Goal: Information Seeking & Learning: Learn about a topic

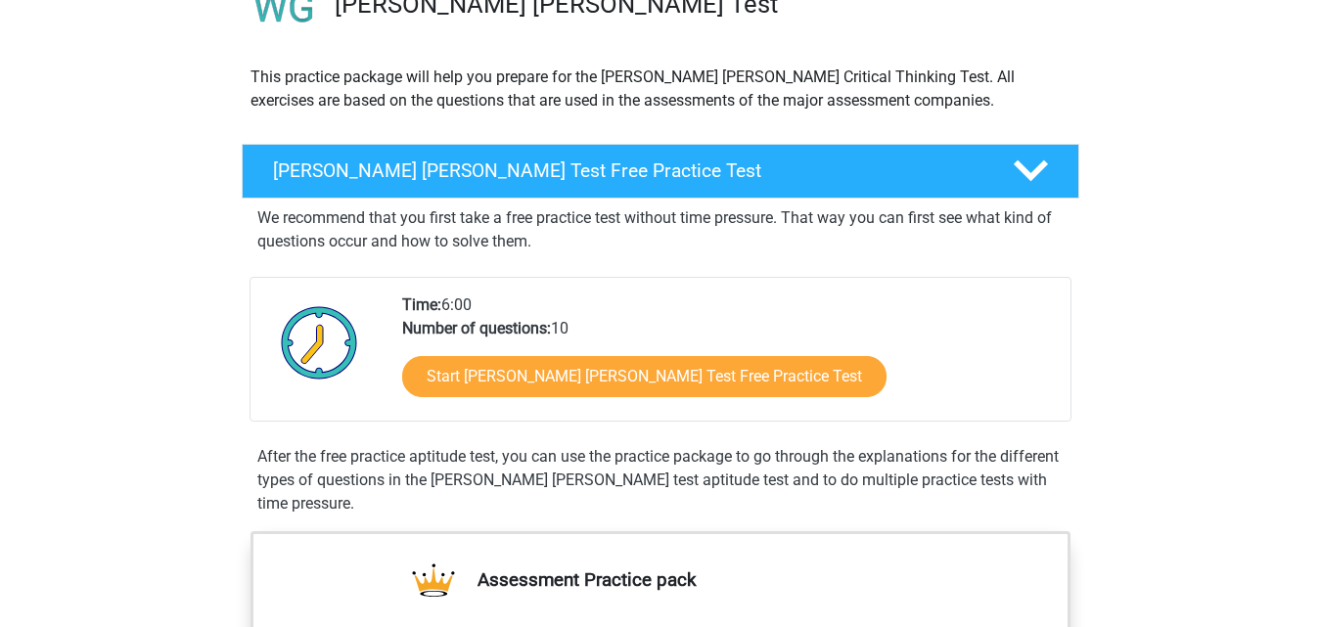
scroll to position [196, 0]
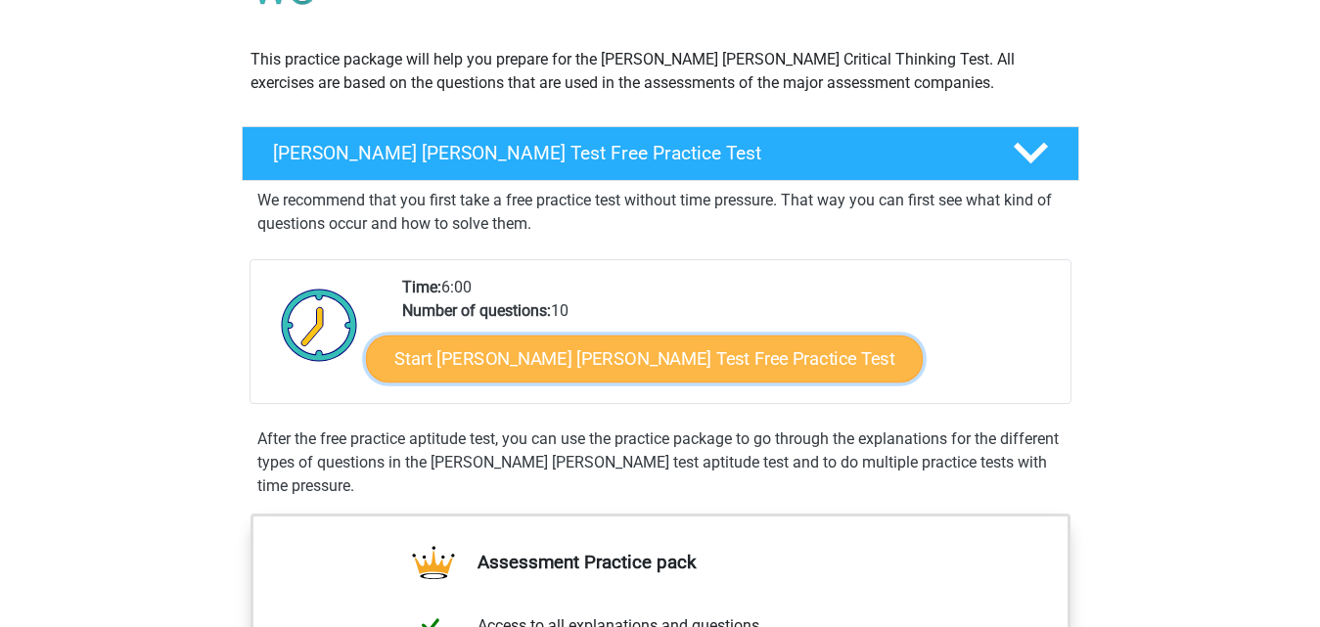
click at [607, 349] on link "Start Watson Glaser Test Free Practice Test" at bounding box center [644, 359] width 557 height 47
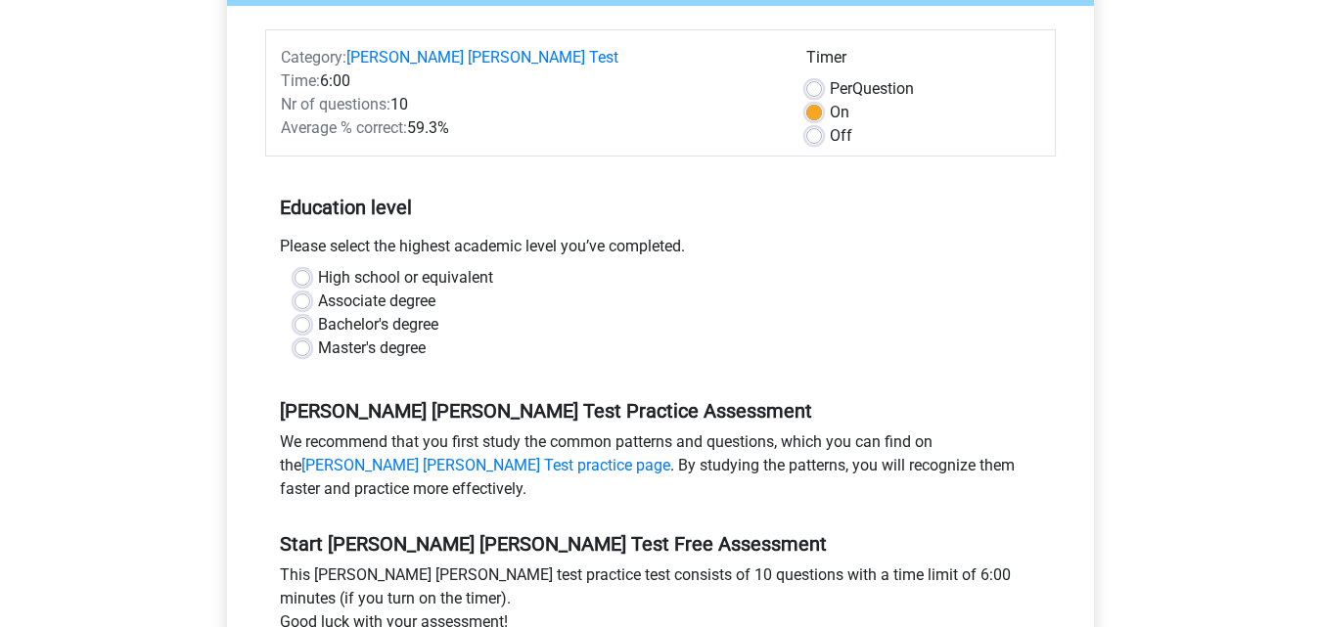
scroll to position [294, 0]
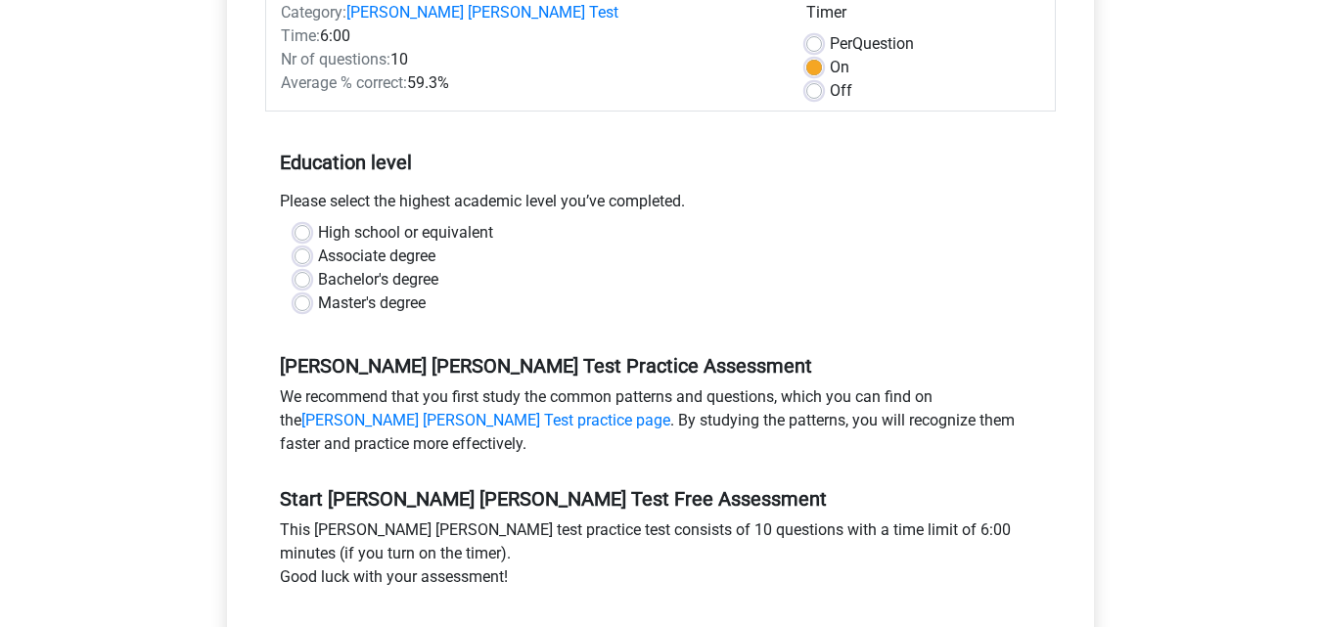
click at [318, 292] on label "Master's degree" at bounding box center [372, 303] width 108 height 23
click at [297, 292] on input "Master's degree" at bounding box center [303, 302] width 16 height 20
radio input "true"
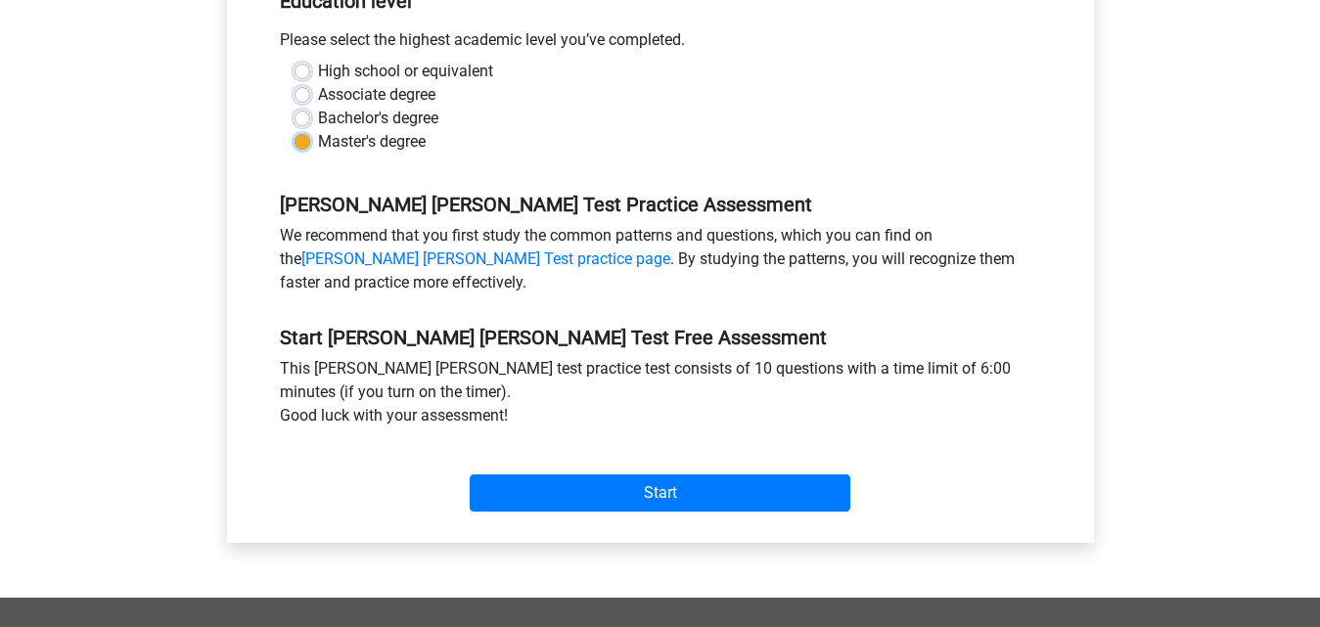
scroll to position [489, 0]
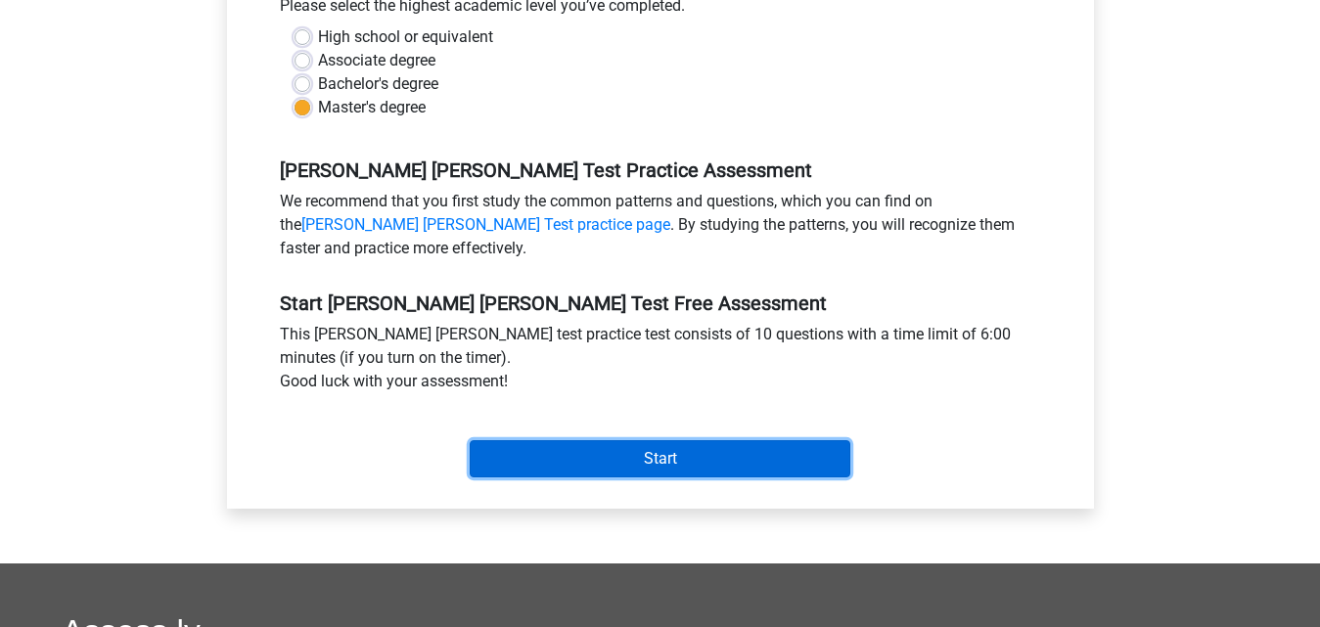
click at [673, 443] on input "Start" at bounding box center [660, 458] width 381 height 37
click at [586, 440] on input "Start" at bounding box center [660, 458] width 381 height 37
click at [632, 440] on input "Start" at bounding box center [660, 458] width 381 height 37
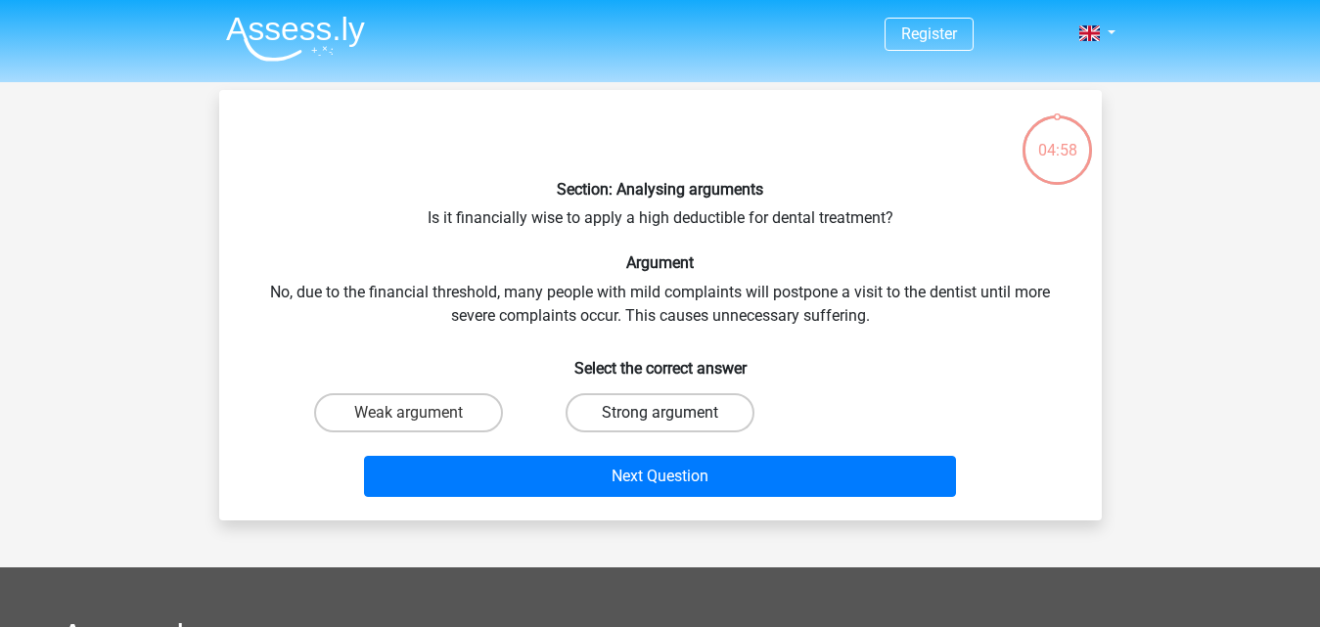
click at [656, 414] on label "Strong argument" at bounding box center [660, 412] width 189 height 39
click at [660, 414] on input "Strong argument" at bounding box center [666, 419] width 13 height 13
radio input "true"
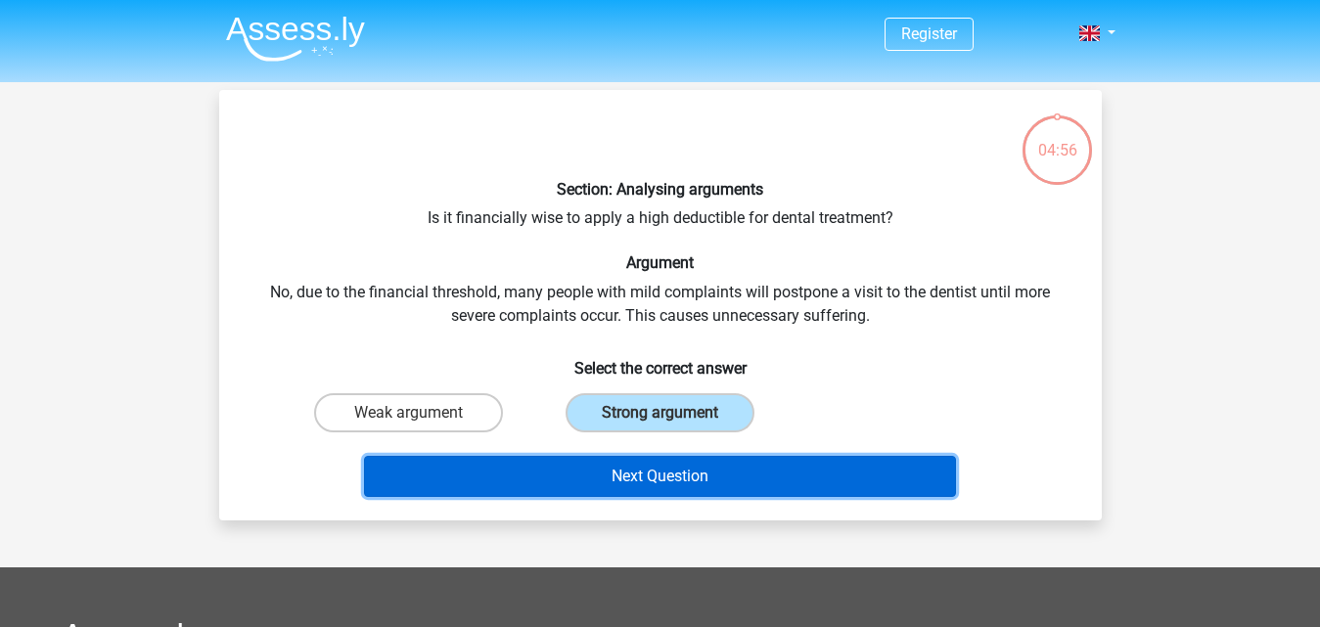
click at [662, 471] on button "Next Question" at bounding box center [660, 476] width 592 height 41
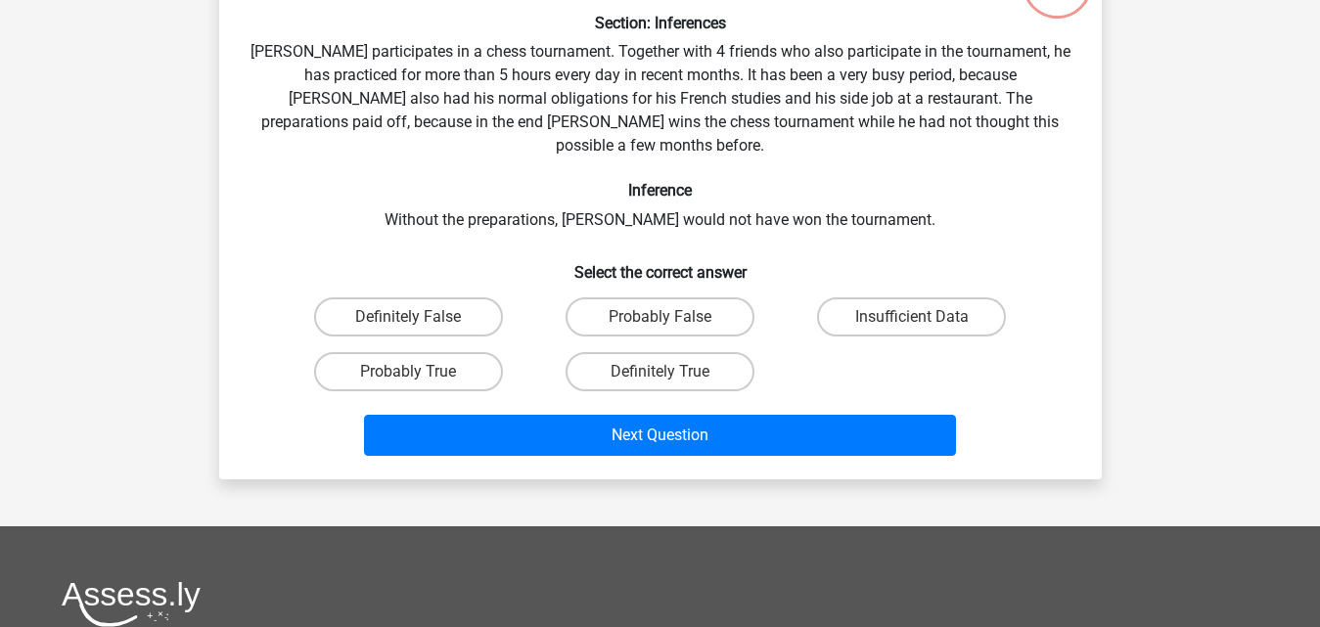
scroll to position [188, 0]
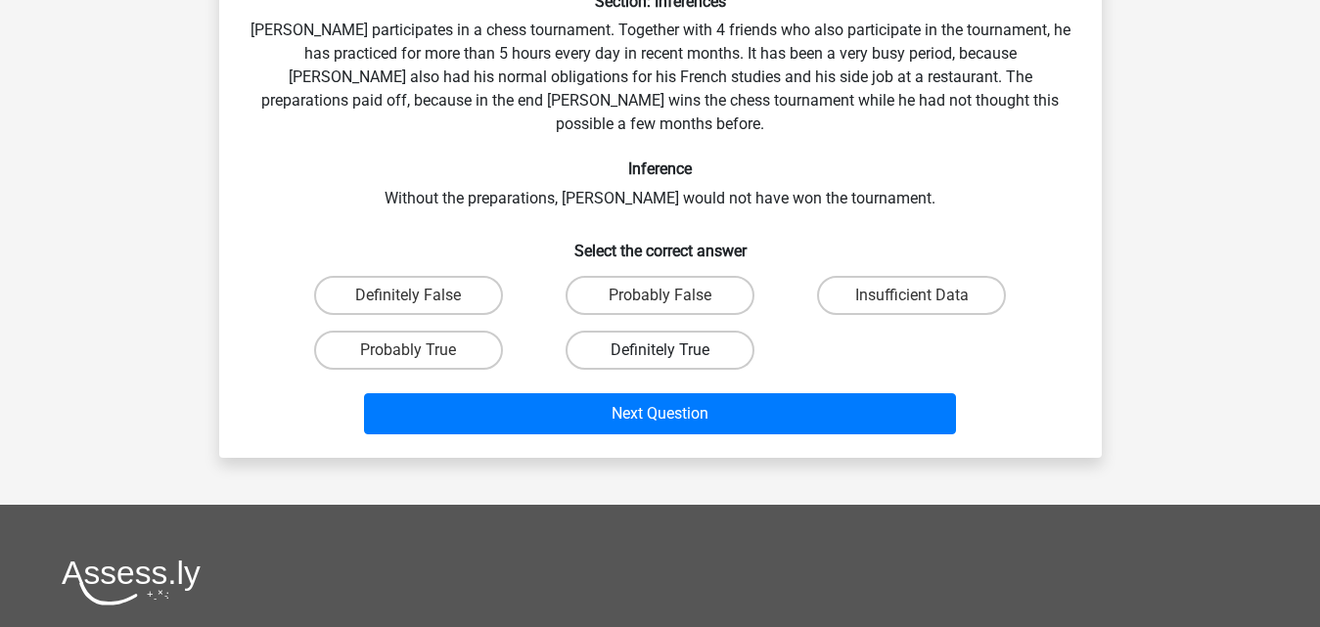
click at [639, 332] on label "Definitely True" at bounding box center [660, 350] width 189 height 39
click at [660, 350] on input "Definitely True" at bounding box center [666, 356] width 13 height 13
radio input "true"
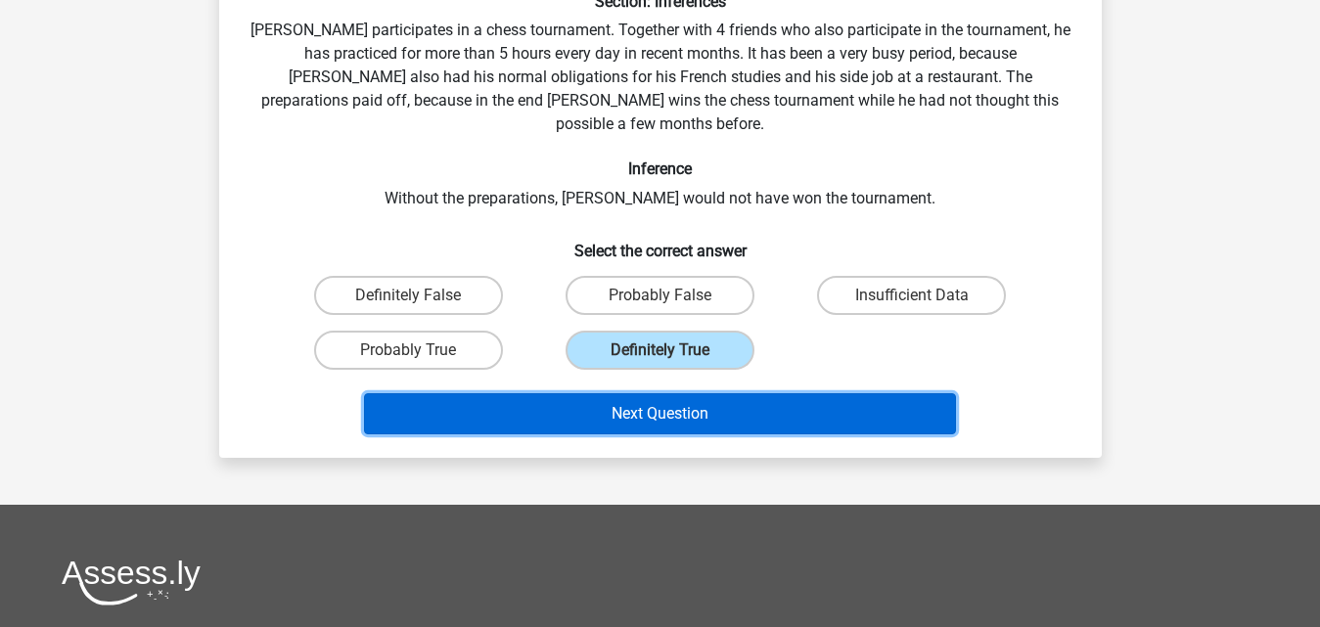
click at [641, 397] on button "Next Question" at bounding box center [660, 413] width 592 height 41
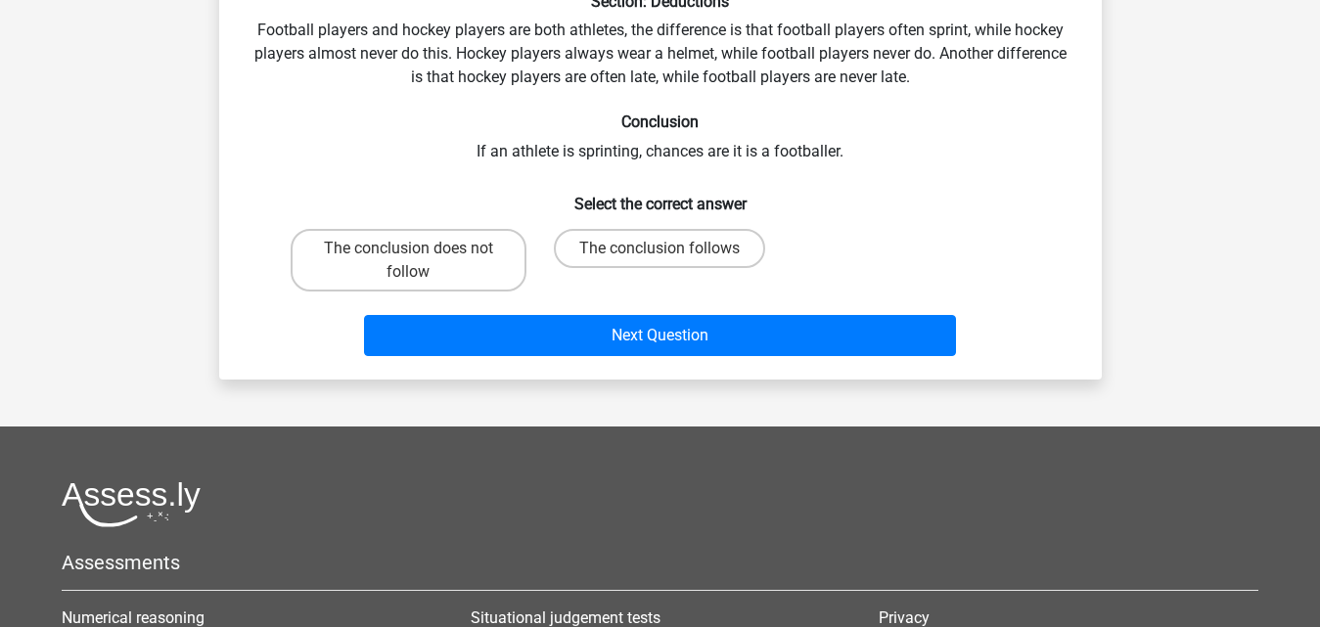
scroll to position [90, 0]
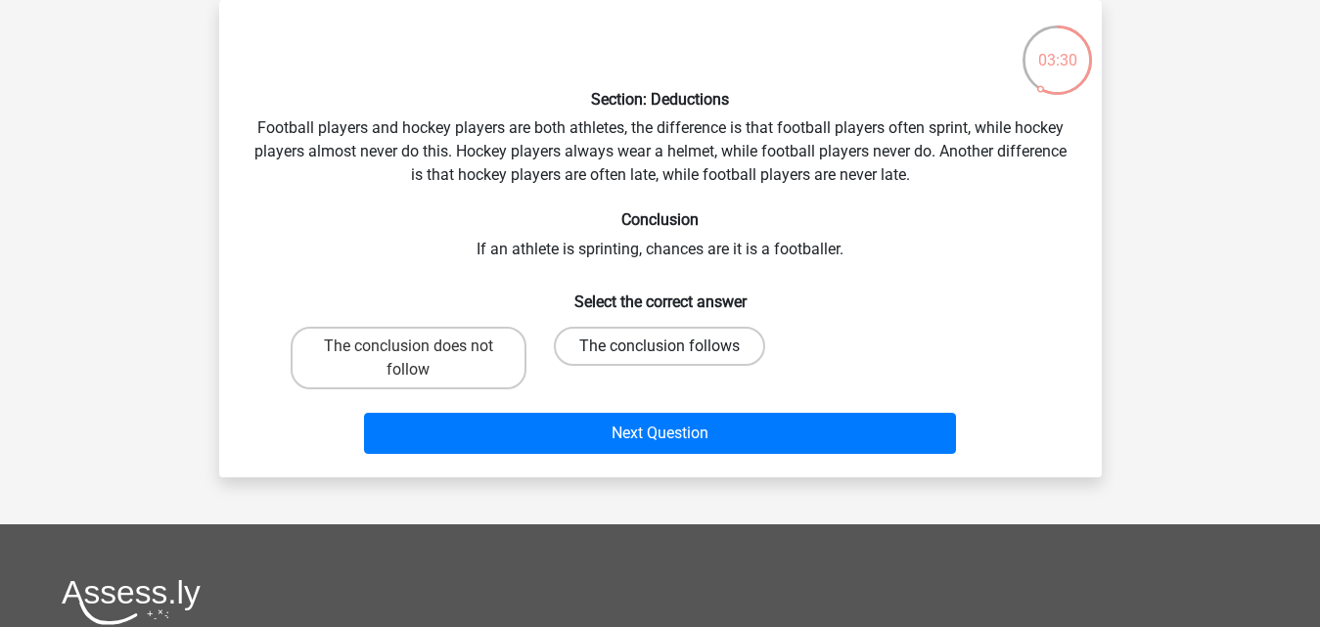
click at [658, 353] on label "The conclusion follows" at bounding box center [659, 346] width 211 height 39
click at [660, 353] on input "The conclusion follows" at bounding box center [666, 352] width 13 height 13
radio input "true"
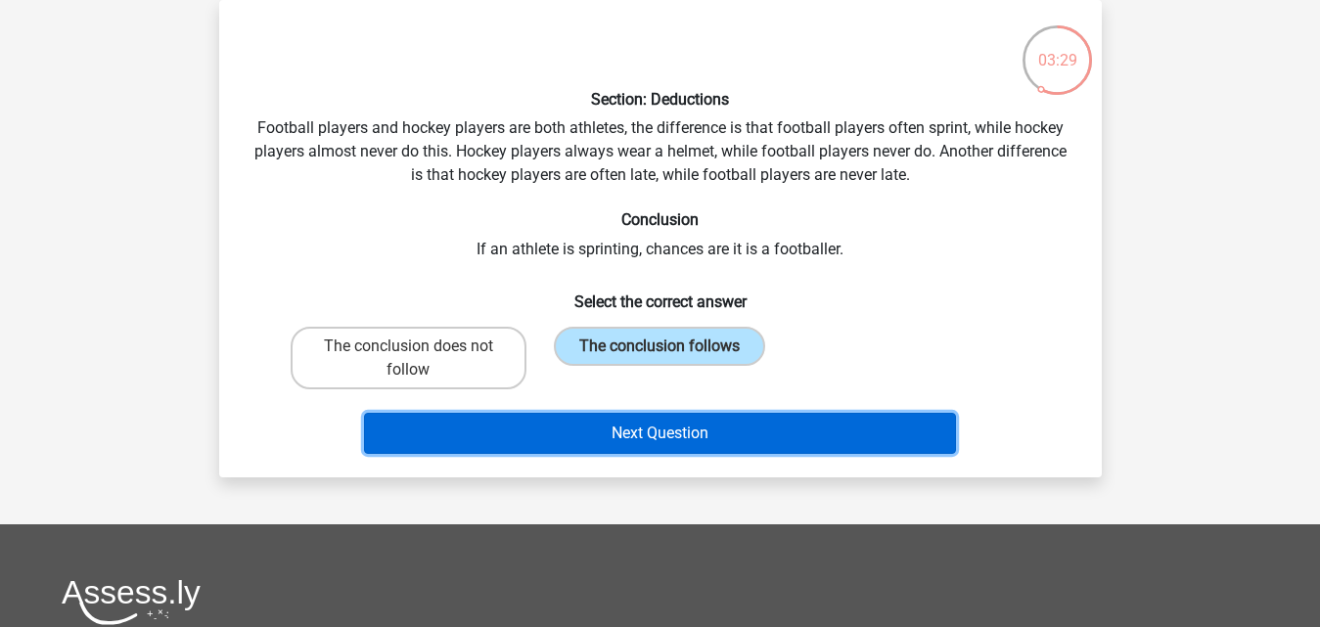
click at [661, 427] on button "Next Question" at bounding box center [660, 433] width 592 height 41
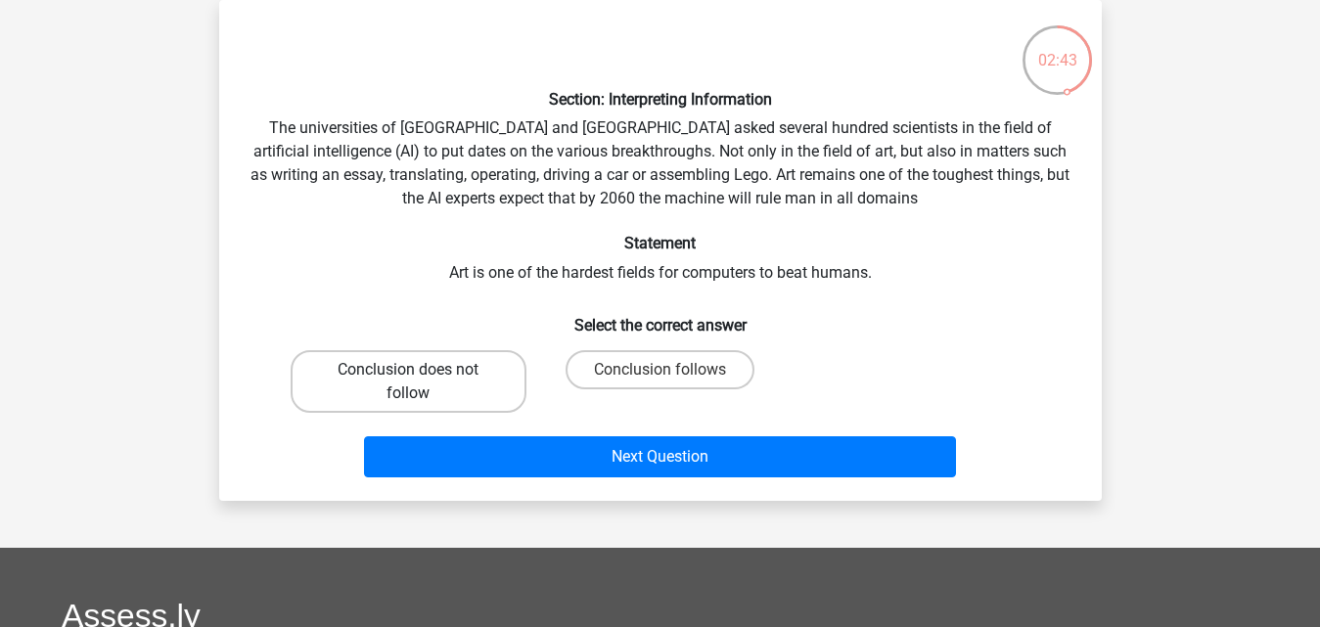
click at [428, 395] on label "Conclusion does not follow" at bounding box center [409, 381] width 236 height 63
click at [421, 383] on input "Conclusion does not follow" at bounding box center [414, 376] width 13 height 13
radio input "true"
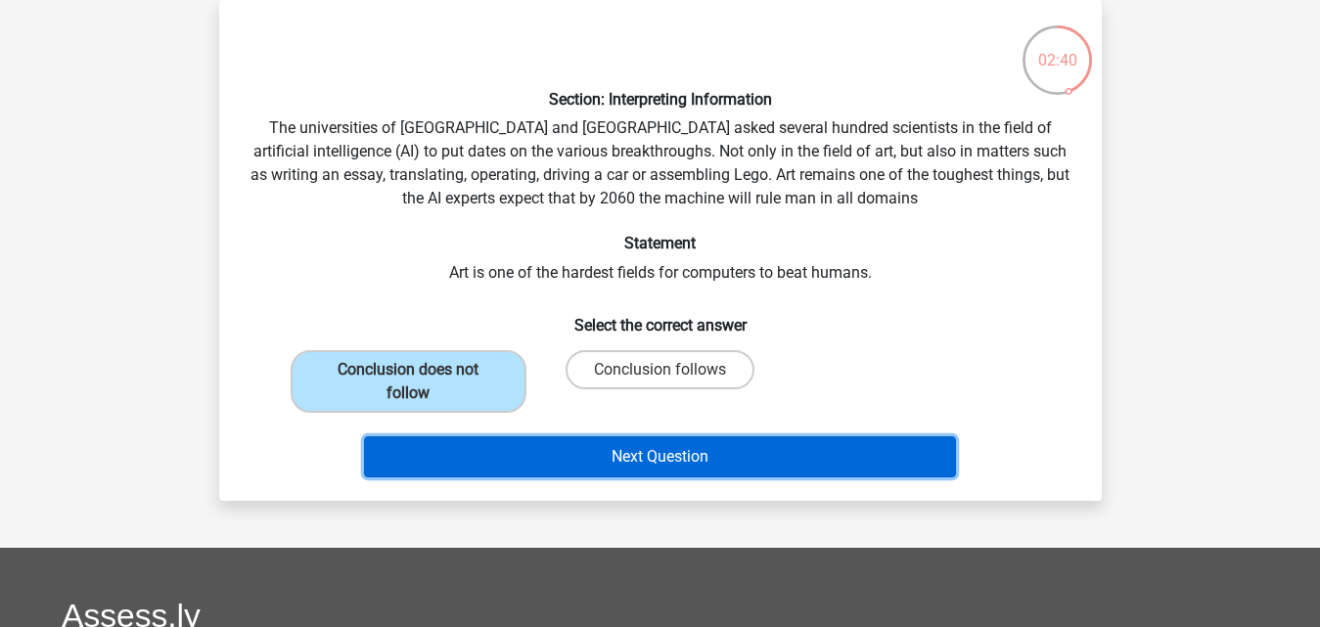
click at [608, 455] on button "Next Question" at bounding box center [660, 456] width 592 height 41
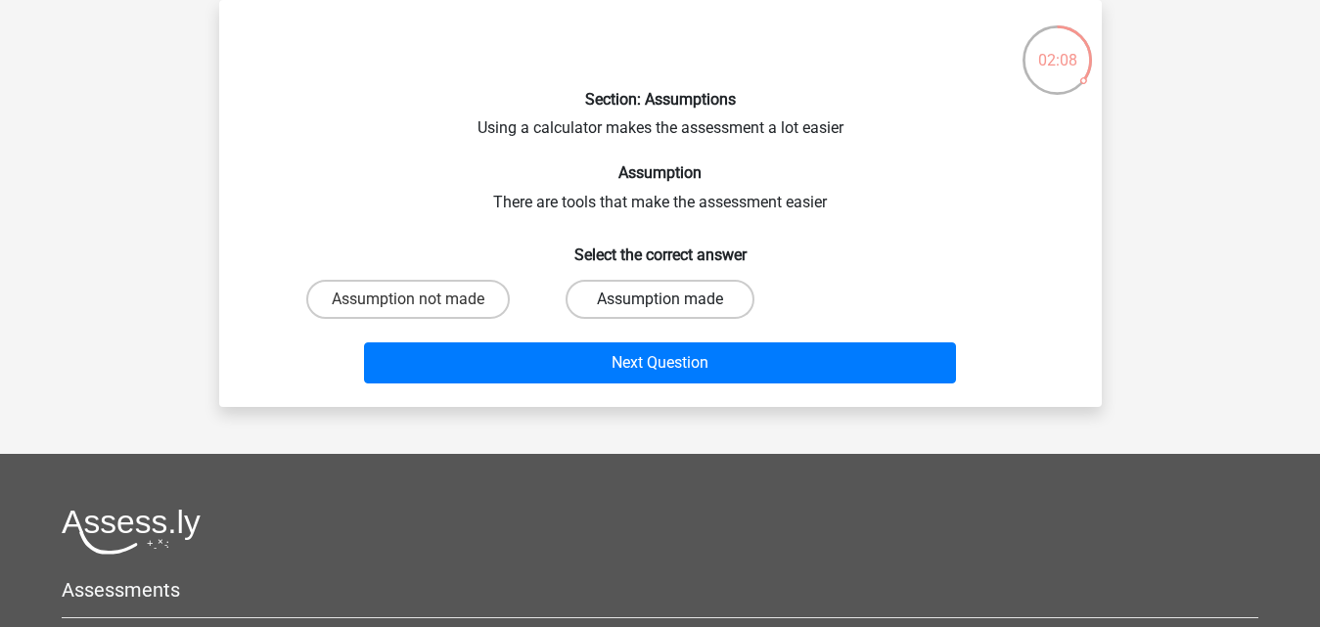
click at [636, 312] on label "Assumption made" at bounding box center [660, 299] width 189 height 39
click at [660, 312] on input "Assumption made" at bounding box center [666, 305] width 13 height 13
radio input "true"
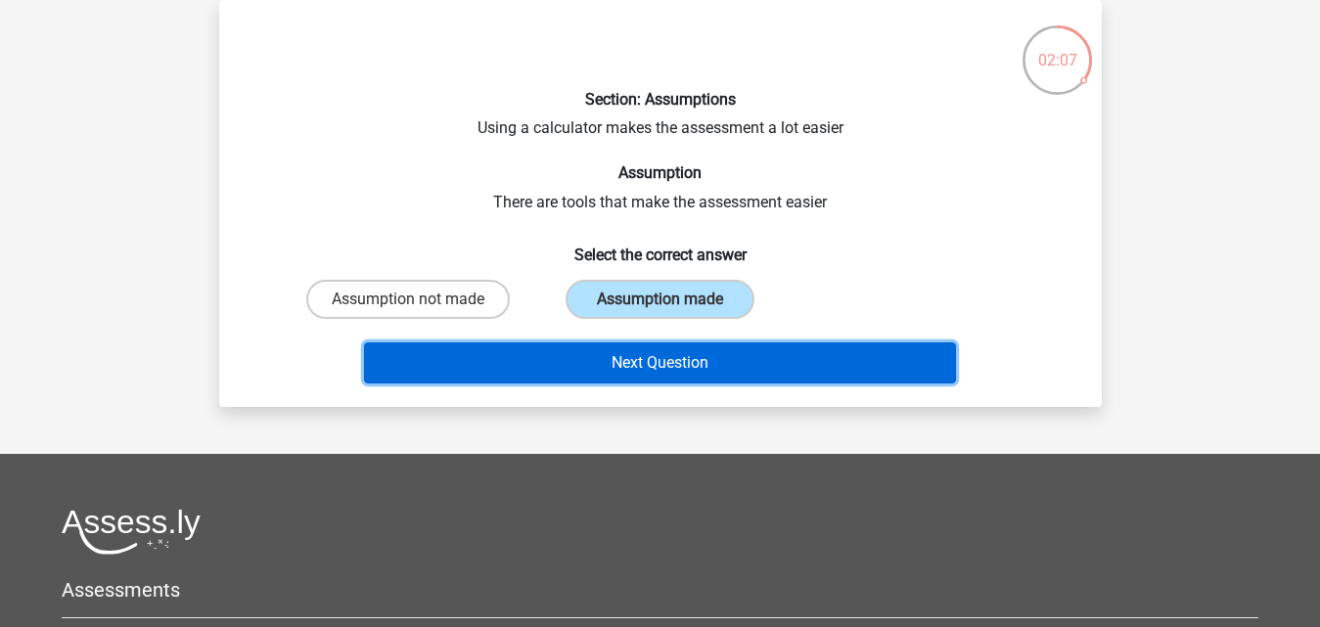
click at [636, 354] on button "Next Question" at bounding box center [660, 362] width 592 height 41
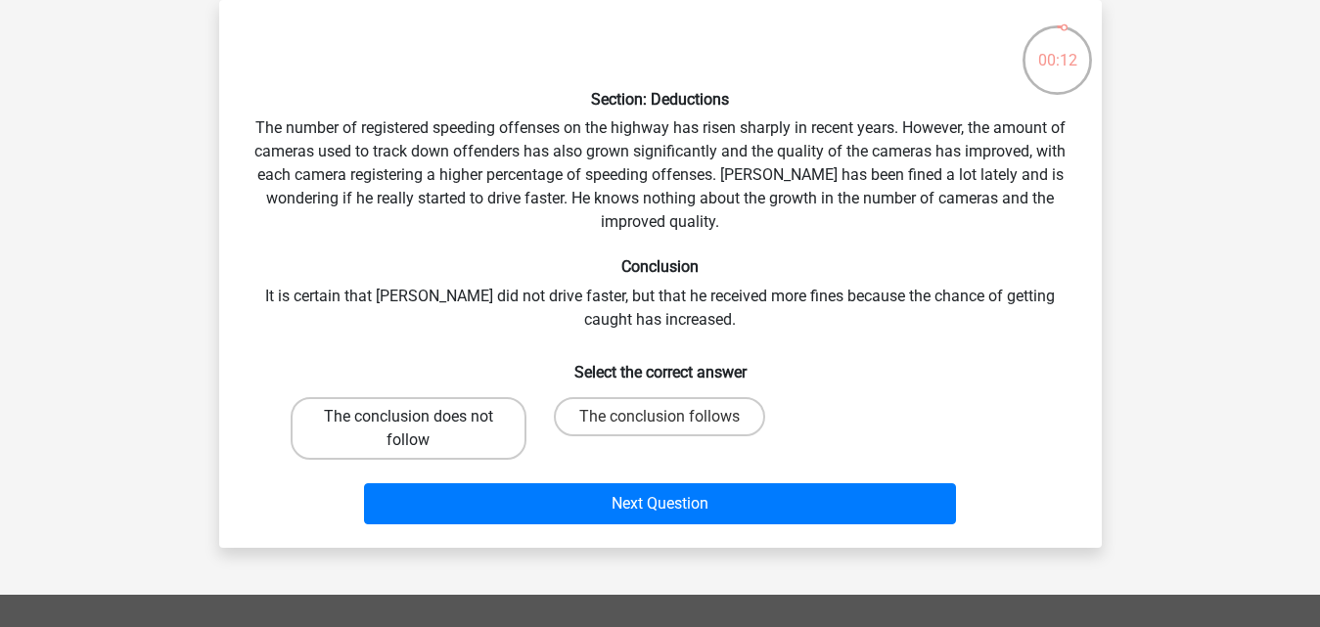
click at [501, 429] on label "The conclusion does not follow" at bounding box center [409, 428] width 236 height 63
click at [421, 429] on input "The conclusion does not follow" at bounding box center [414, 423] width 13 height 13
radio input "true"
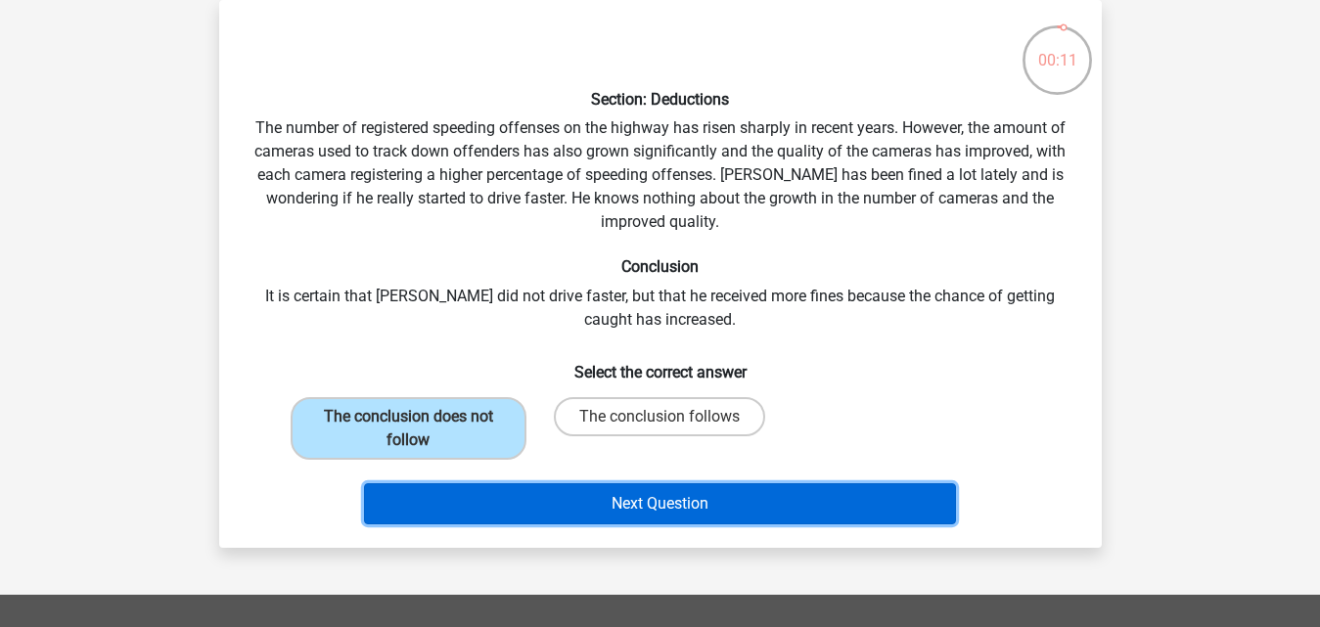
click at [560, 502] on button "Next Question" at bounding box center [660, 503] width 592 height 41
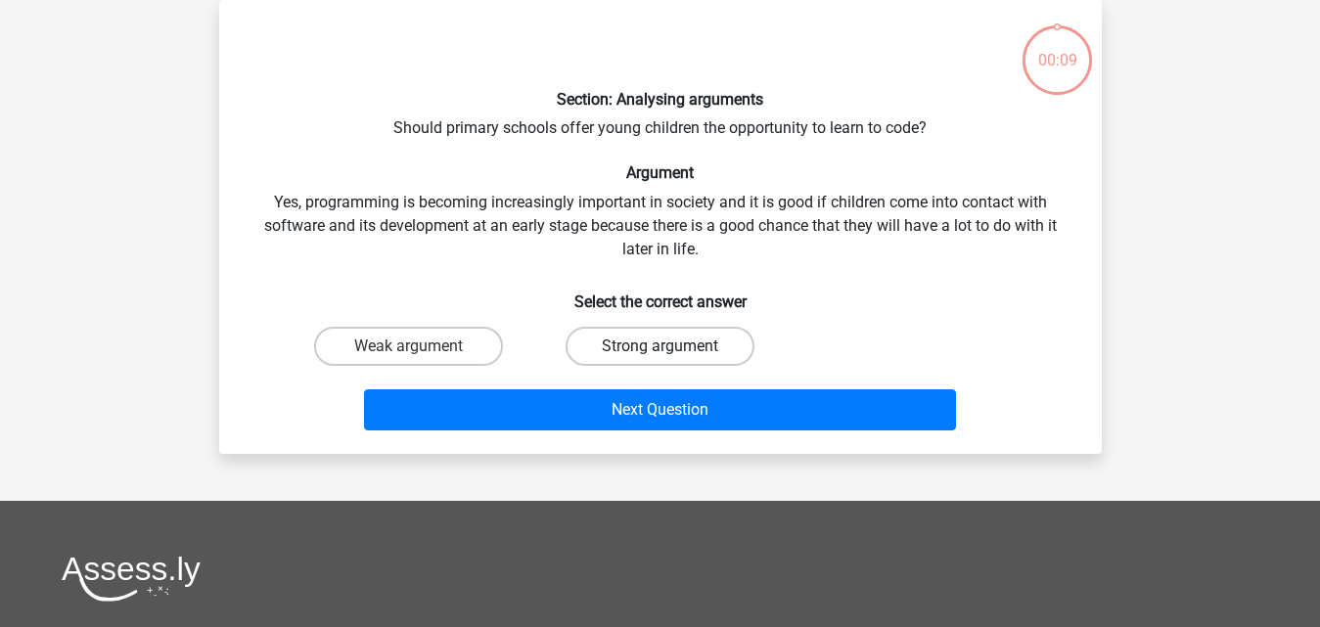
click at [643, 347] on label "Strong argument" at bounding box center [660, 346] width 189 height 39
click at [660, 347] on input "Strong argument" at bounding box center [666, 352] width 13 height 13
radio input "true"
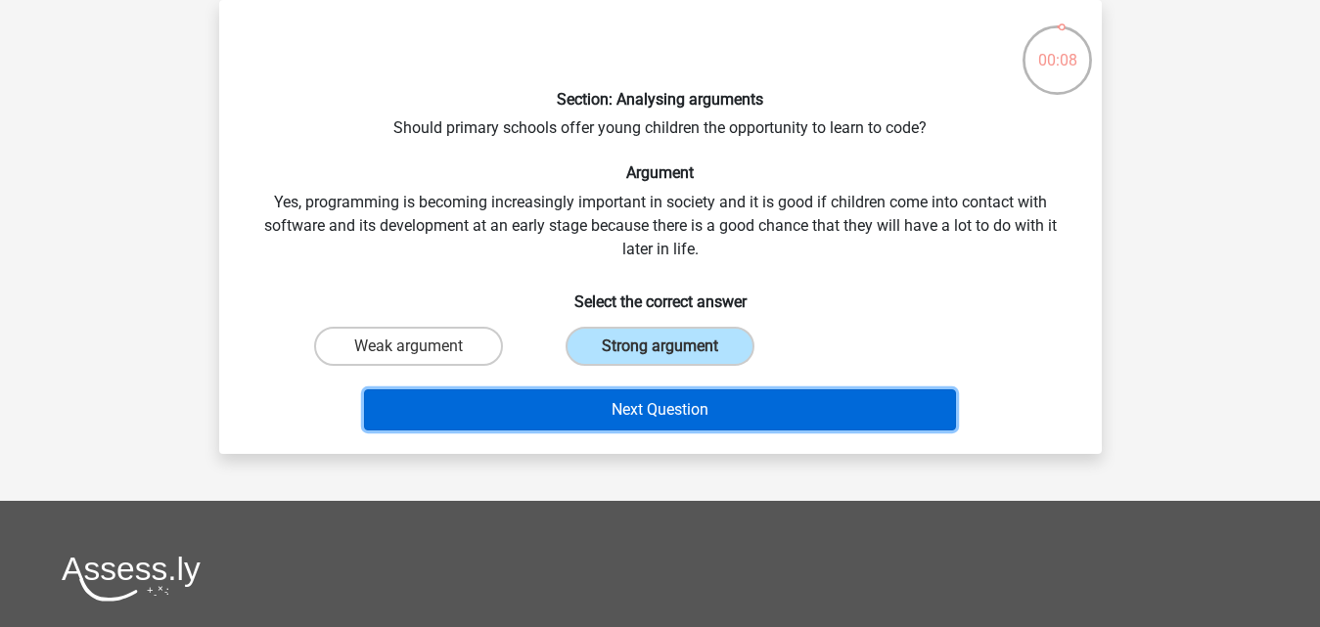
click at [642, 410] on button "Next Question" at bounding box center [660, 409] width 592 height 41
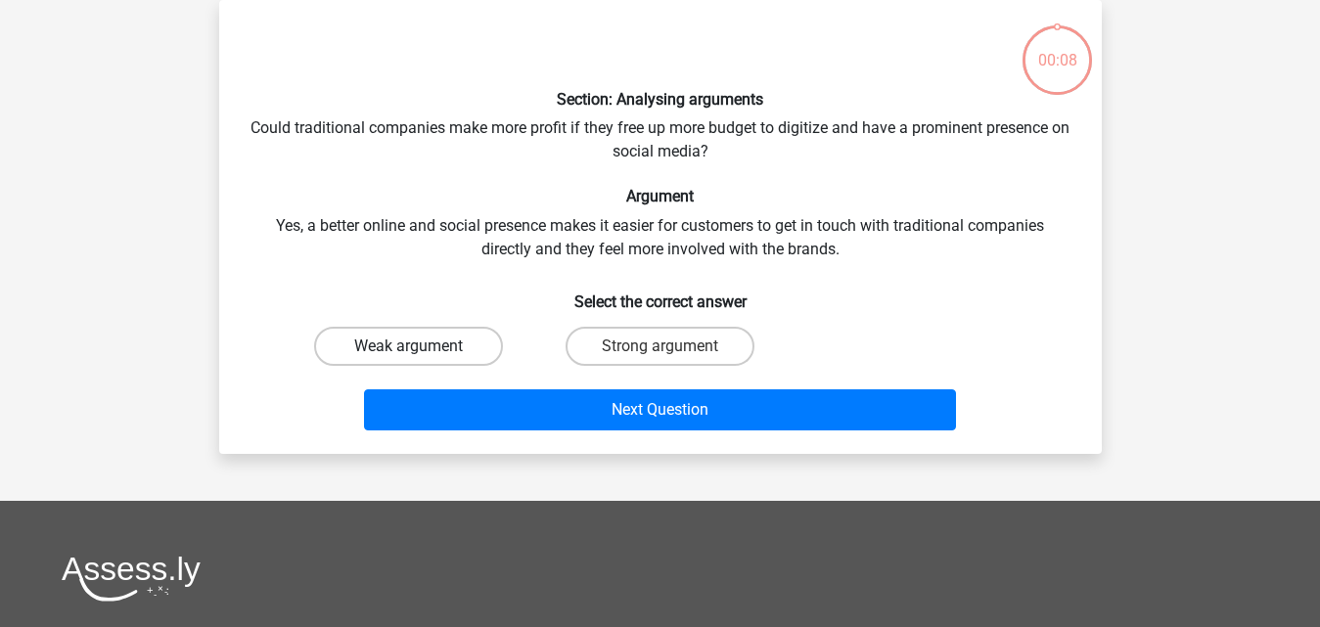
click at [459, 351] on label "Weak argument" at bounding box center [408, 346] width 189 height 39
click at [421, 351] on input "Weak argument" at bounding box center [414, 352] width 13 height 13
radio input "true"
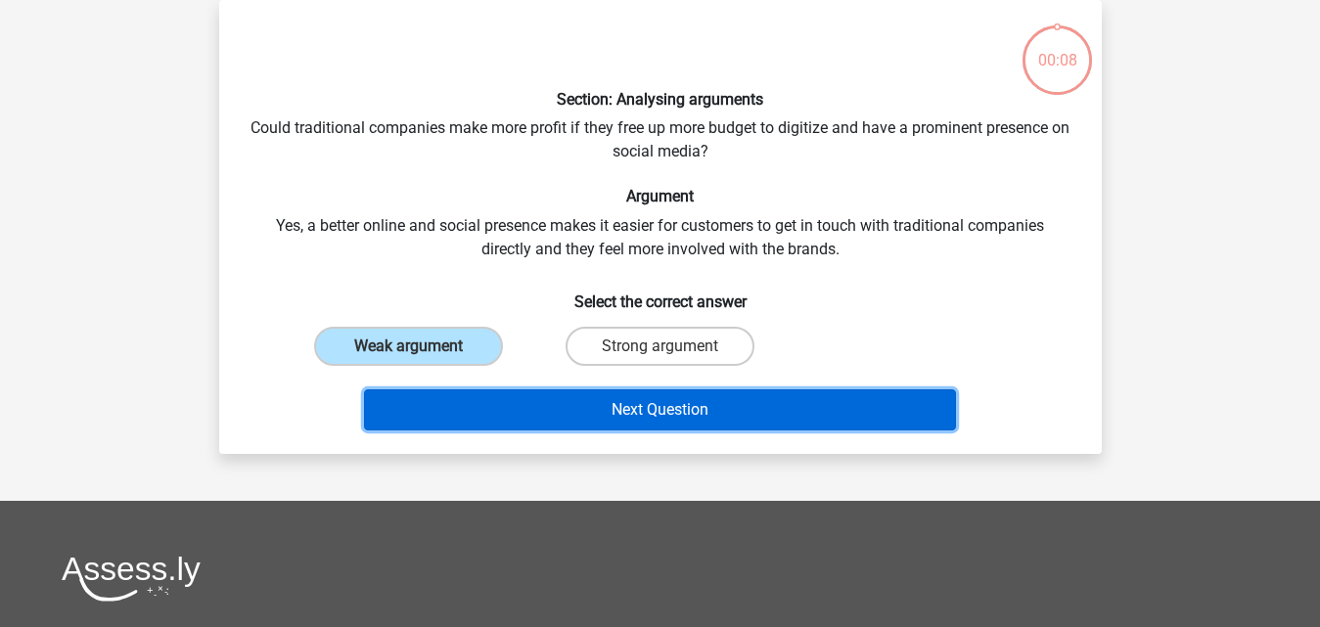
click at [483, 398] on button "Next Question" at bounding box center [660, 409] width 592 height 41
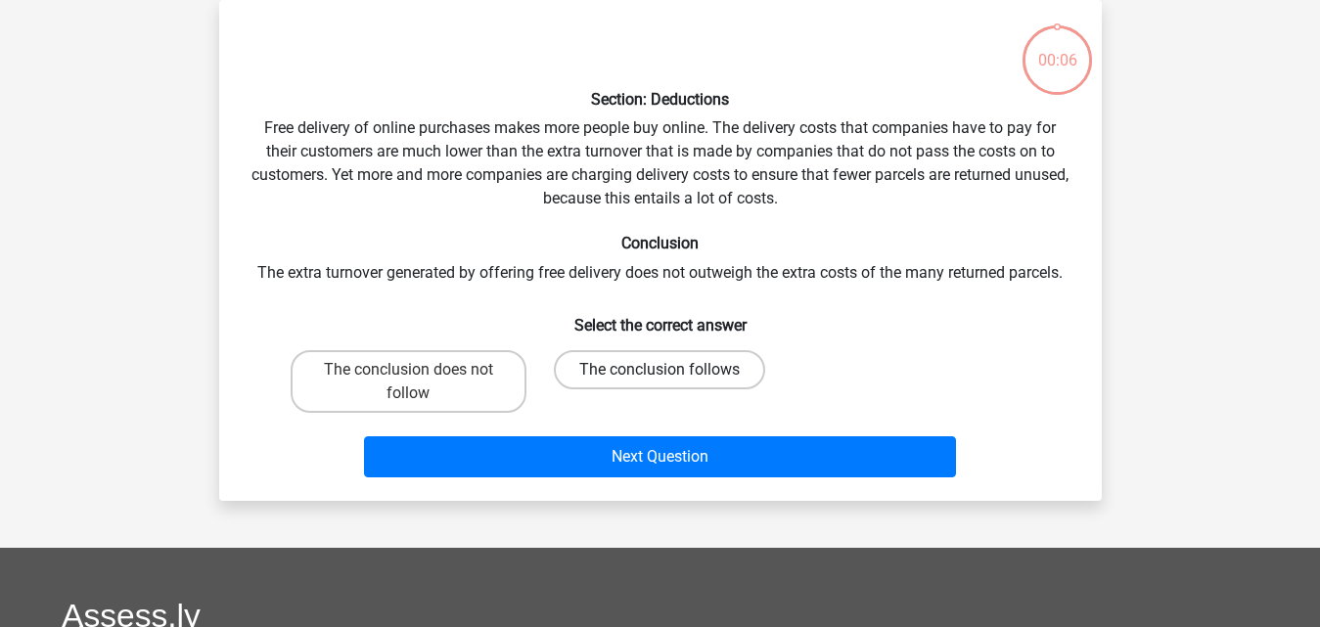
click at [645, 355] on label "The conclusion follows" at bounding box center [659, 369] width 211 height 39
click at [660, 370] on input "The conclusion follows" at bounding box center [666, 376] width 13 height 13
radio input "true"
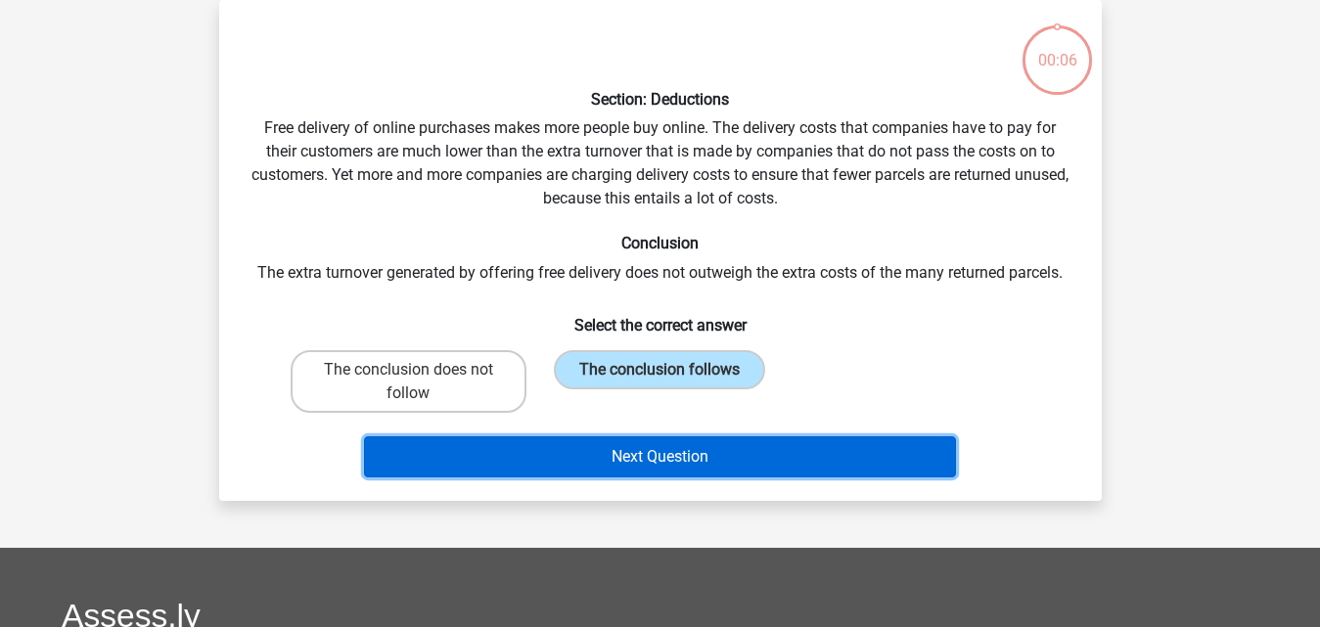
click at [645, 449] on button "Next Question" at bounding box center [660, 456] width 592 height 41
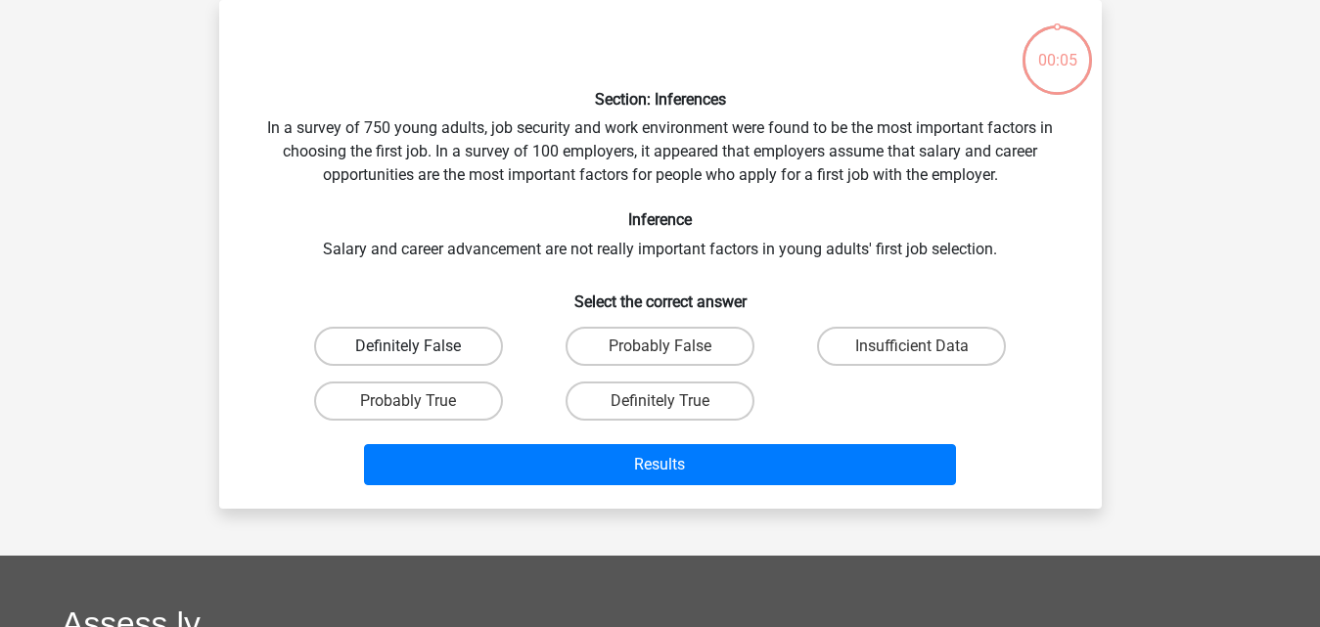
click at [437, 355] on label "Definitely False" at bounding box center [408, 346] width 189 height 39
click at [421, 355] on input "Definitely False" at bounding box center [414, 352] width 13 height 13
radio input "true"
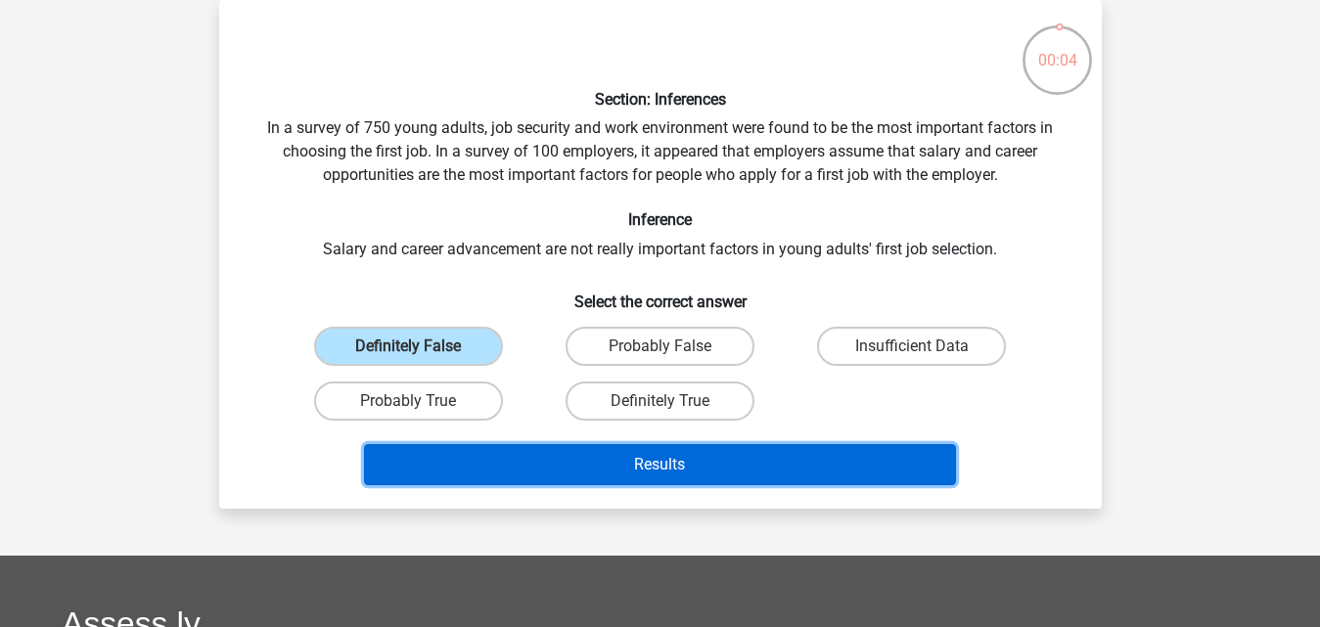
click at [483, 456] on button "Results" at bounding box center [660, 464] width 592 height 41
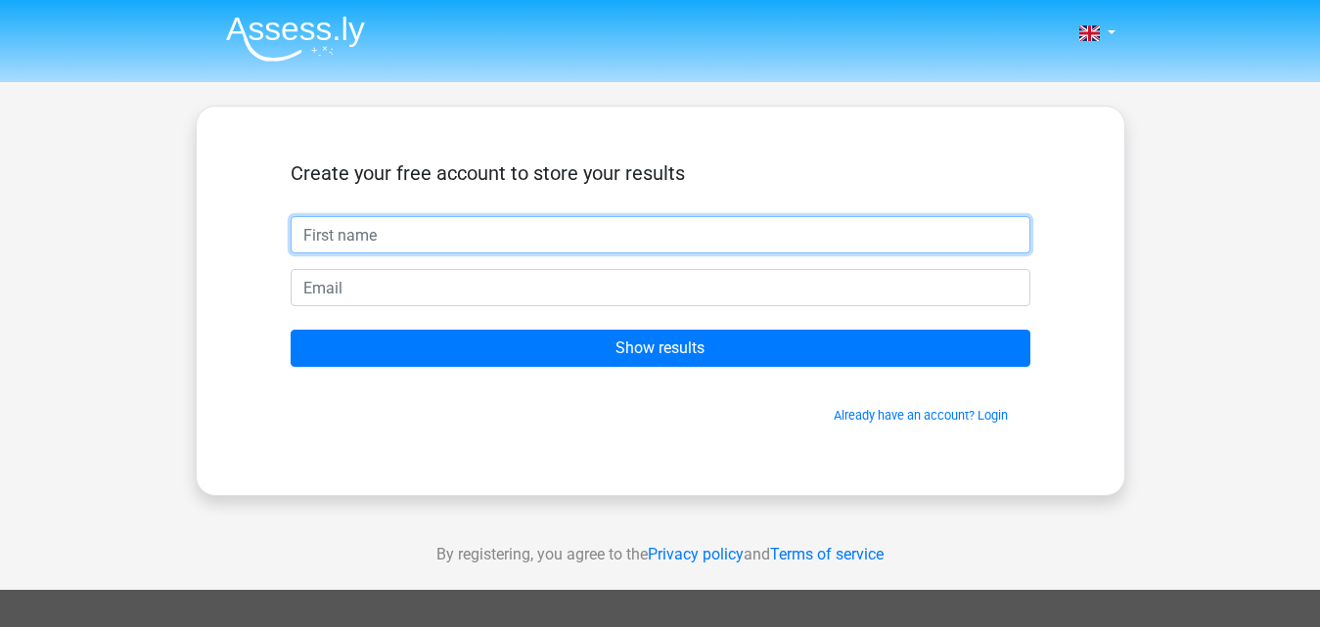
click at [443, 233] on input "text" at bounding box center [661, 234] width 740 height 37
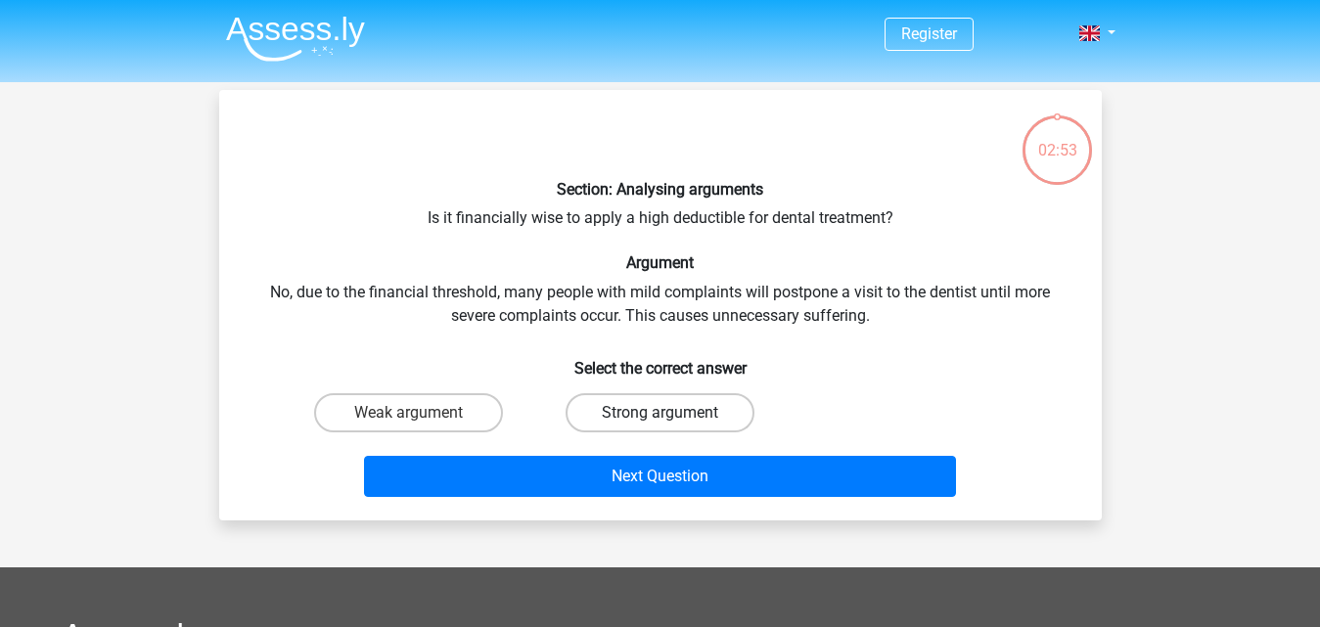
click at [620, 408] on label "Strong argument" at bounding box center [660, 412] width 189 height 39
click at [660, 413] on input "Strong argument" at bounding box center [666, 419] width 13 height 13
radio input "true"
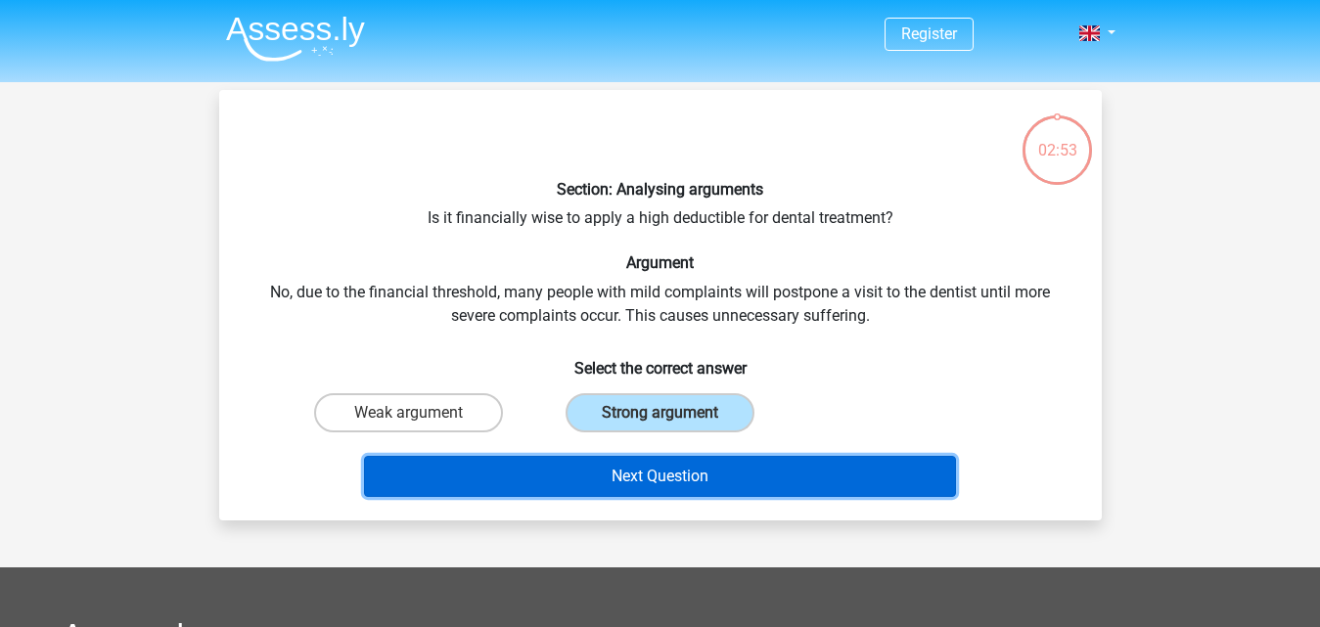
click at [620, 478] on button "Next Question" at bounding box center [660, 476] width 592 height 41
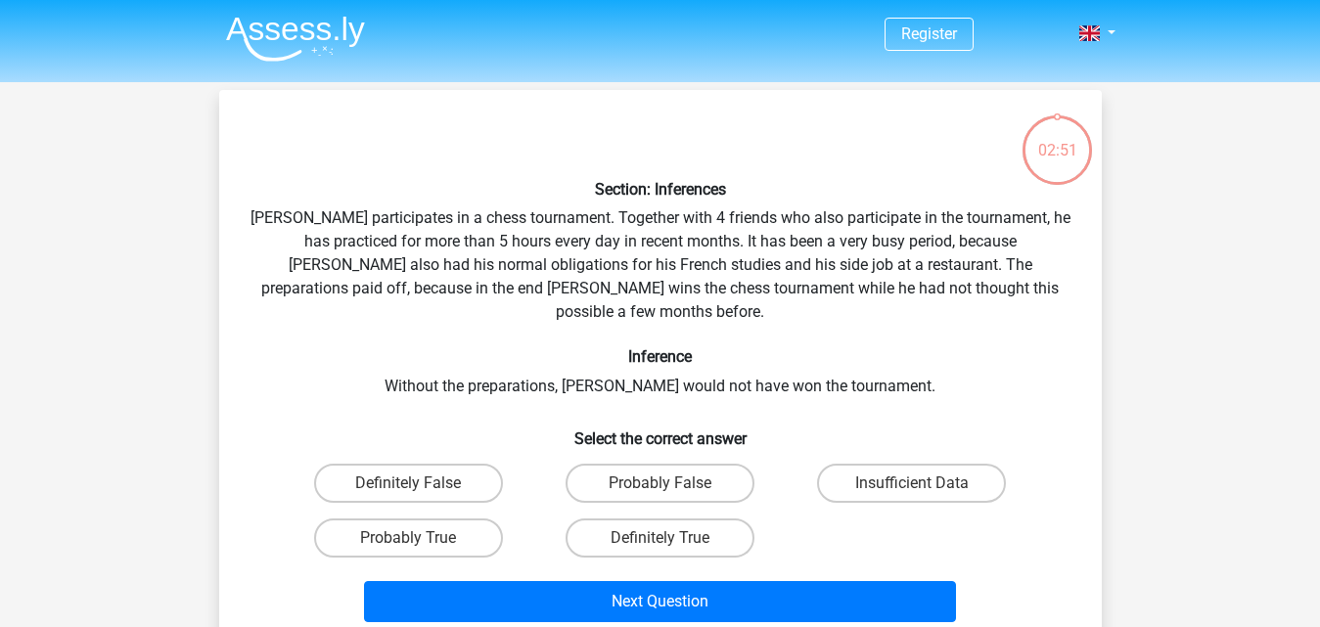
scroll to position [90, 0]
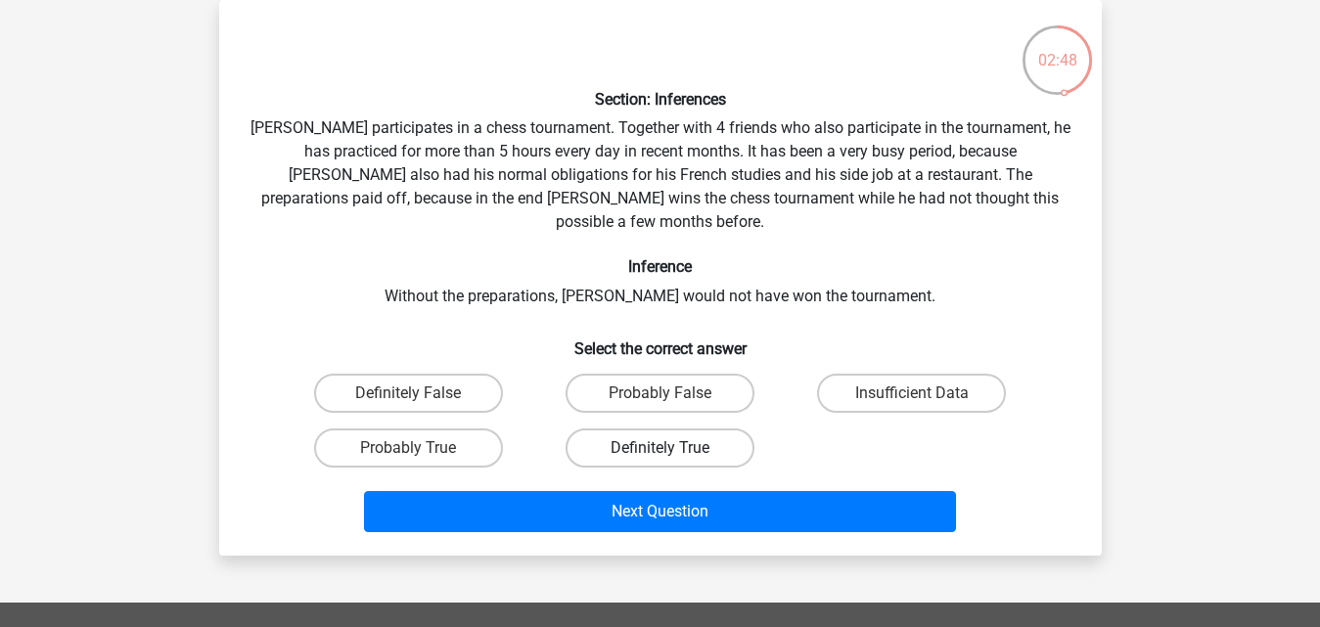
click at [639, 429] on label "Definitely True" at bounding box center [660, 448] width 189 height 39
click at [660, 448] on input "Definitely True" at bounding box center [666, 454] width 13 height 13
radio input "true"
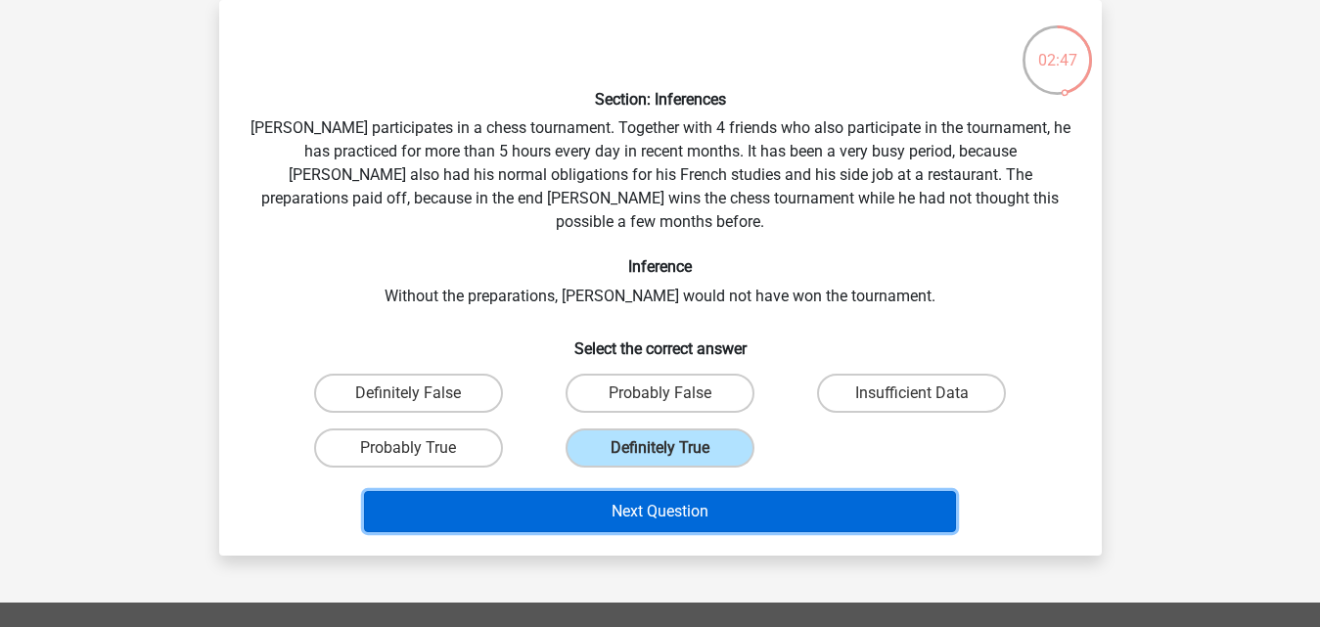
click at [628, 493] on button "Next Question" at bounding box center [660, 511] width 592 height 41
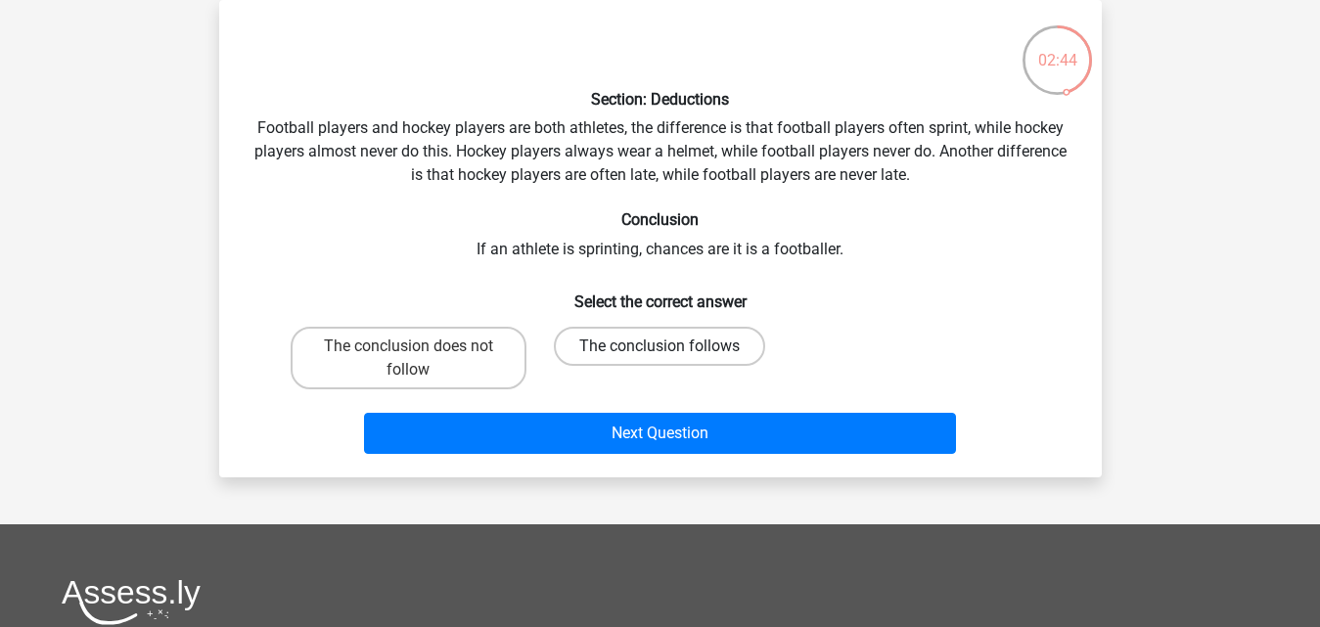
click at [616, 351] on label "The conclusion follows" at bounding box center [659, 346] width 211 height 39
click at [660, 351] on input "The conclusion follows" at bounding box center [666, 352] width 13 height 13
radio input "true"
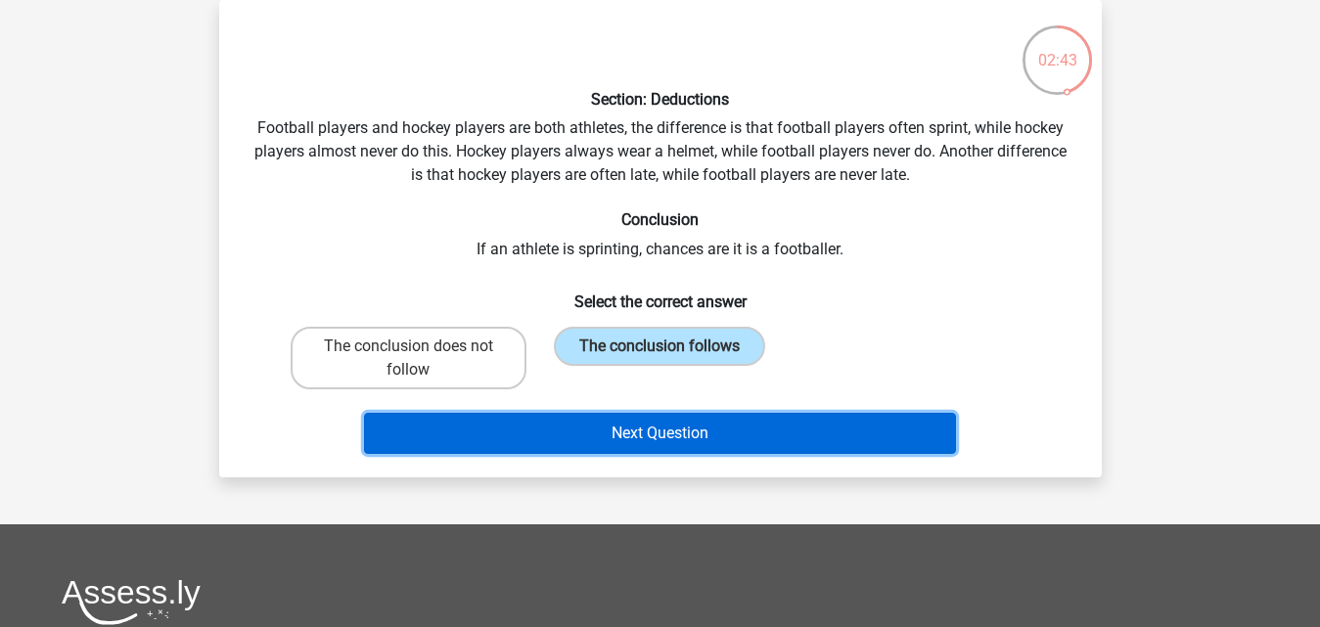
click at [603, 433] on button "Next Question" at bounding box center [660, 433] width 592 height 41
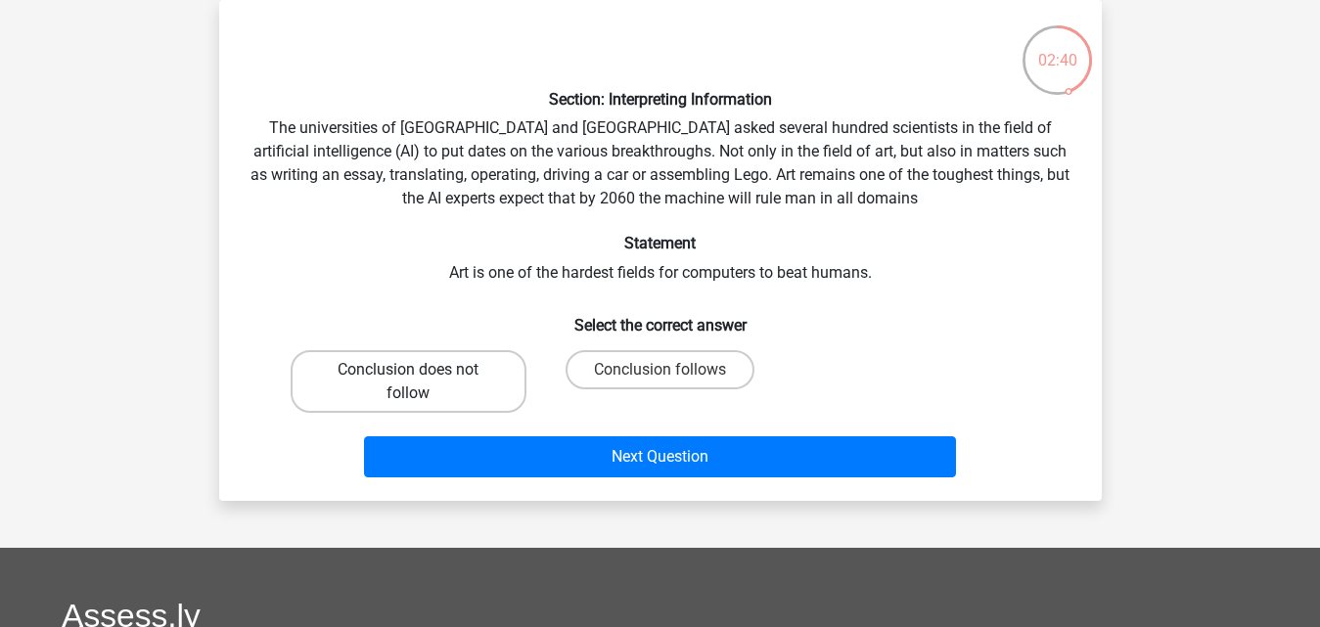
click at [488, 374] on label "Conclusion does not follow" at bounding box center [409, 381] width 236 height 63
click at [421, 374] on input "Conclusion does not follow" at bounding box center [414, 376] width 13 height 13
radio input "true"
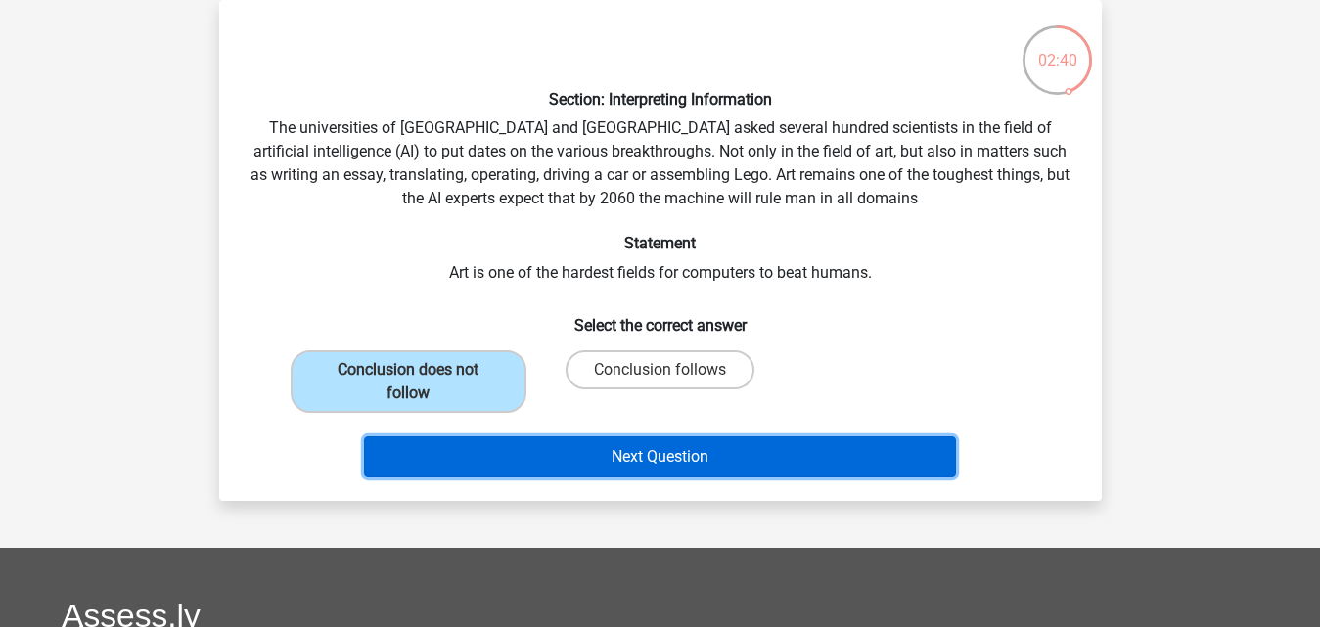
click at [525, 463] on button "Next Question" at bounding box center [660, 456] width 592 height 41
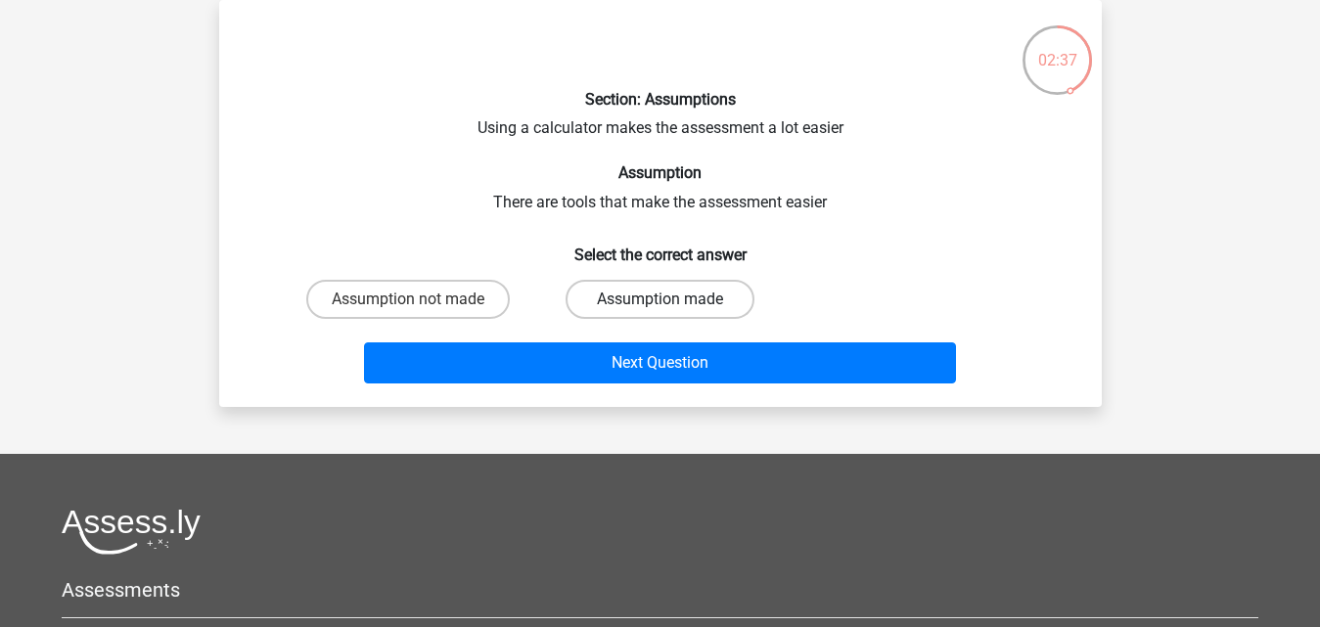
click at [640, 308] on label "Assumption made" at bounding box center [660, 299] width 189 height 39
click at [660, 308] on input "Assumption made" at bounding box center [666, 305] width 13 height 13
radio input "true"
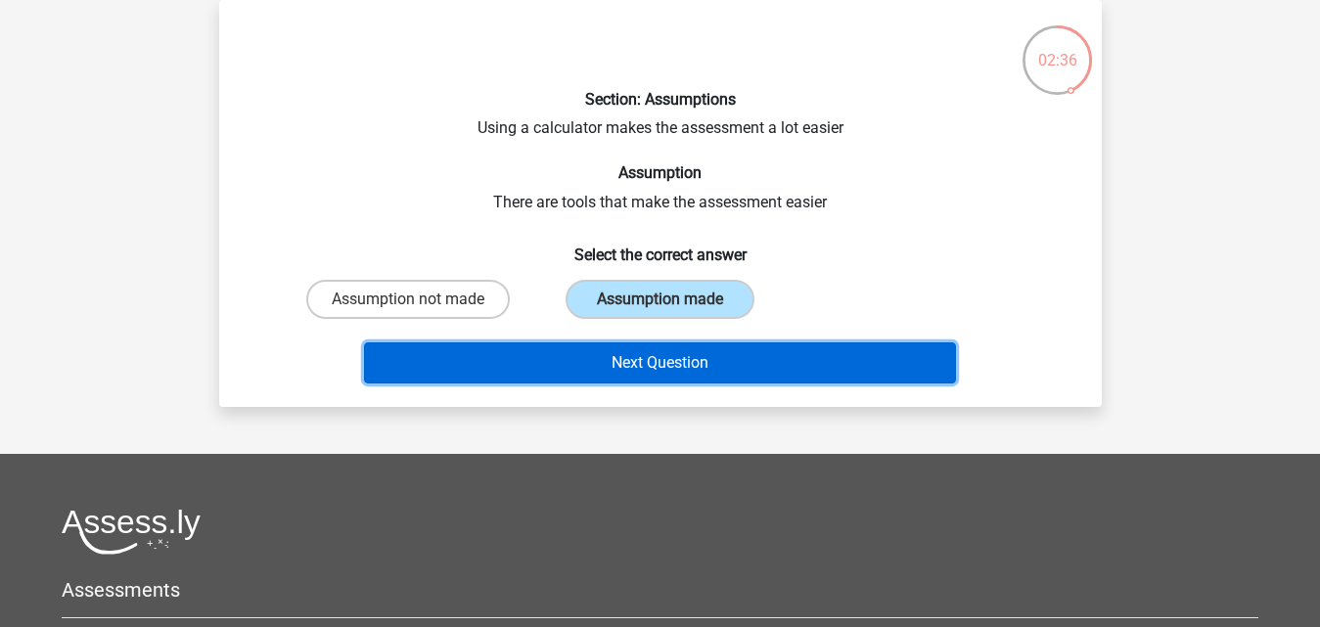
click at [625, 362] on button "Next Question" at bounding box center [660, 362] width 592 height 41
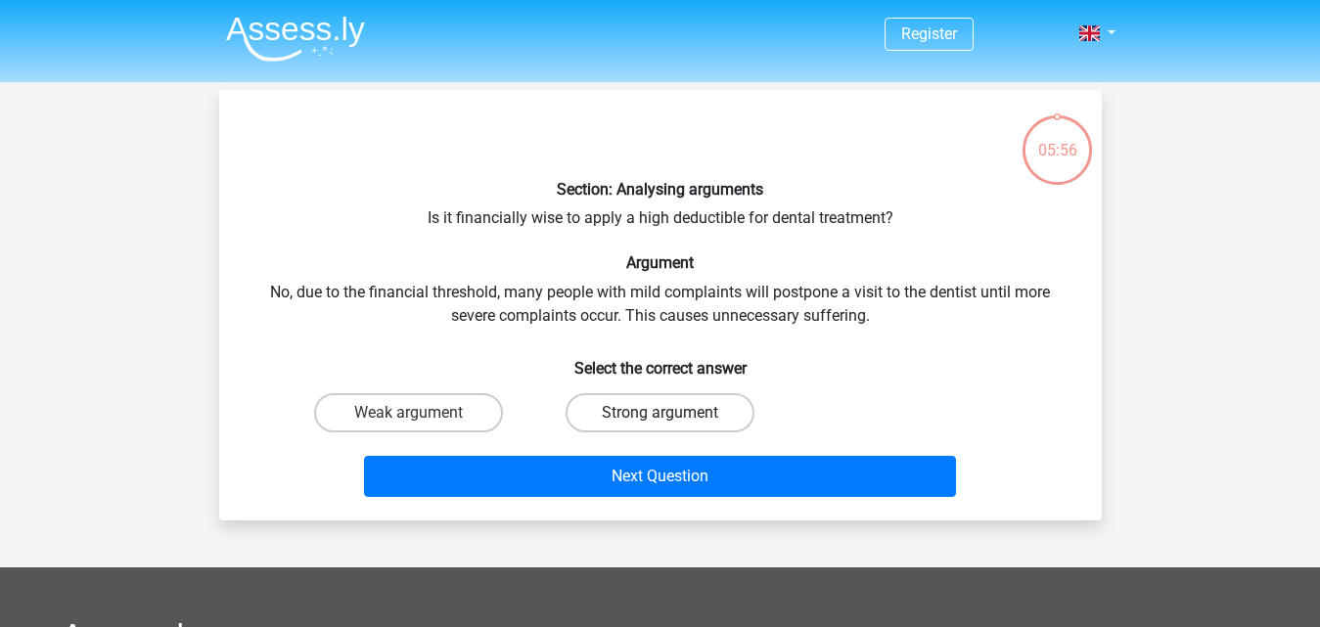
click at [638, 418] on label "Strong argument" at bounding box center [660, 412] width 189 height 39
click at [660, 418] on input "Strong argument" at bounding box center [666, 419] width 13 height 13
radio input "true"
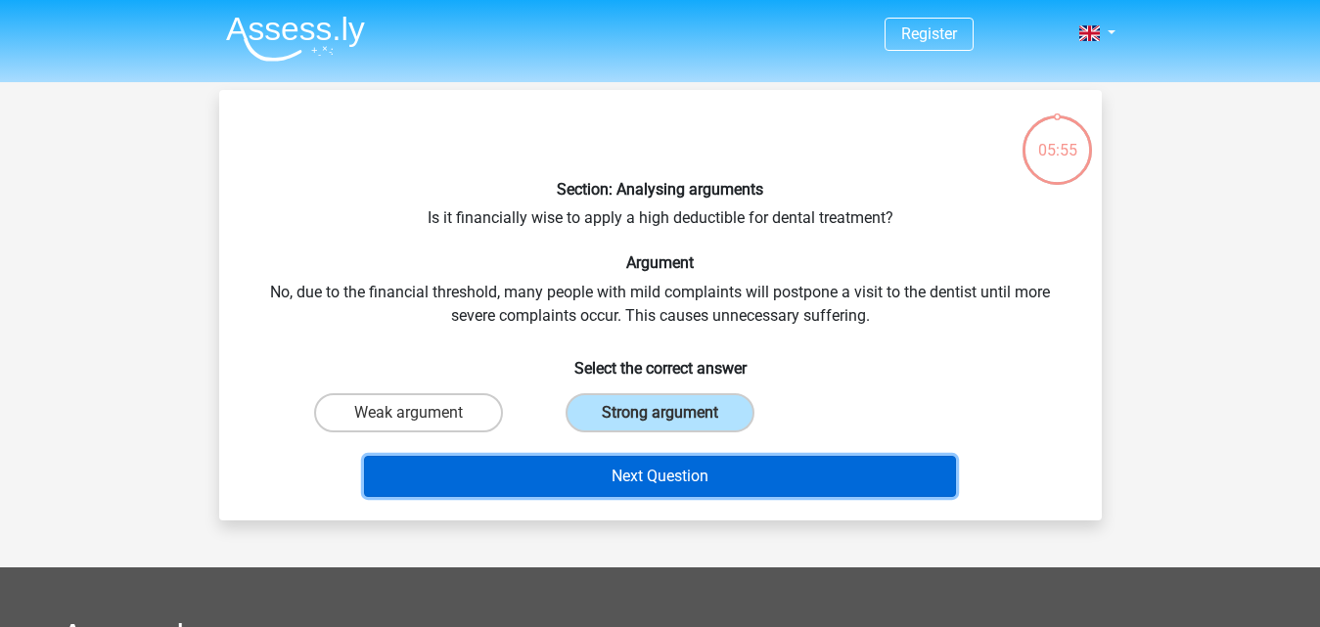
click at [642, 469] on button "Next Question" at bounding box center [660, 476] width 592 height 41
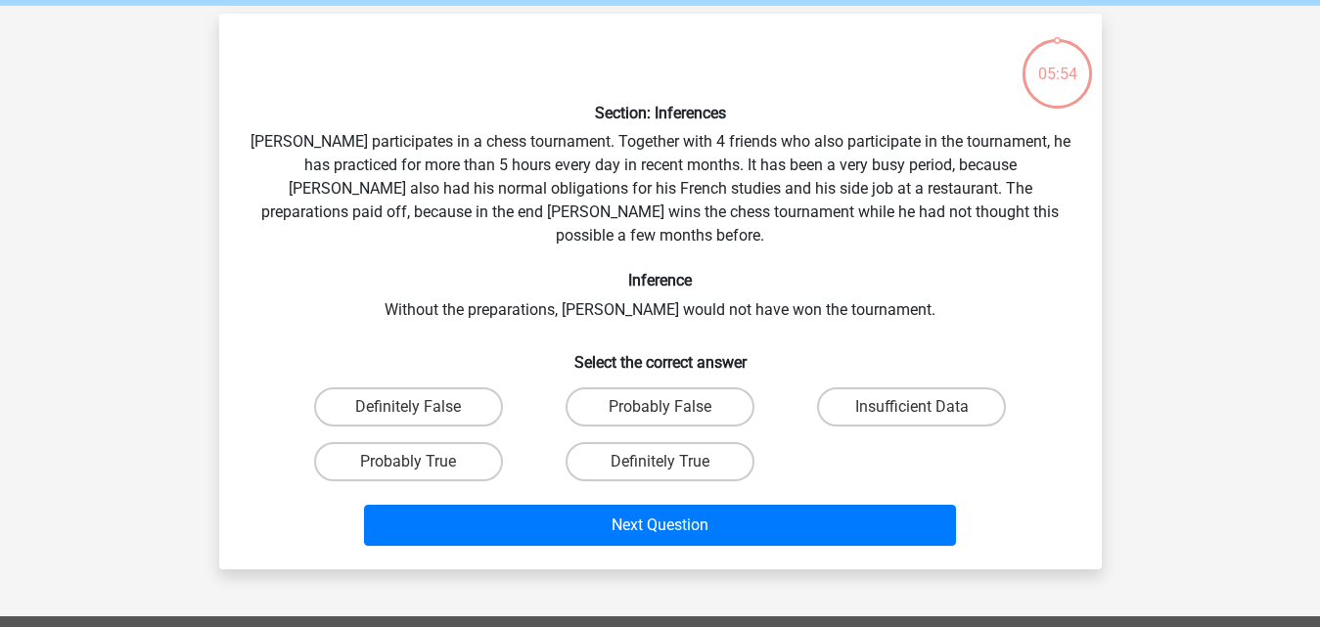
scroll to position [90, 0]
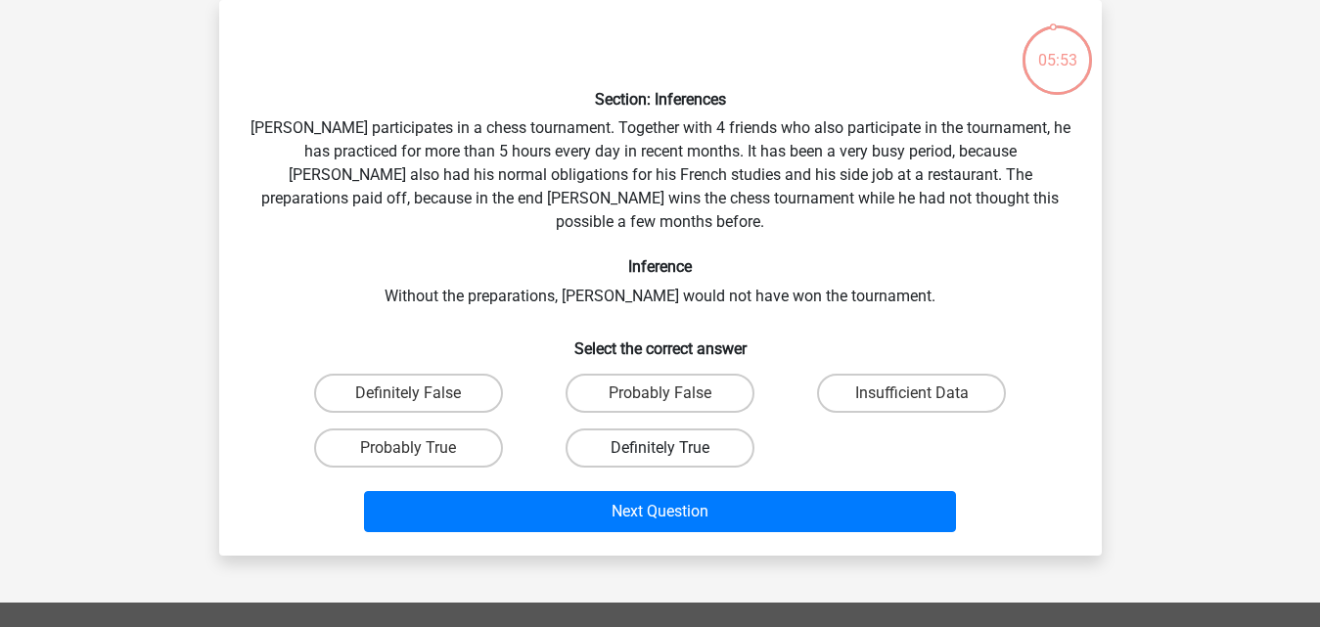
click at [645, 435] on label "Definitely True" at bounding box center [660, 448] width 189 height 39
click at [660, 448] on input "Definitely True" at bounding box center [666, 454] width 13 height 13
radio input "true"
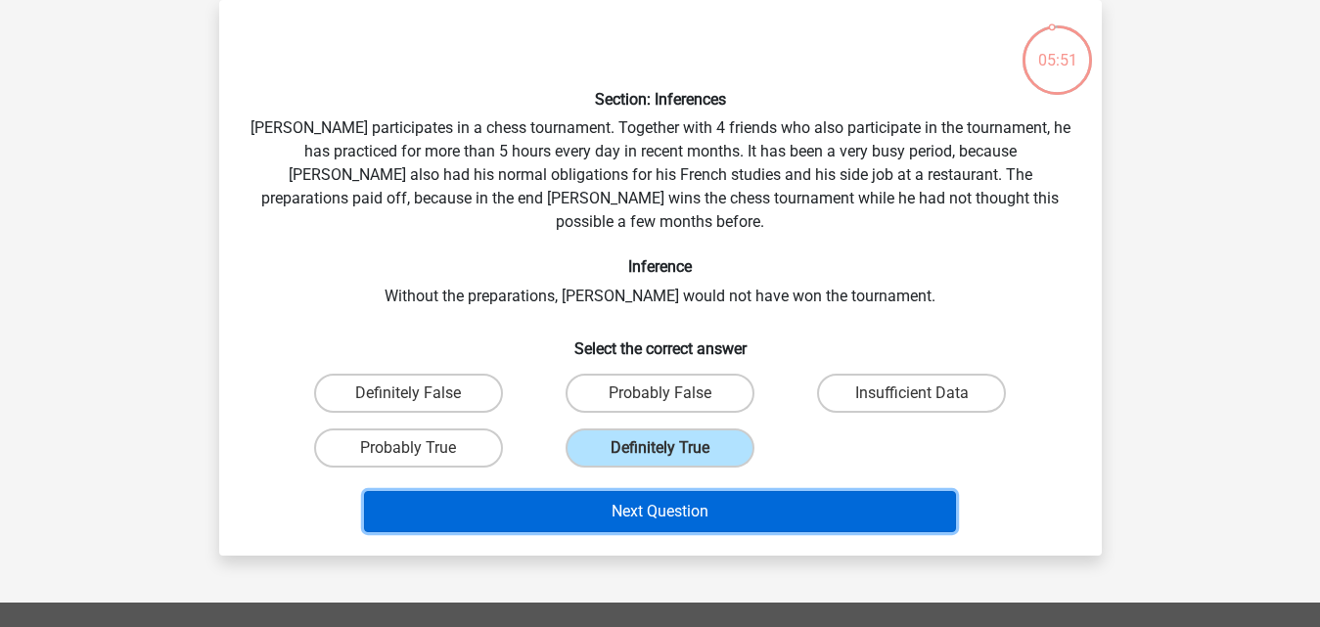
click at [647, 491] on button "Next Question" at bounding box center [660, 511] width 592 height 41
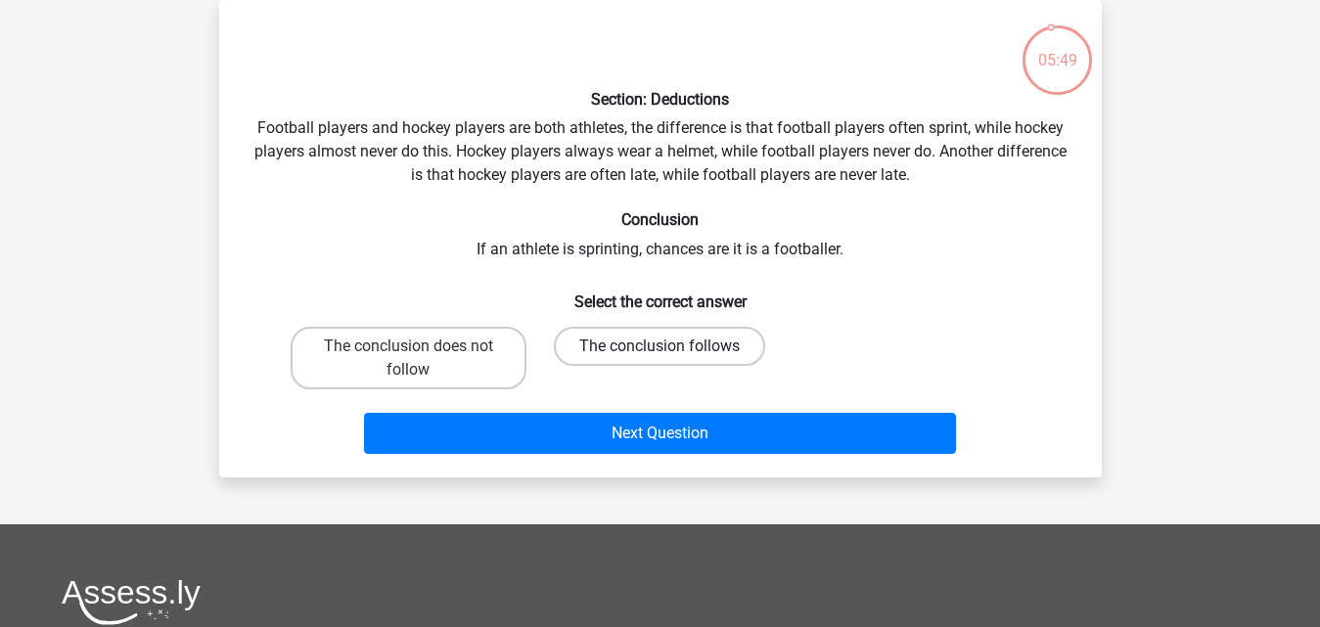
click at [655, 350] on label "The conclusion follows" at bounding box center [659, 346] width 211 height 39
click at [660, 350] on input "The conclusion follows" at bounding box center [666, 352] width 13 height 13
radio input "true"
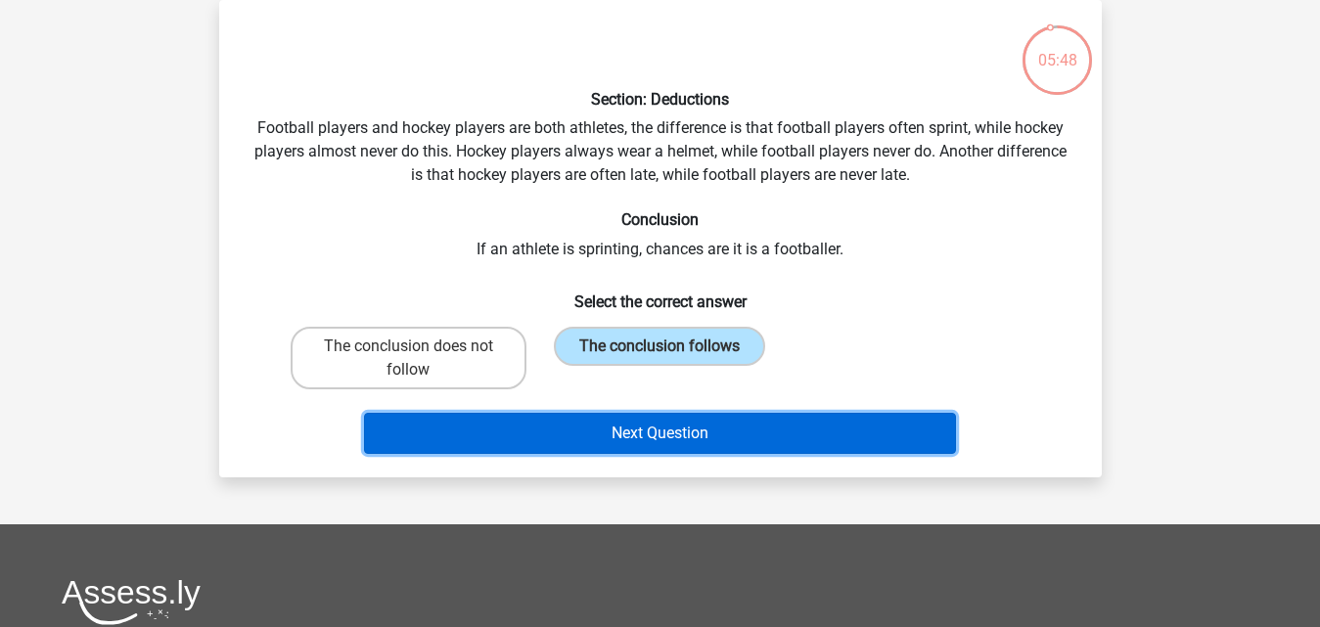
click at [649, 427] on button "Next Question" at bounding box center [660, 433] width 592 height 41
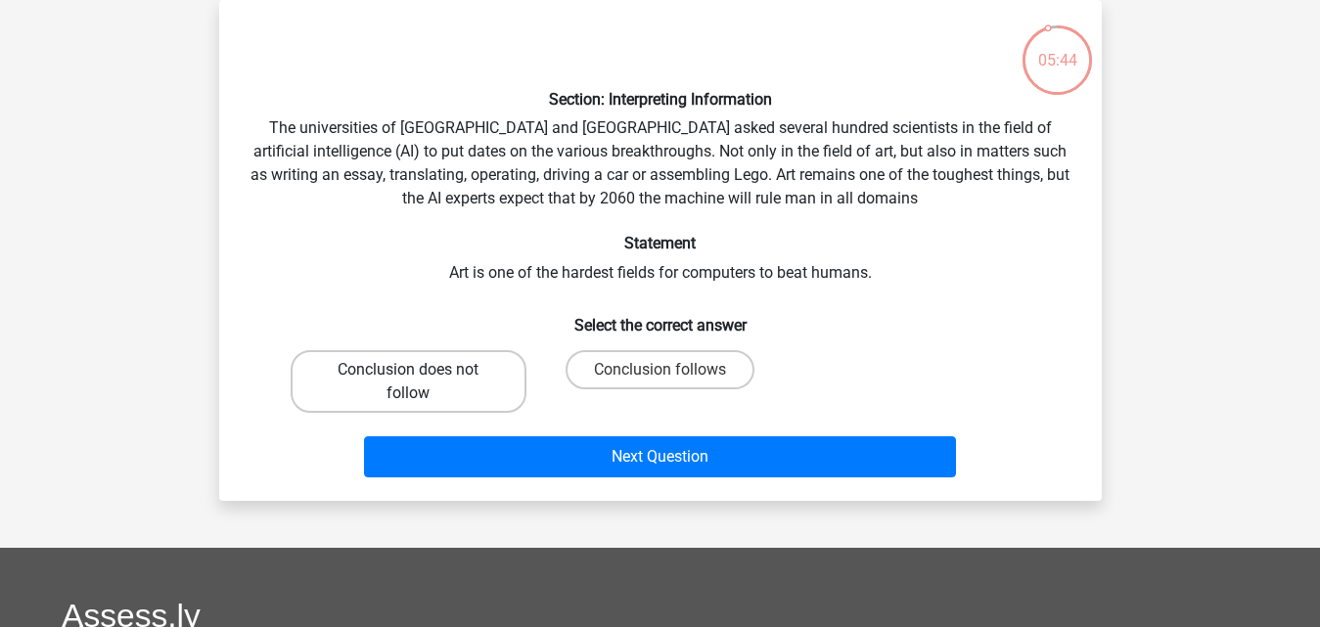
drag, startPoint x: 476, startPoint y: 368, endPoint x: 506, endPoint y: 395, distance: 40.9
click at [477, 368] on label "Conclusion does not follow" at bounding box center [409, 381] width 236 height 63
click at [421, 370] on input "Conclusion does not follow" at bounding box center [414, 376] width 13 height 13
radio input "true"
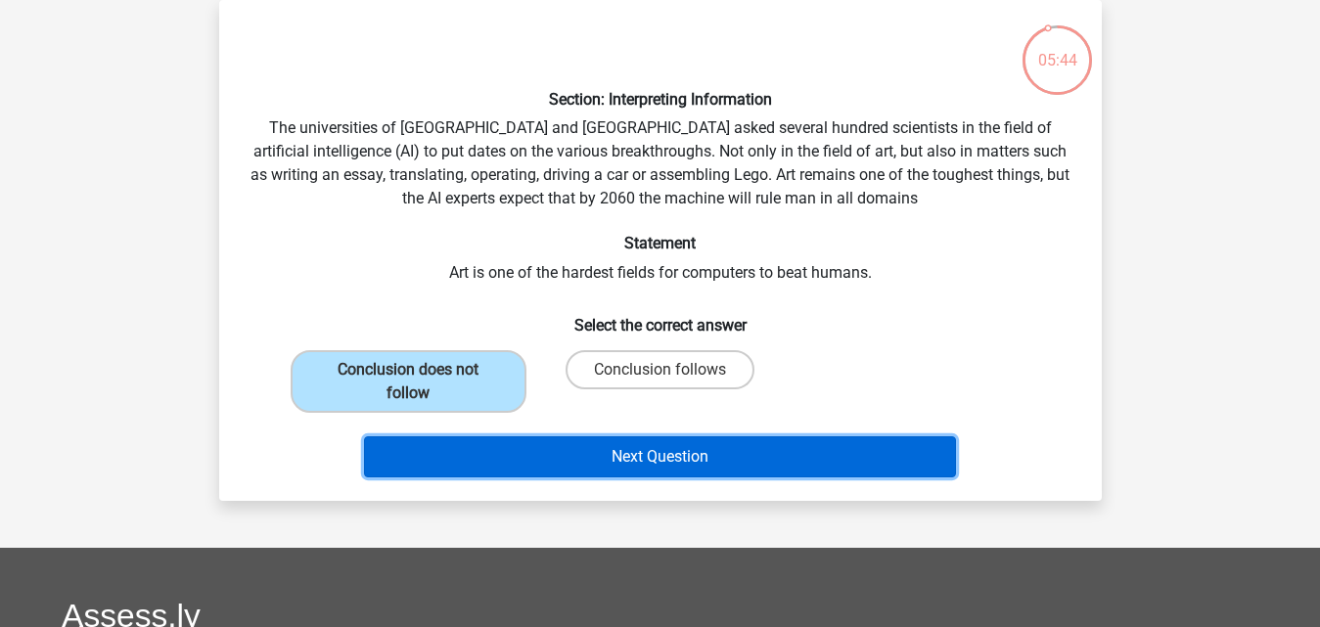
click at [530, 449] on button "Next Question" at bounding box center [660, 456] width 592 height 41
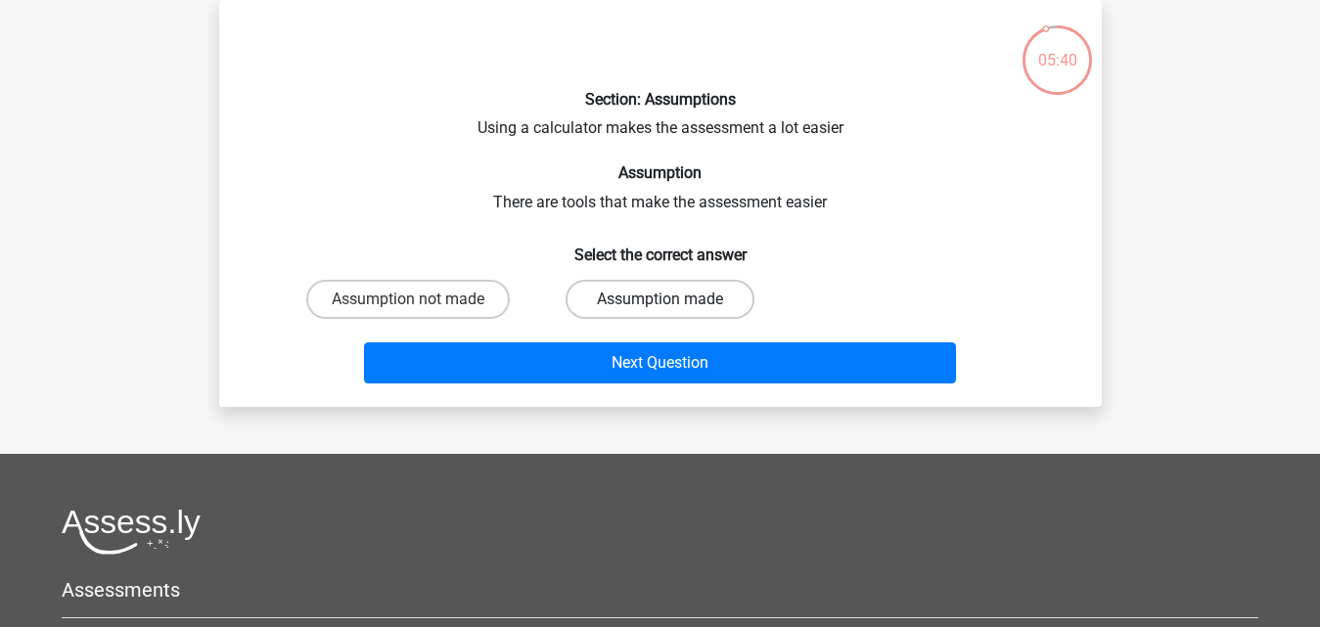
click at [616, 314] on label "Assumption made" at bounding box center [660, 299] width 189 height 39
click at [660, 312] on input "Assumption made" at bounding box center [666, 305] width 13 height 13
radio input "true"
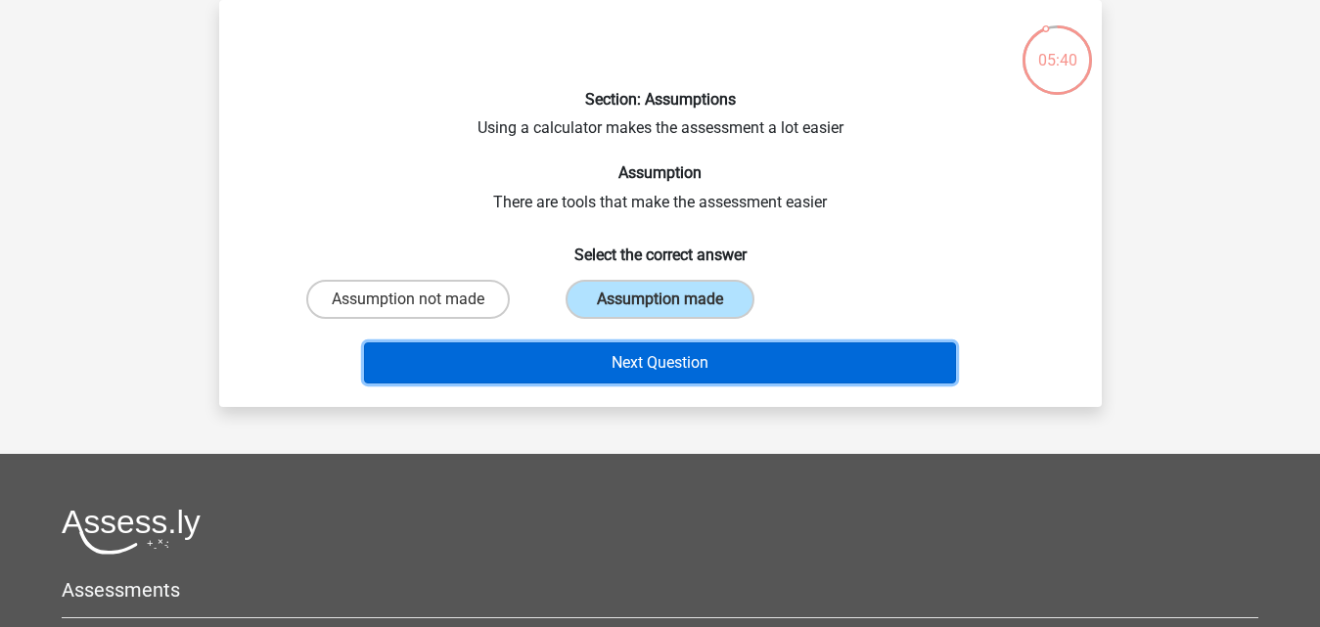
click at [616, 367] on button "Next Question" at bounding box center [660, 362] width 592 height 41
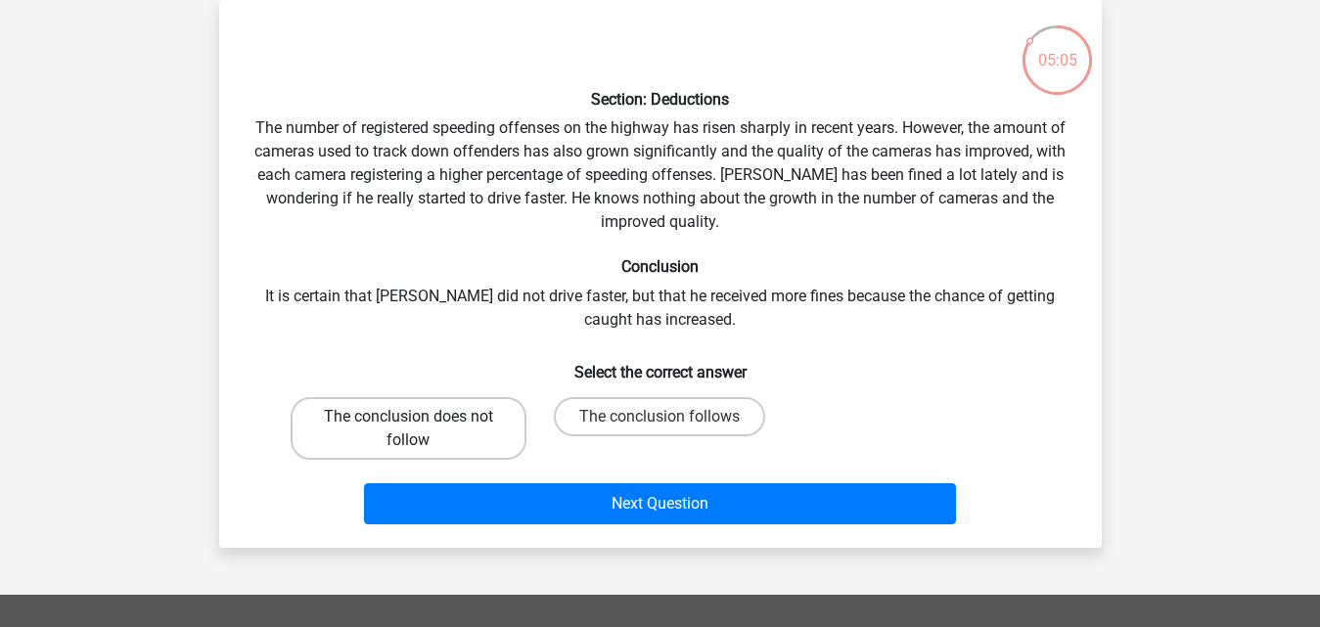
click at [442, 419] on label "The conclusion does not follow" at bounding box center [409, 428] width 236 height 63
click at [421, 419] on input "The conclusion does not follow" at bounding box center [414, 423] width 13 height 13
radio input "true"
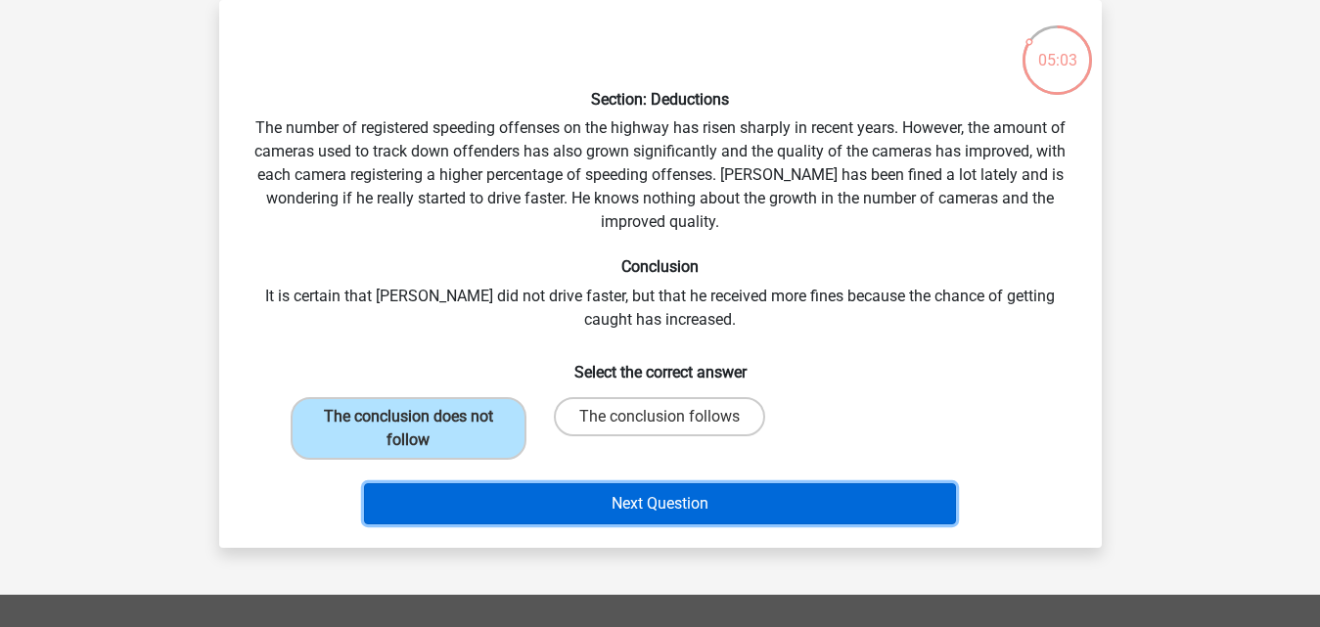
click at [566, 497] on button "Next Question" at bounding box center [660, 503] width 592 height 41
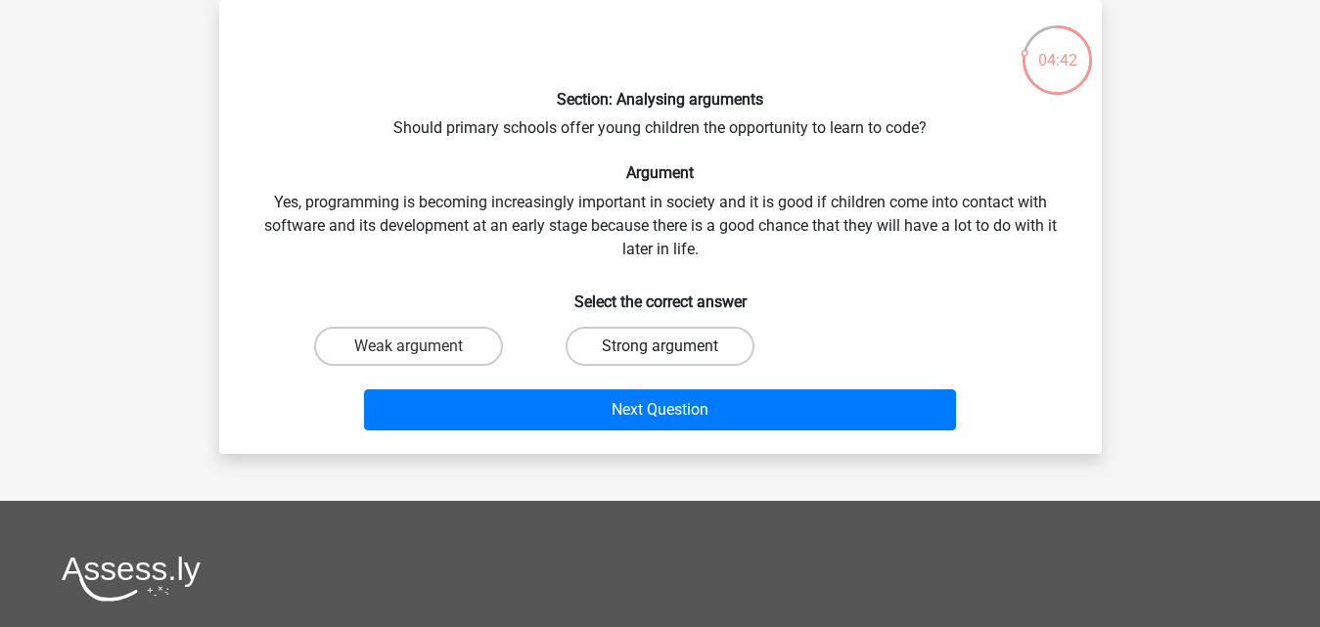
click at [686, 347] on label "Strong argument" at bounding box center [660, 346] width 189 height 39
click at [672, 347] on input "Strong argument" at bounding box center [666, 352] width 13 height 13
radio input "true"
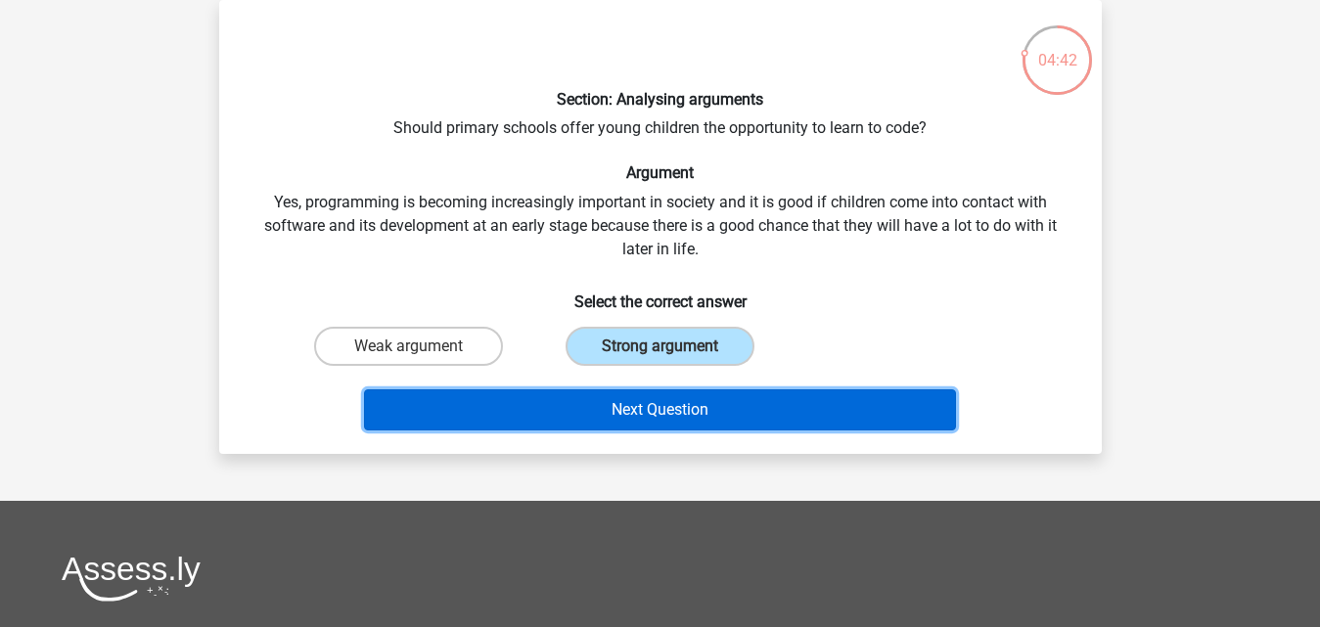
click at [666, 398] on button "Next Question" at bounding box center [660, 409] width 592 height 41
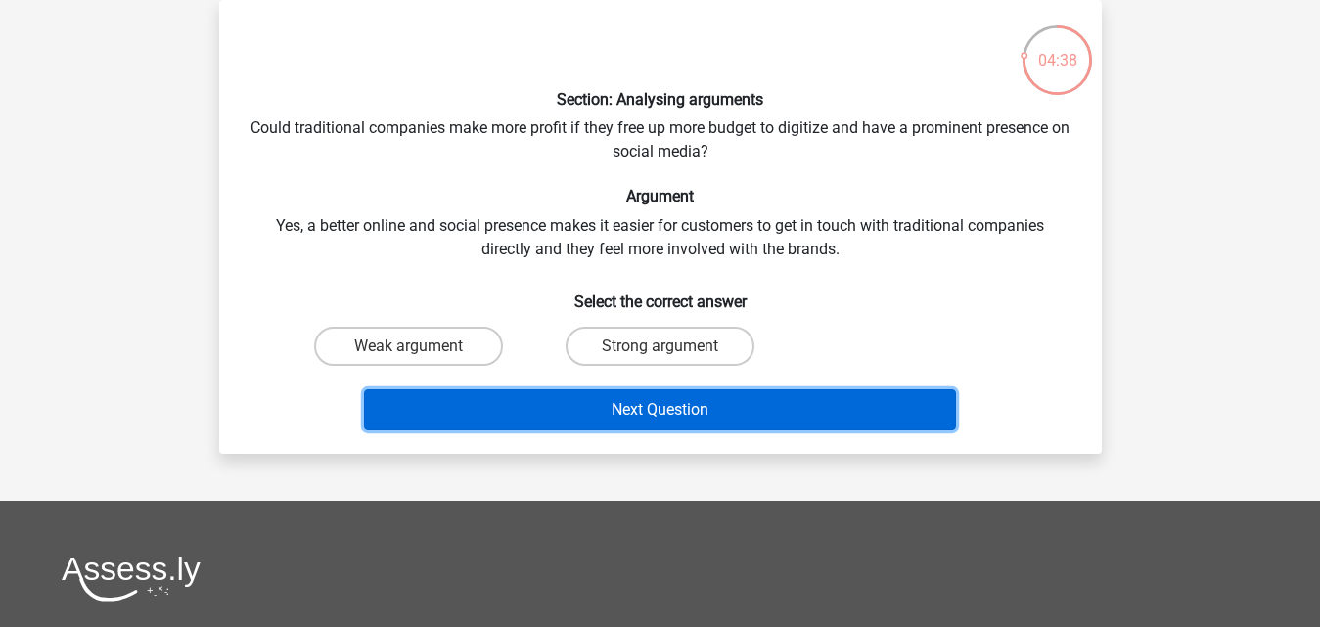
click at [609, 405] on button "Next Question" at bounding box center [660, 409] width 592 height 41
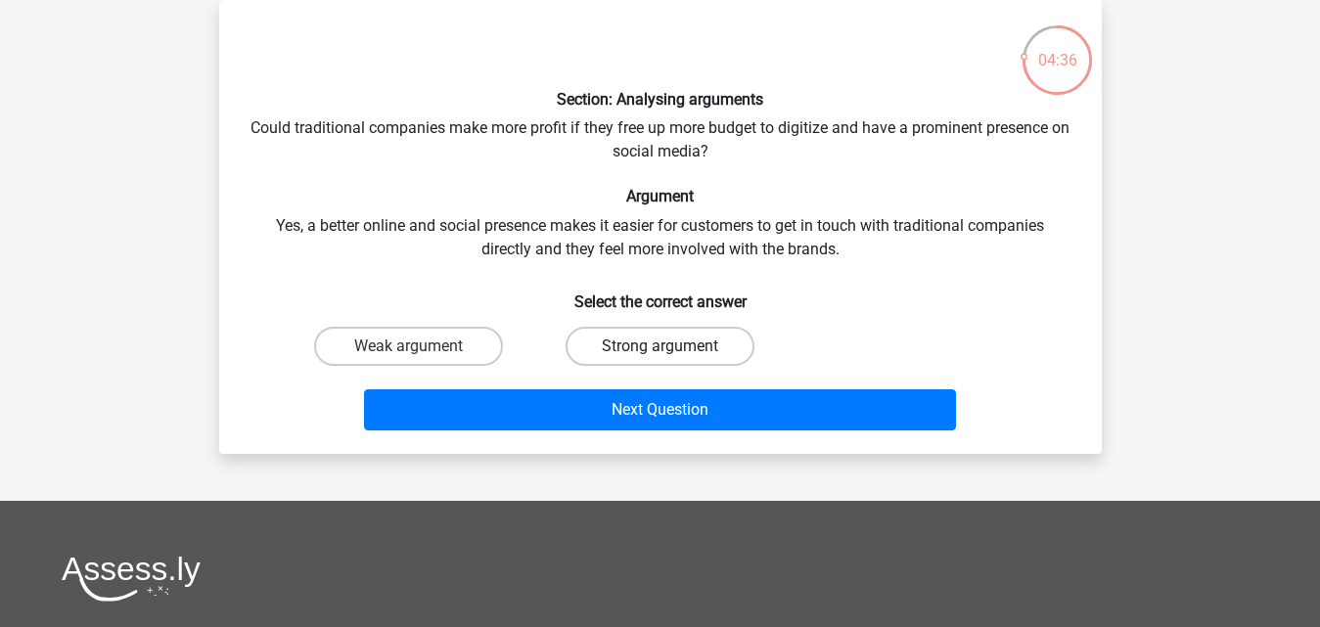
click at [630, 344] on label "Strong argument" at bounding box center [660, 346] width 189 height 39
click at [660, 346] on input "Strong argument" at bounding box center [666, 352] width 13 height 13
radio input "true"
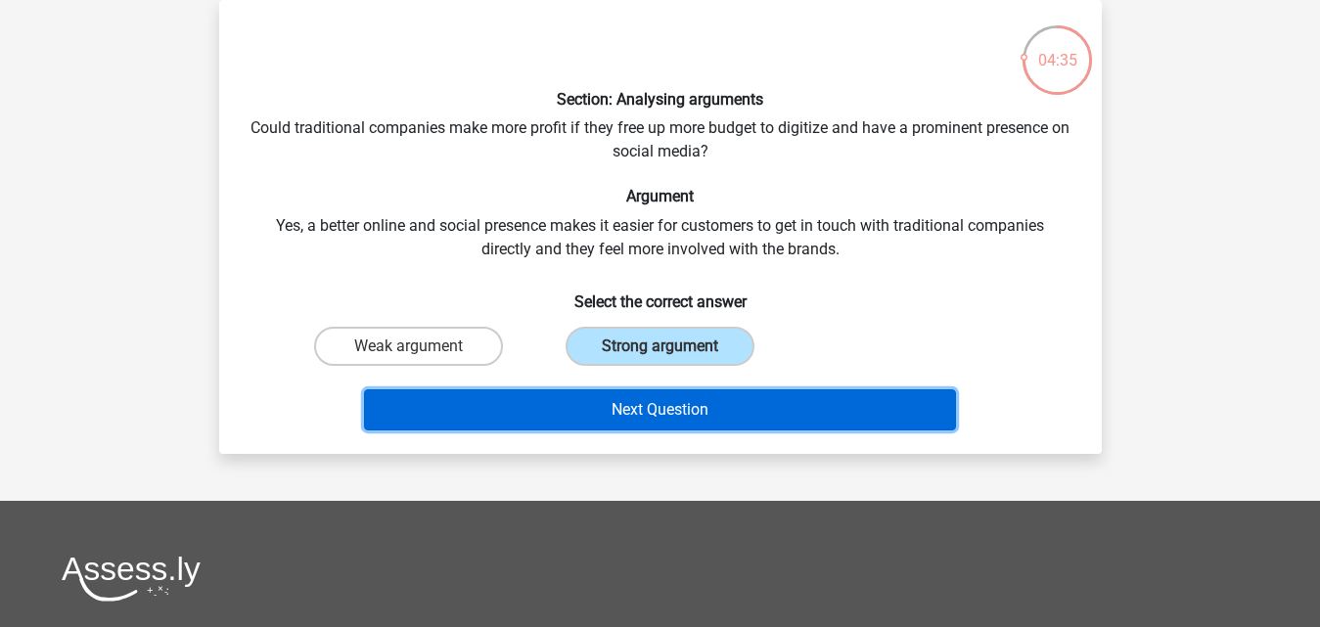
click at [630, 406] on button "Next Question" at bounding box center [660, 409] width 592 height 41
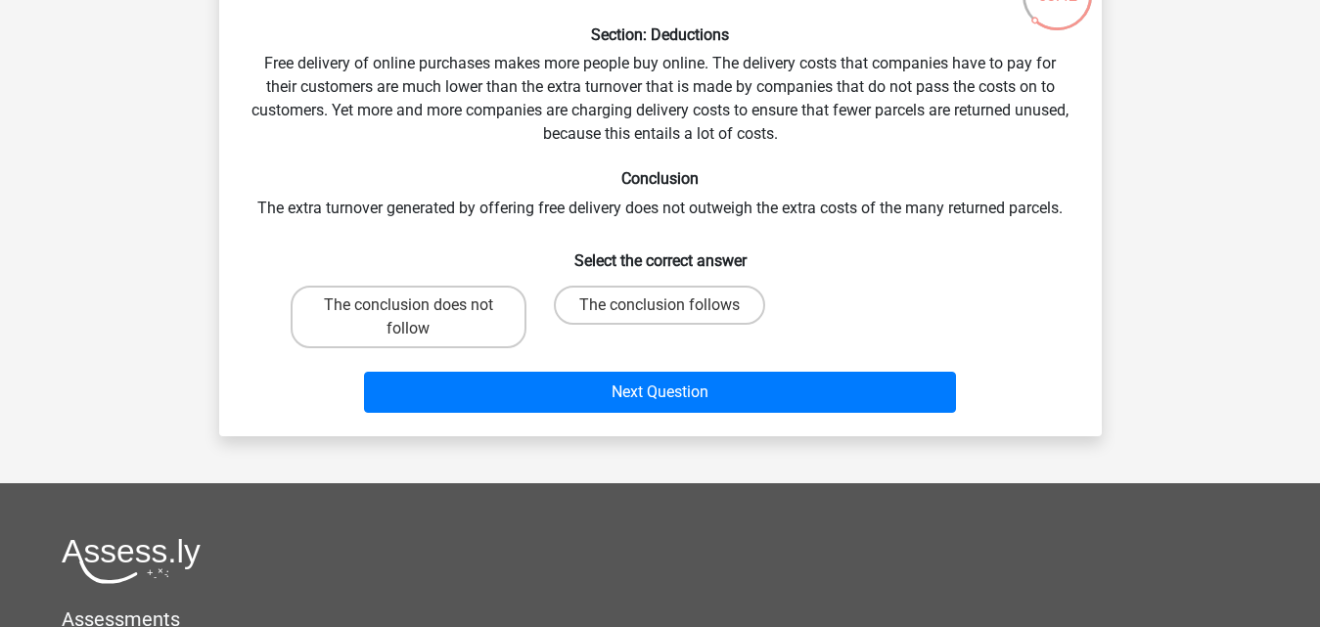
scroll to position [188, 0]
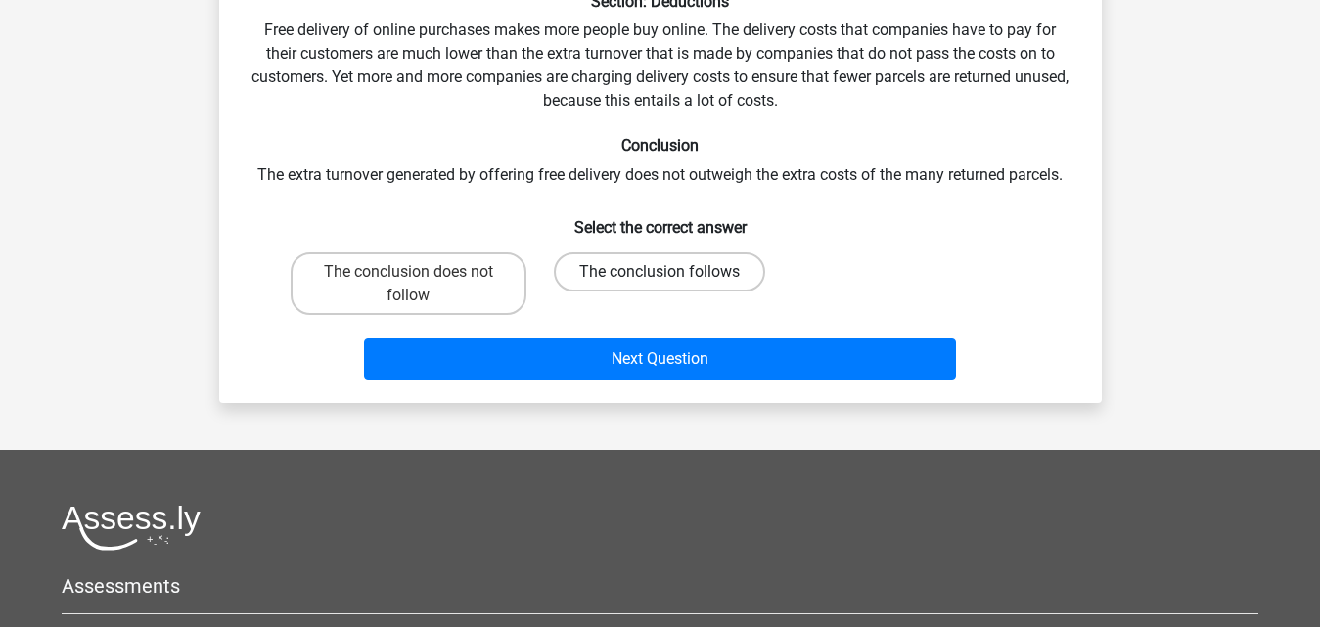
click at [644, 279] on label "The conclusion follows" at bounding box center [659, 271] width 211 height 39
click at [660, 279] on input "The conclusion follows" at bounding box center [666, 278] width 13 height 13
radio input "true"
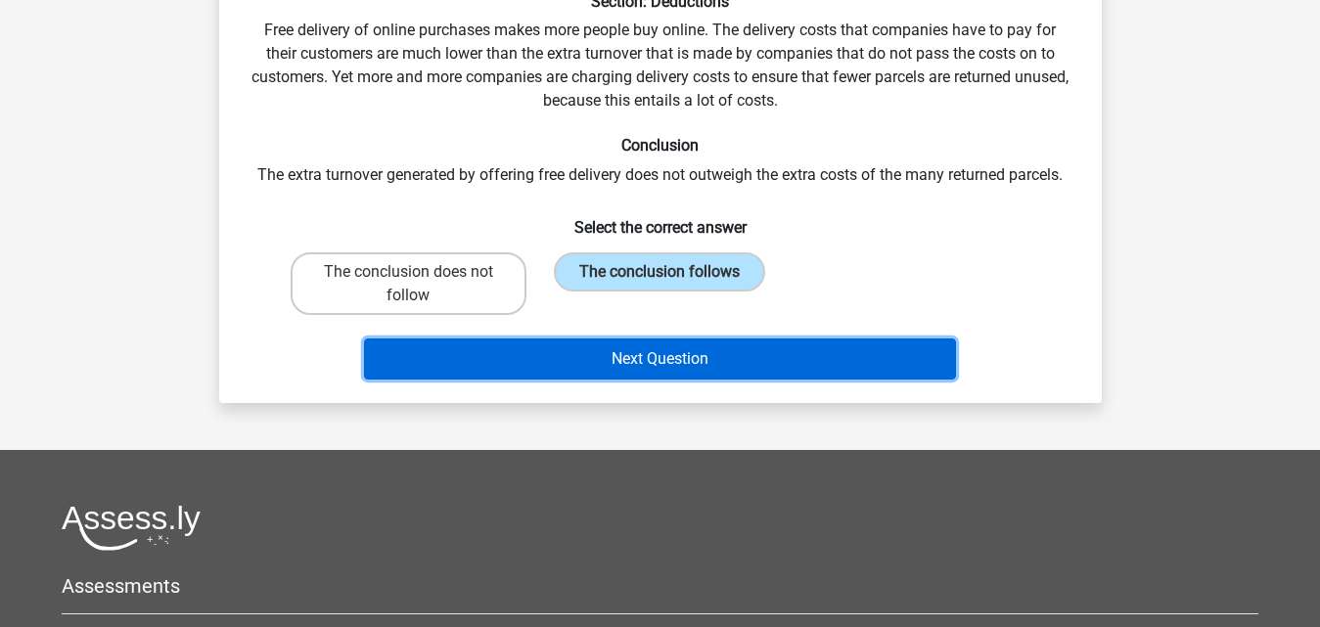
click at [654, 360] on button "Next Question" at bounding box center [660, 359] width 592 height 41
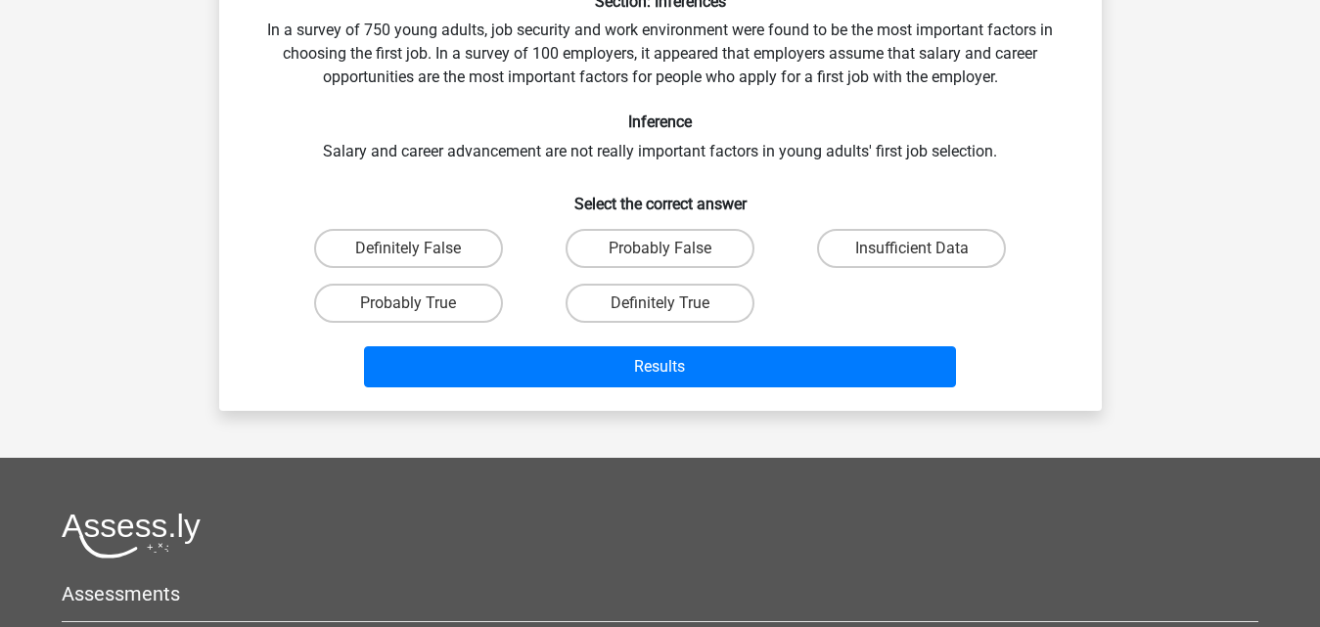
click at [924, 254] on input "Insufficient Data" at bounding box center [918, 255] width 13 height 13
radio input "true"
click at [440, 306] on label "Probably True" at bounding box center [408, 303] width 189 height 39
click at [421, 306] on input "Probably True" at bounding box center [414, 309] width 13 height 13
radio input "true"
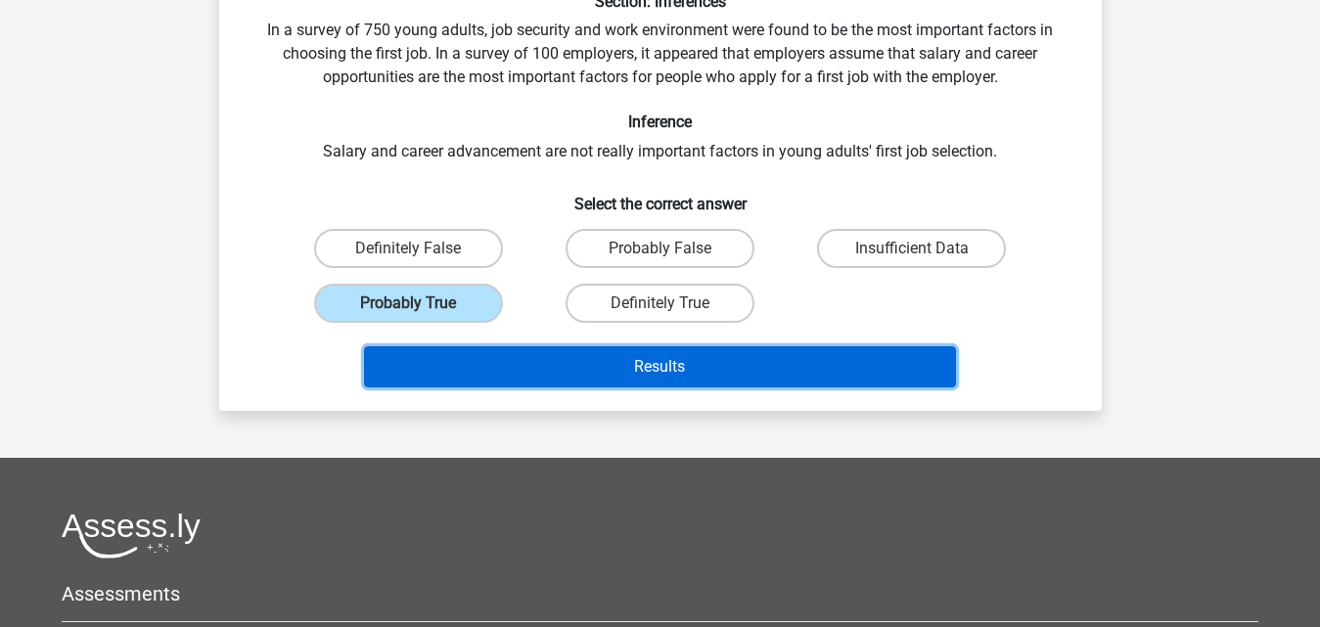
click at [542, 371] on button "Results" at bounding box center [660, 366] width 592 height 41
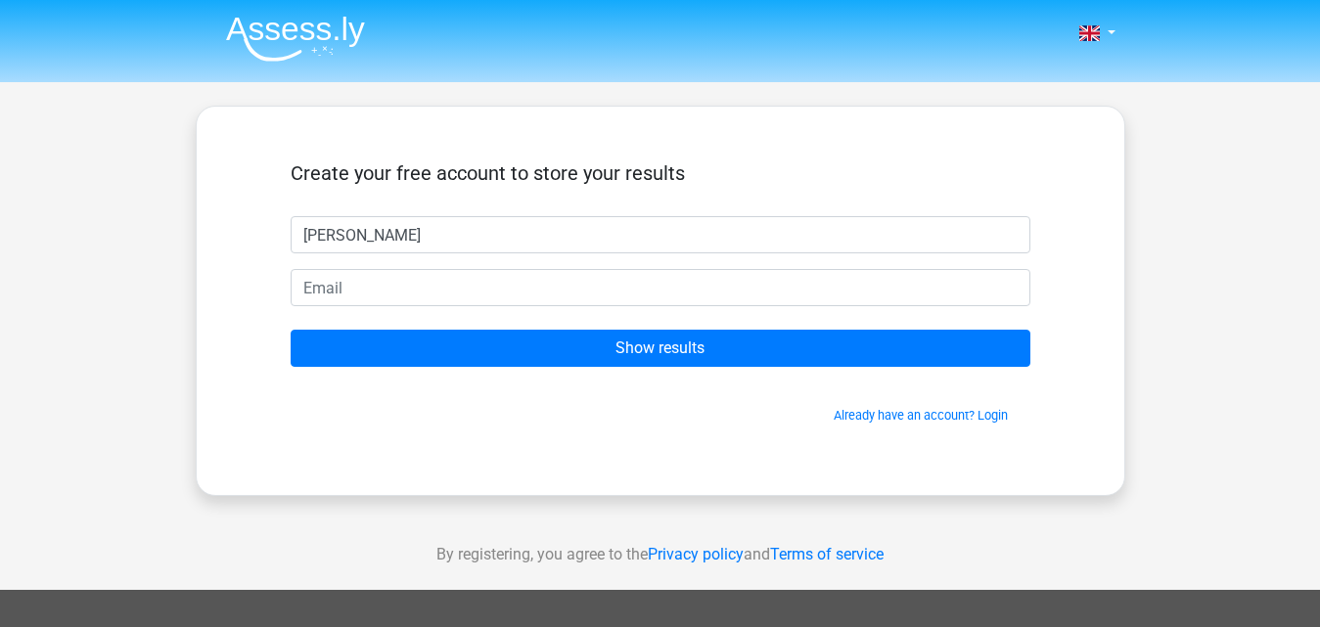
type input "[PERSON_NAME]"
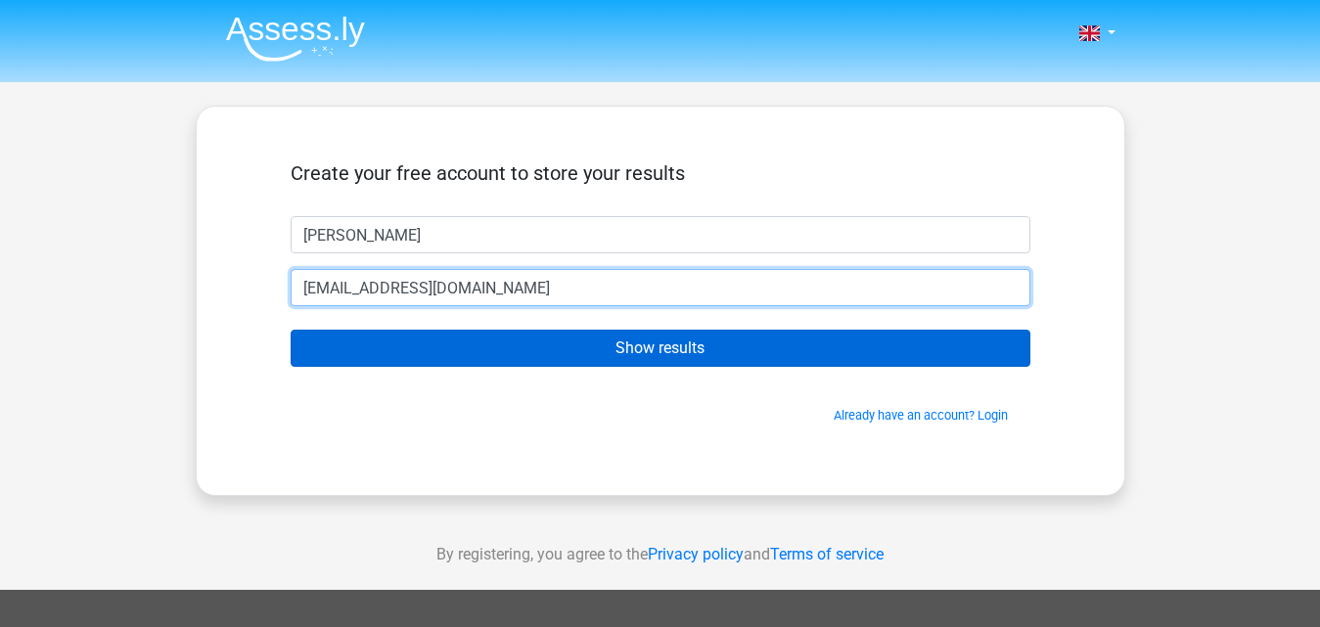
type input "[EMAIL_ADDRESS][DOMAIN_NAME]"
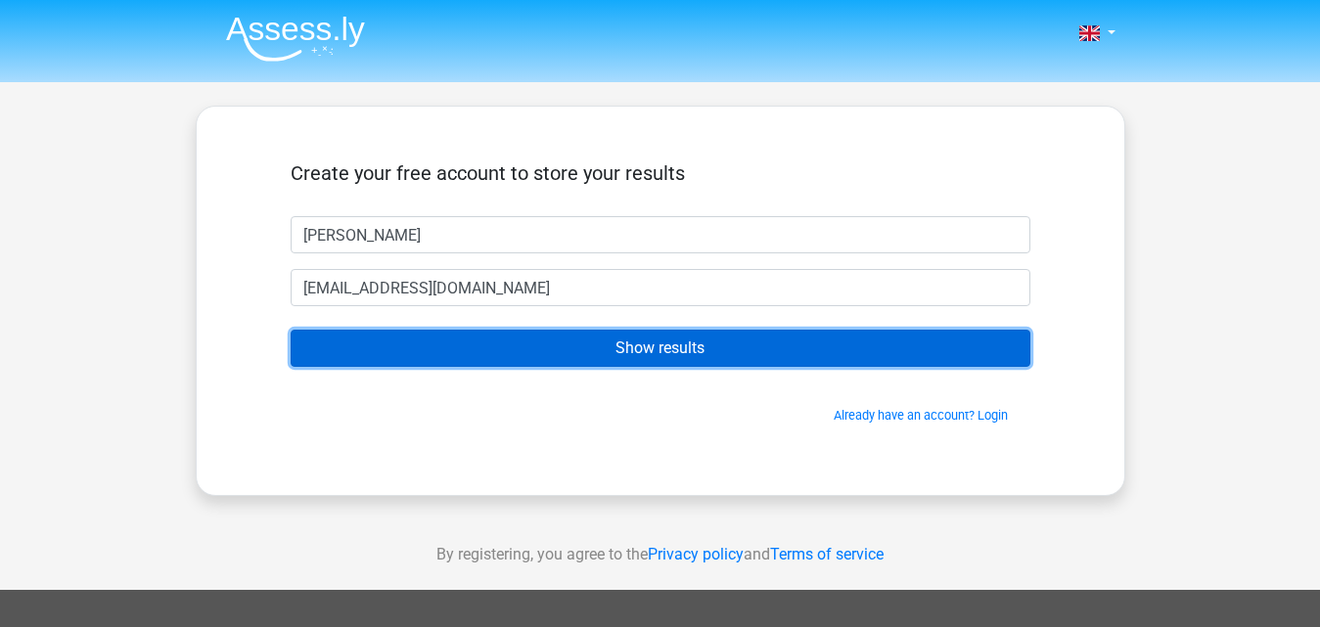
click at [413, 342] on input "Show results" at bounding box center [661, 348] width 740 height 37
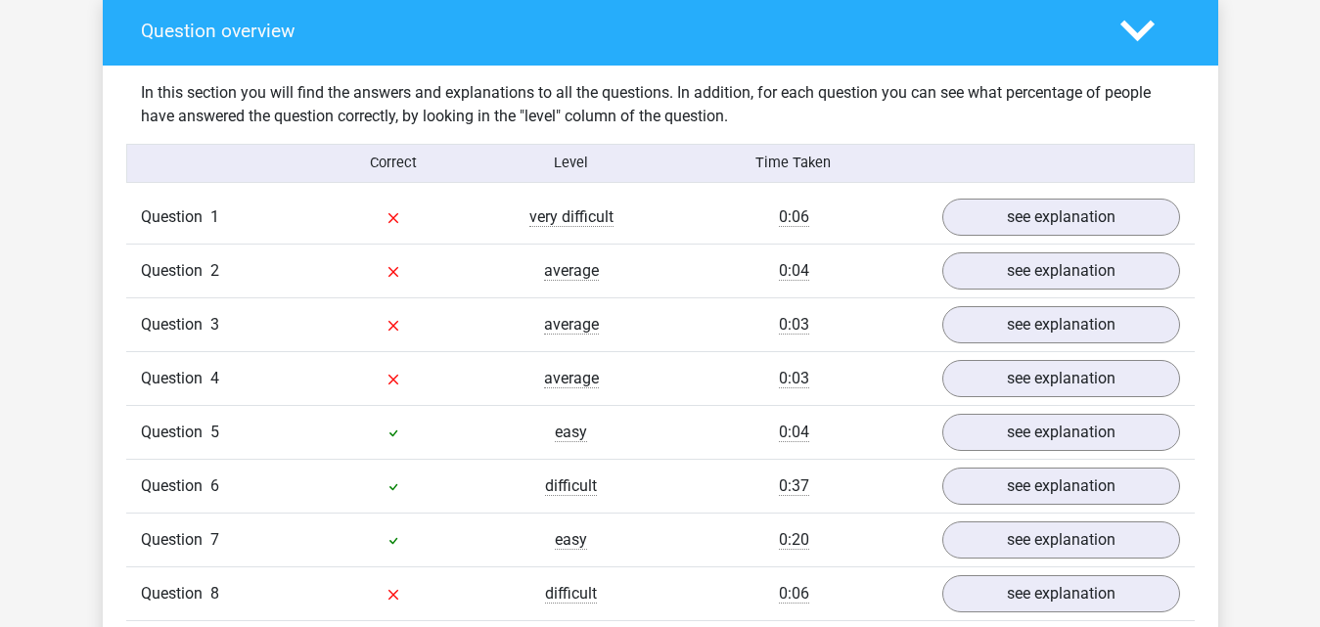
scroll to position [1370, 0]
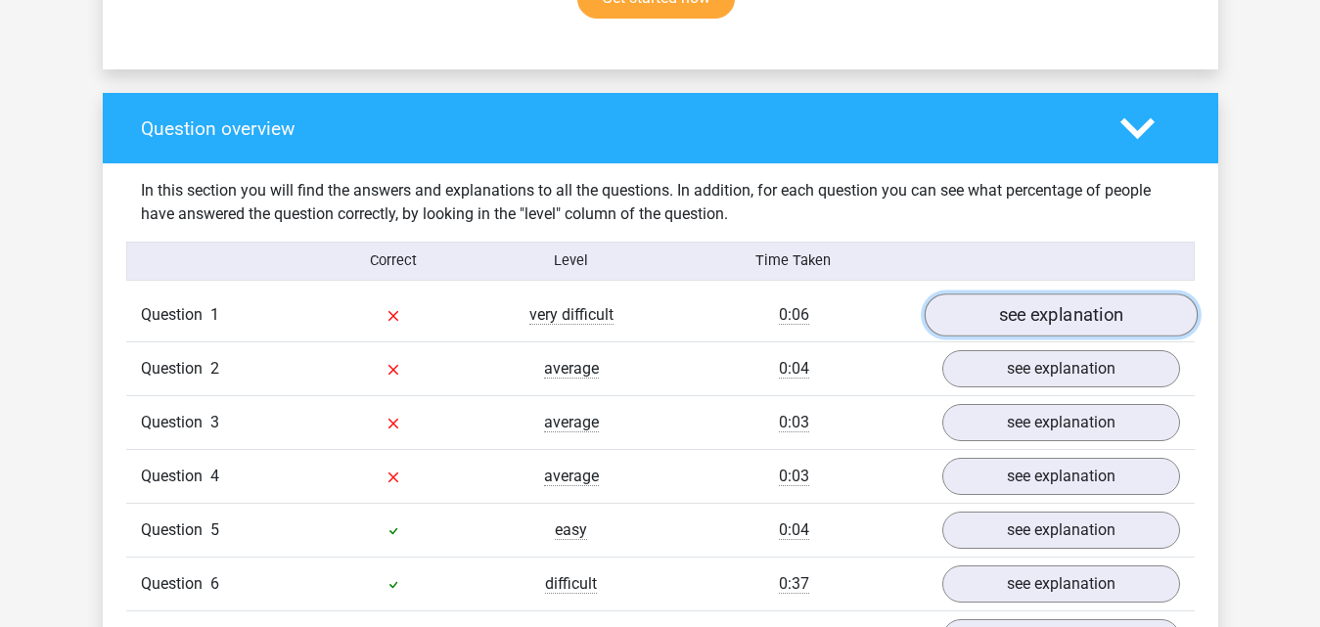
click at [1020, 300] on link "see explanation" at bounding box center [1060, 315] width 273 height 43
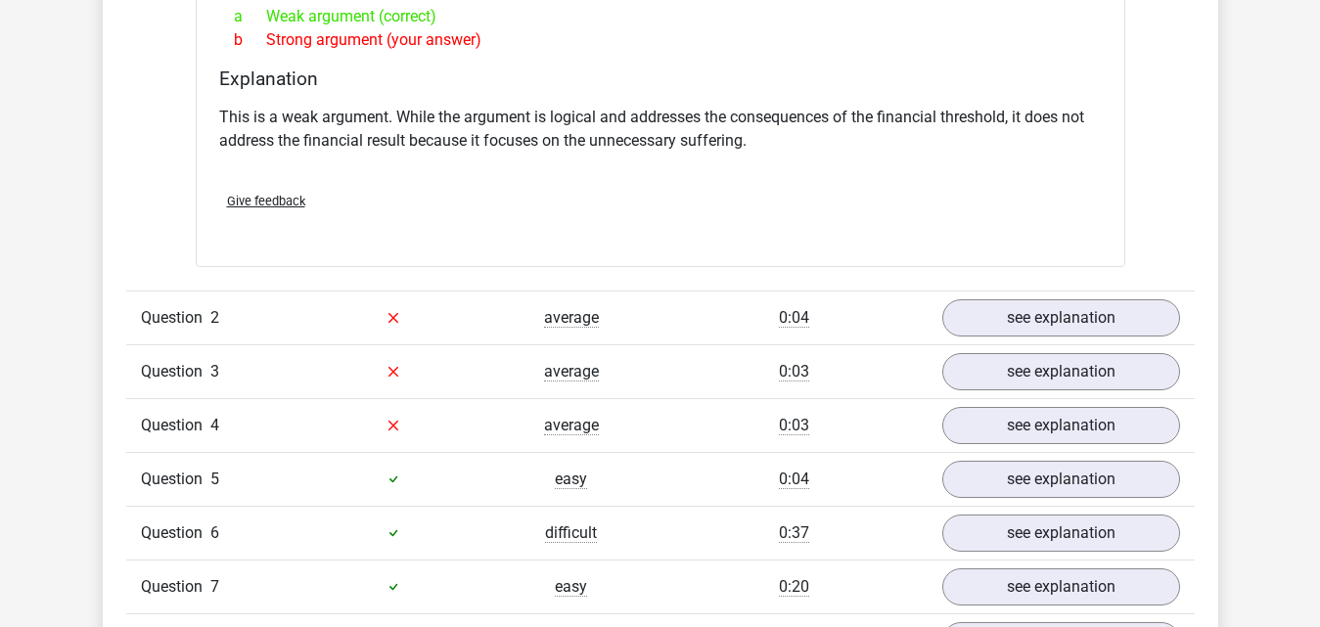
scroll to position [1957, 0]
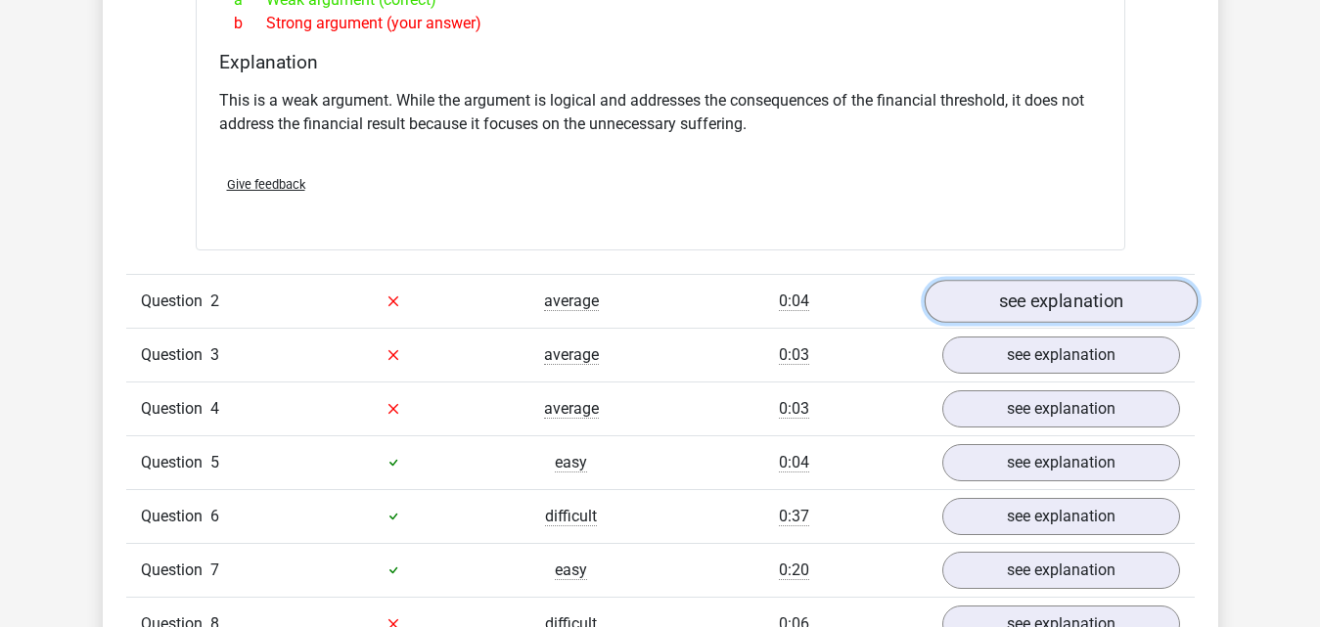
click at [1072, 289] on link "see explanation" at bounding box center [1060, 301] width 273 height 43
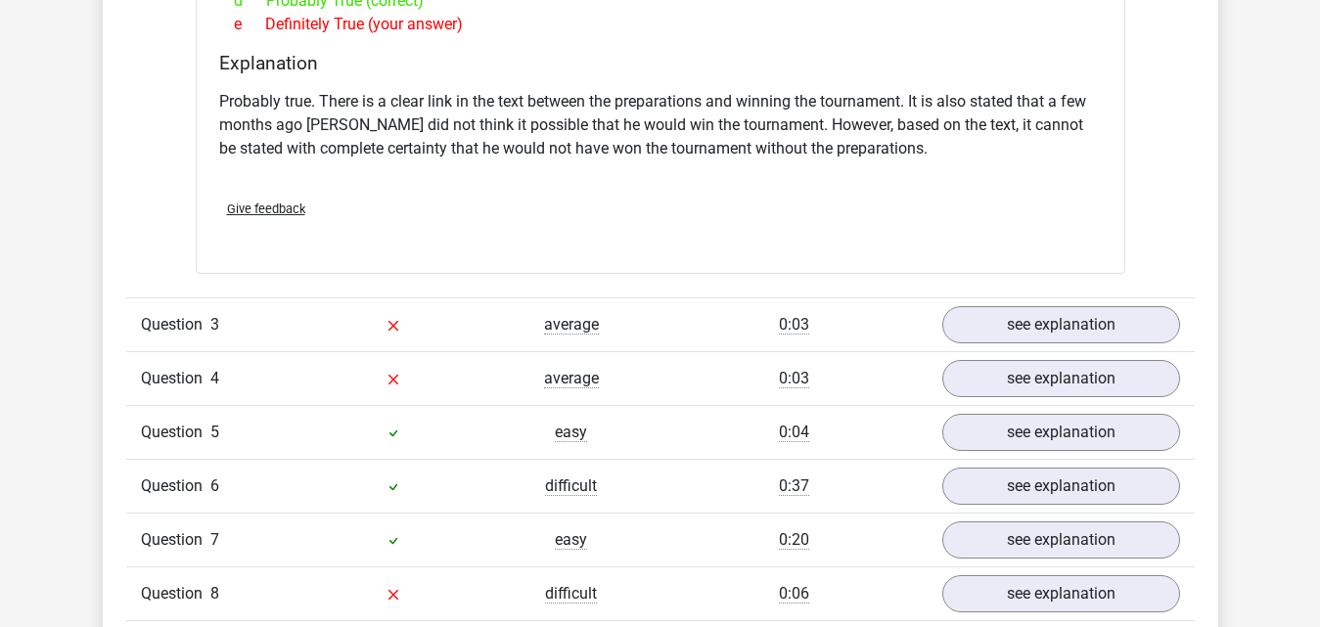
scroll to position [2642, 0]
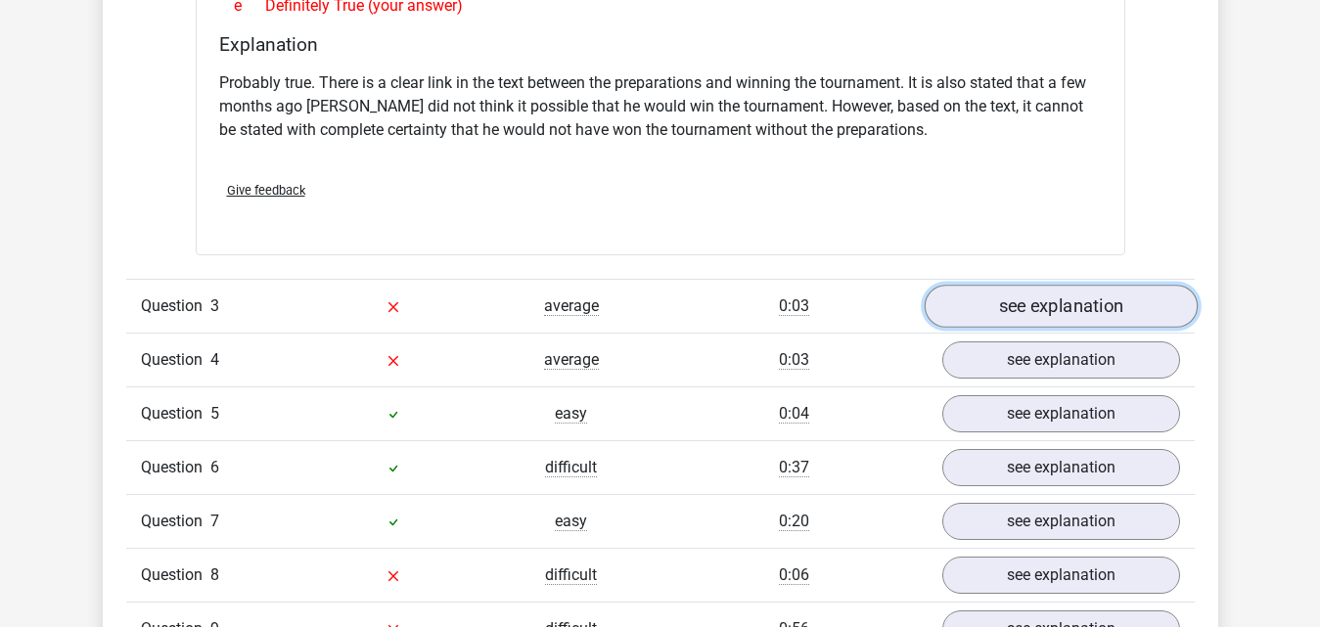
click at [1070, 294] on link "see explanation" at bounding box center [1060, 306] width 273 height 43
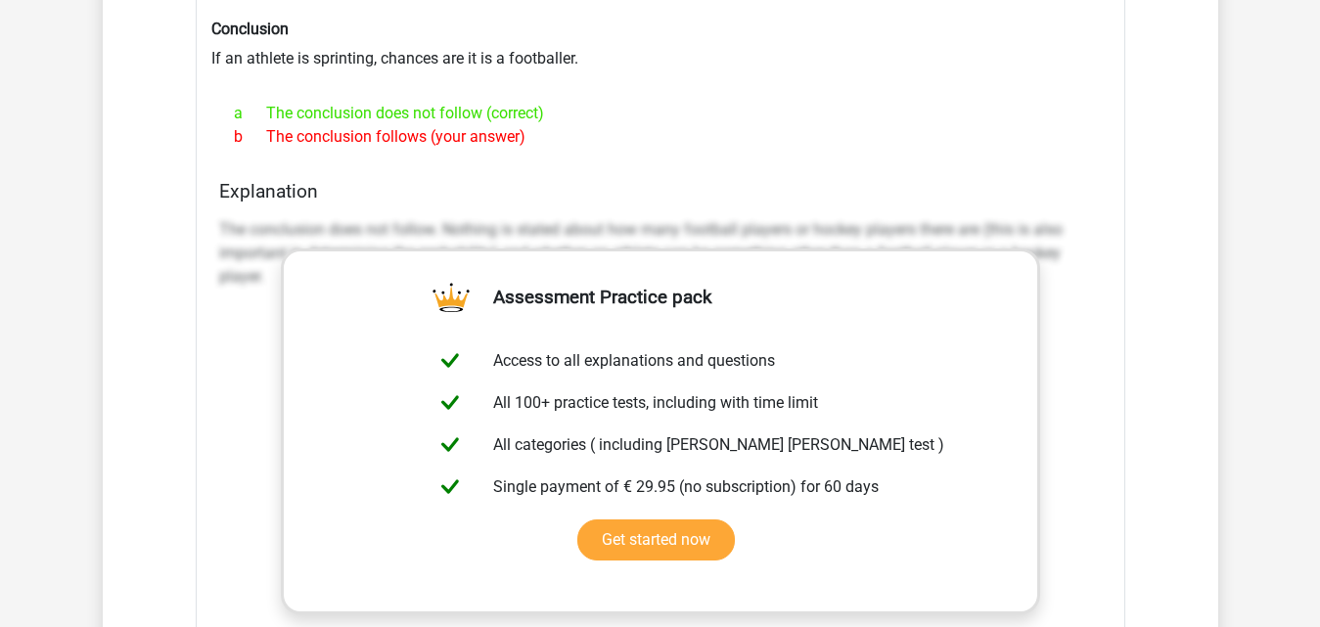
scroll to position [3229, 0]
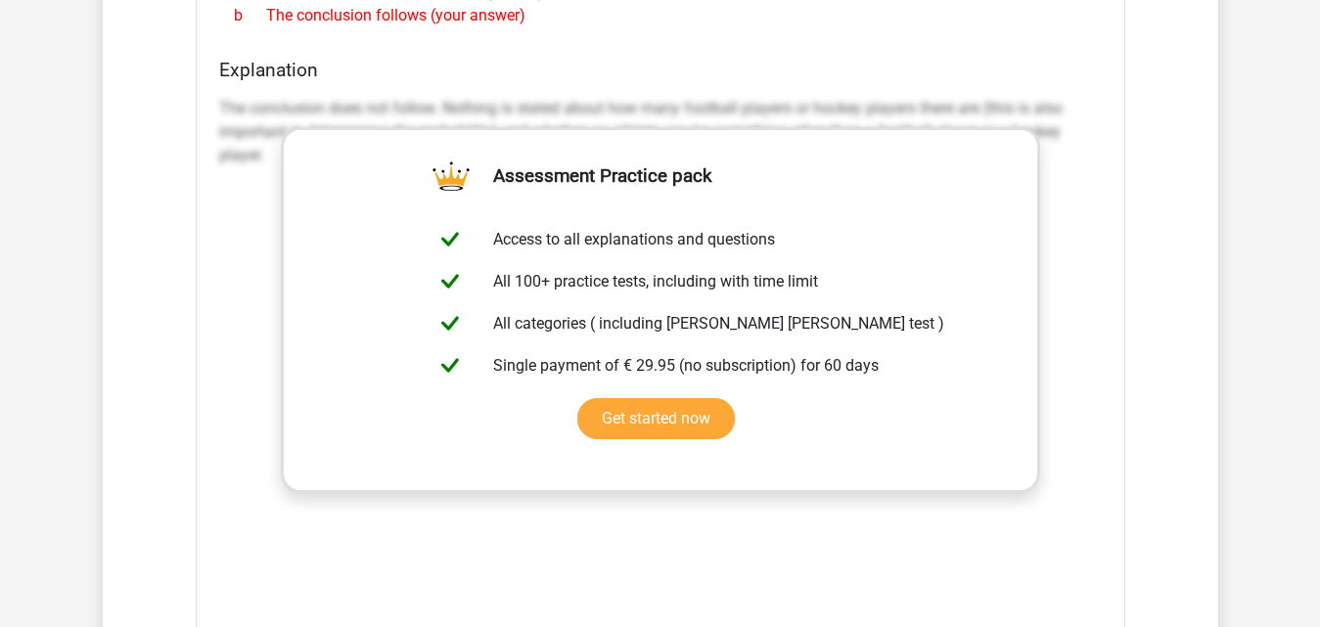
click at [635, 535] on div "The conclusion does not follow. Nothing is stated about how many football playe…" at bounding box center [660, 382] width 883 height 587
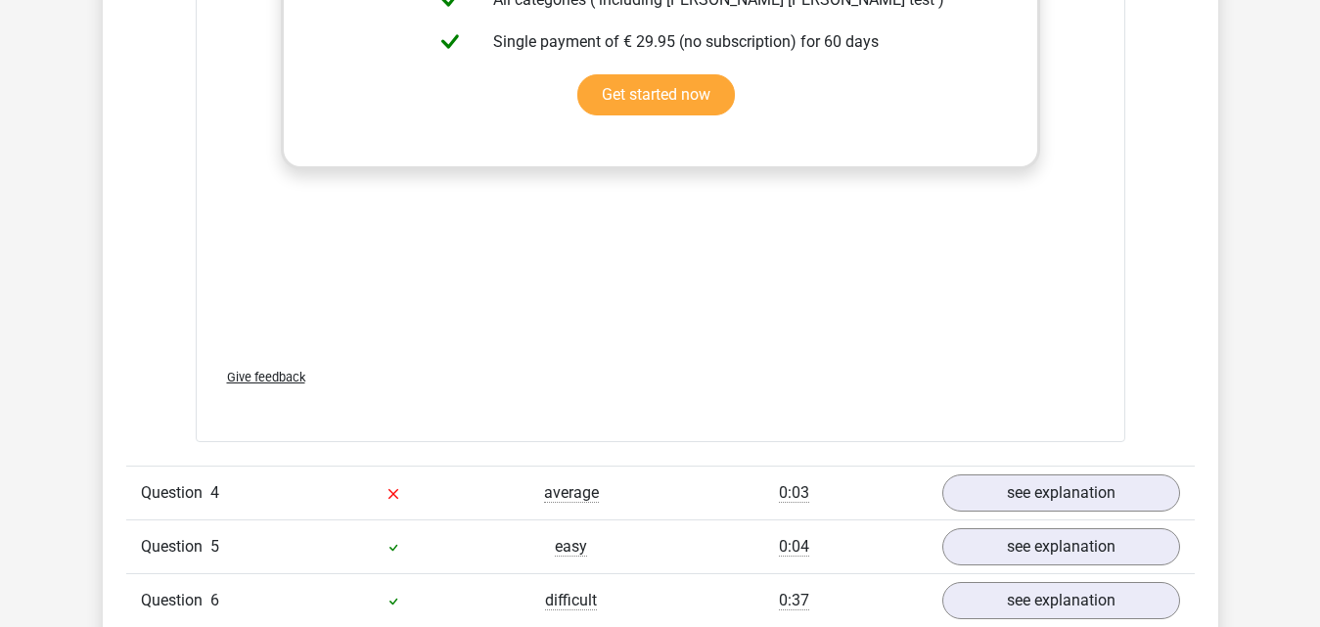
scroll to position [3621, 0]
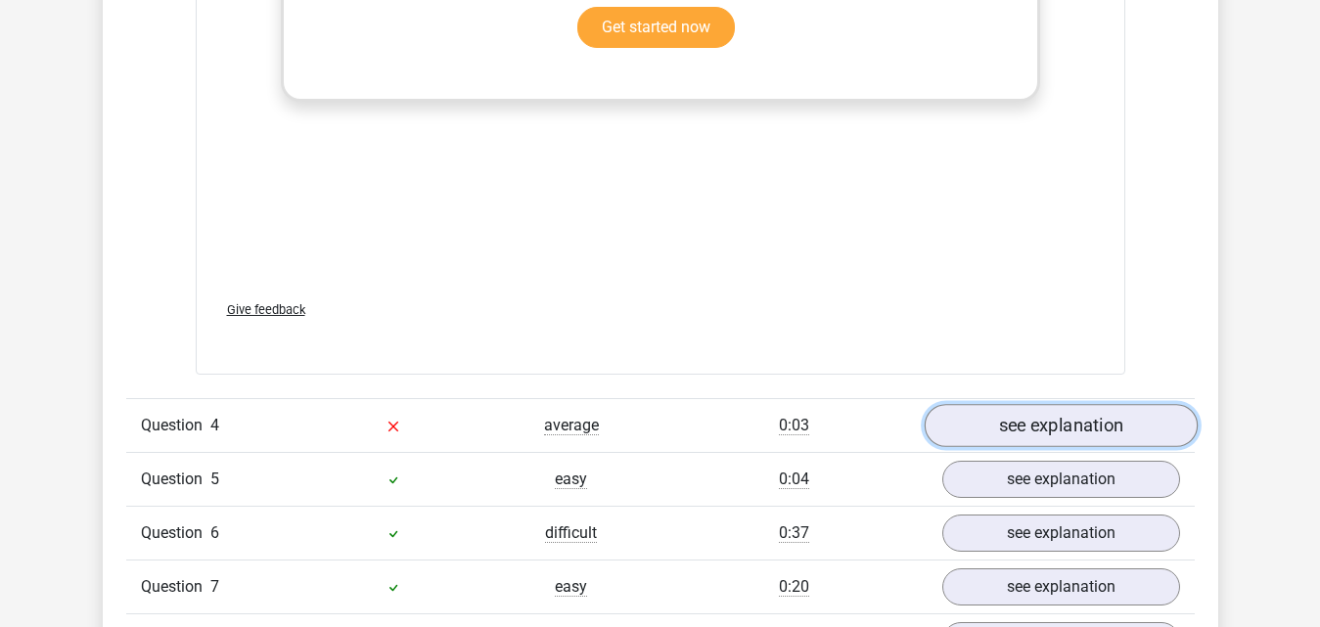
click at [1032, 420] on link "see explanation" at bounding box center [1060, 425] width 273 height 43
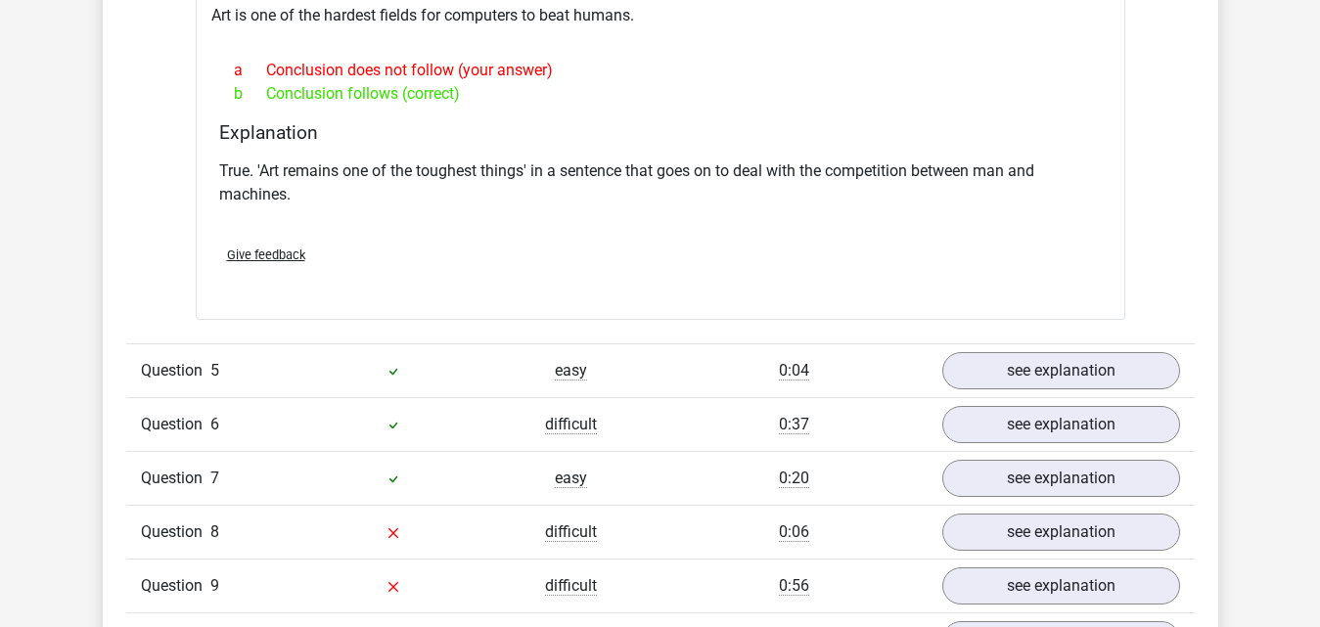
scroll to position [4403, 0]
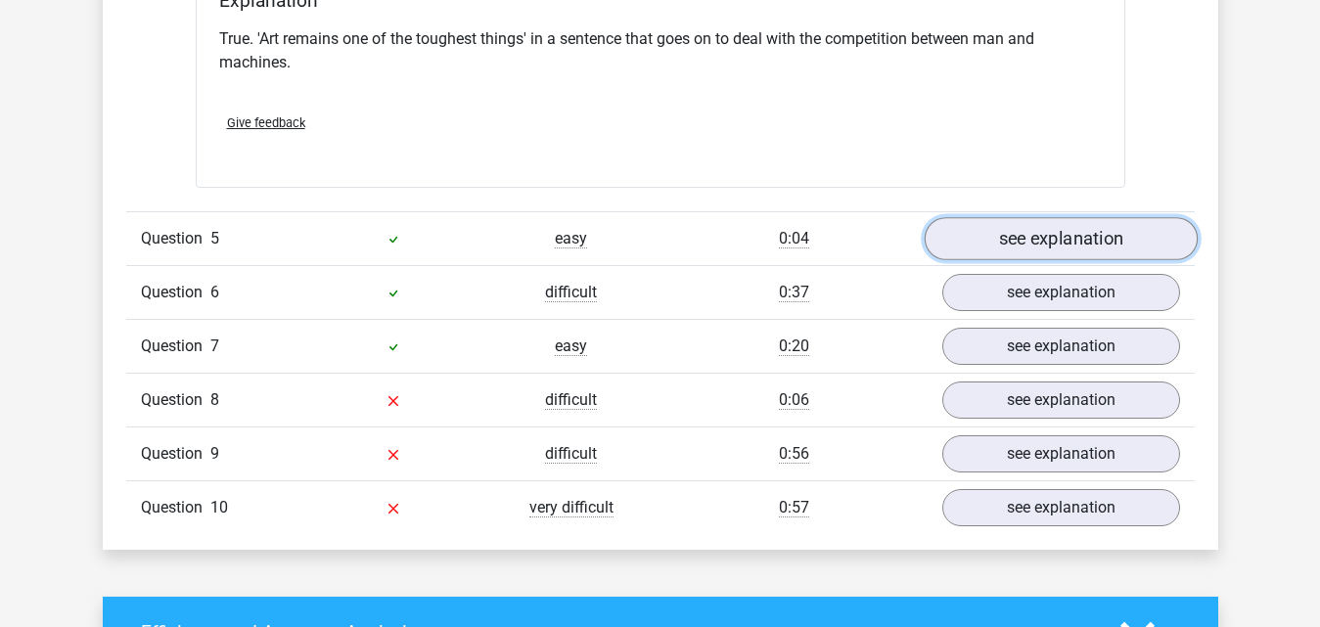
click at [1026, 226] on link "see explanation" at bounding box center [1060, 238] width 273 height 43
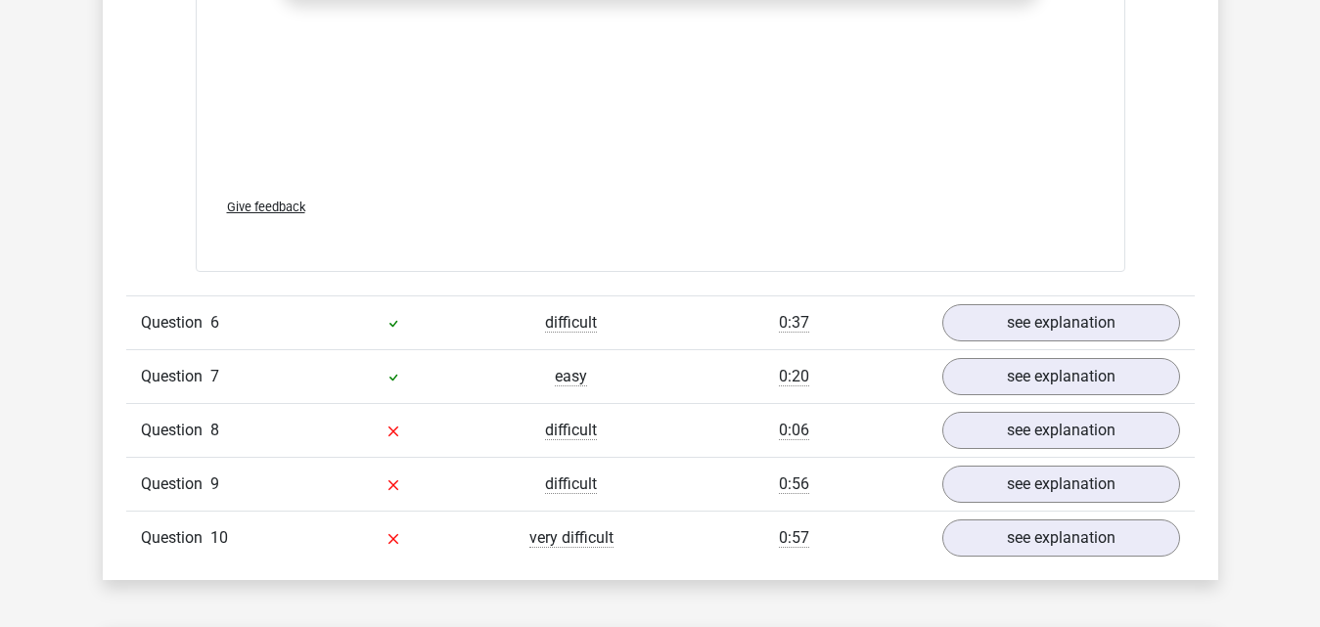
scroll to position [5382, 0]
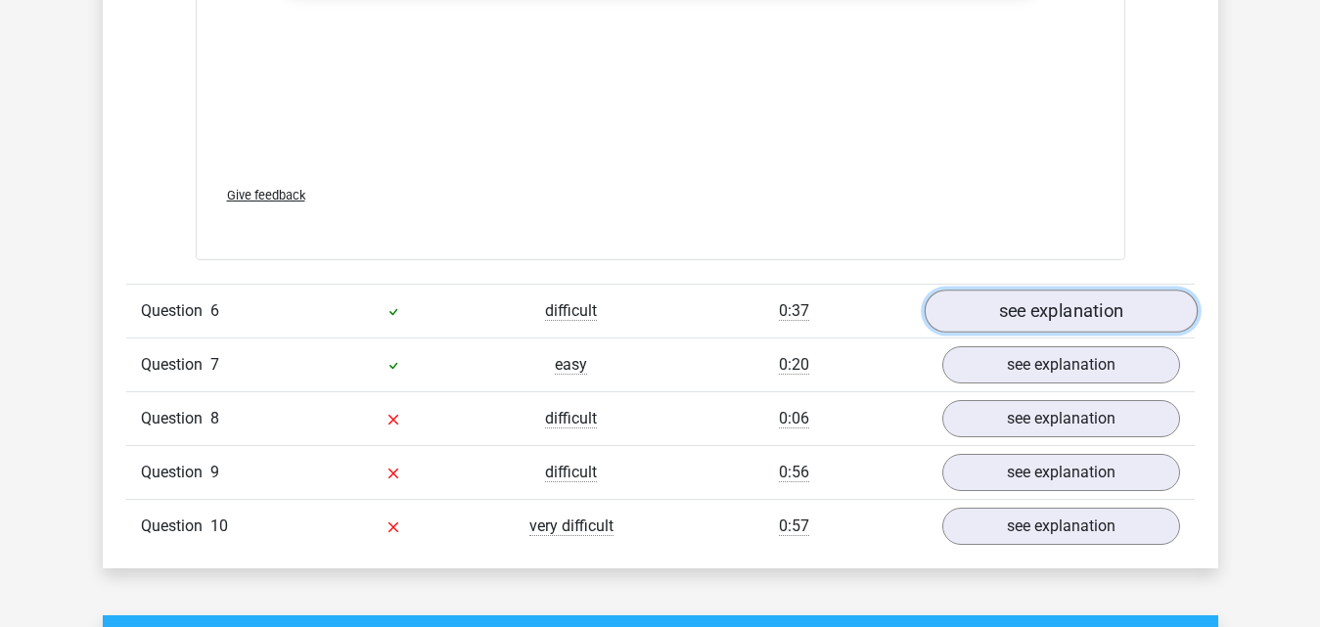
click at [1030, 292] on link "see explanation" at bounding box center [1060, 311] width 273 height 43
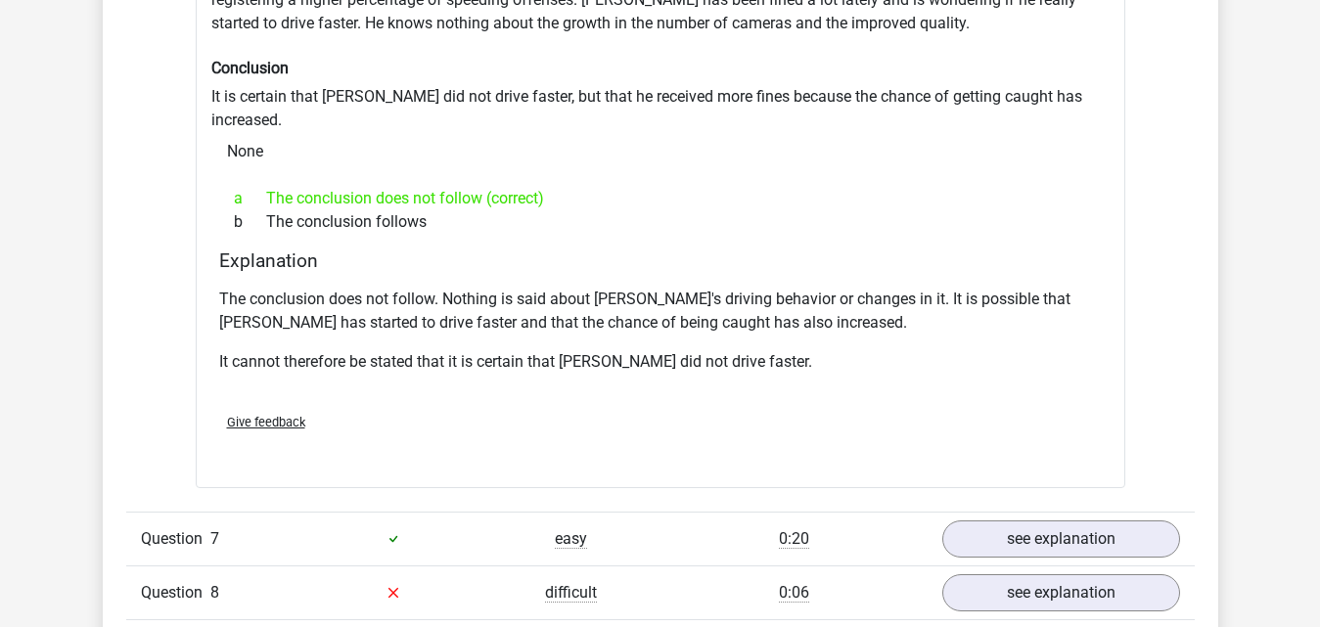
scroll to position [5871, 0]
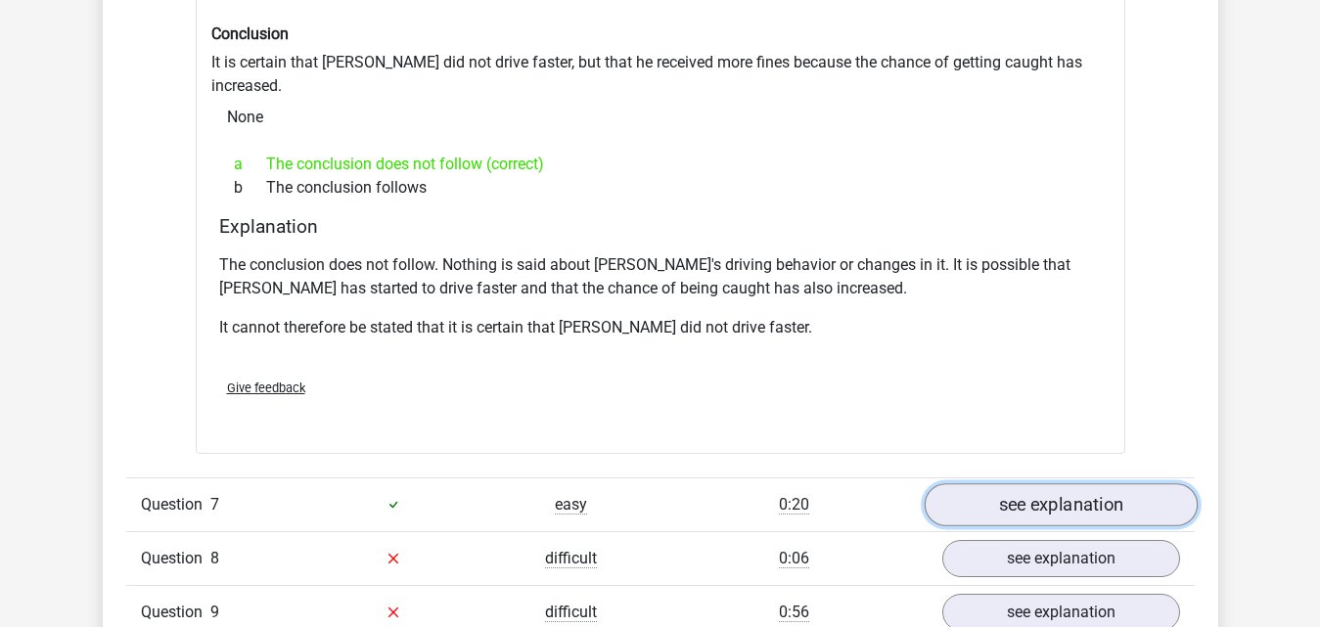
click at [1042, 483] on link "see explanation" at bounding box center [1060, 504] width 273 height 43
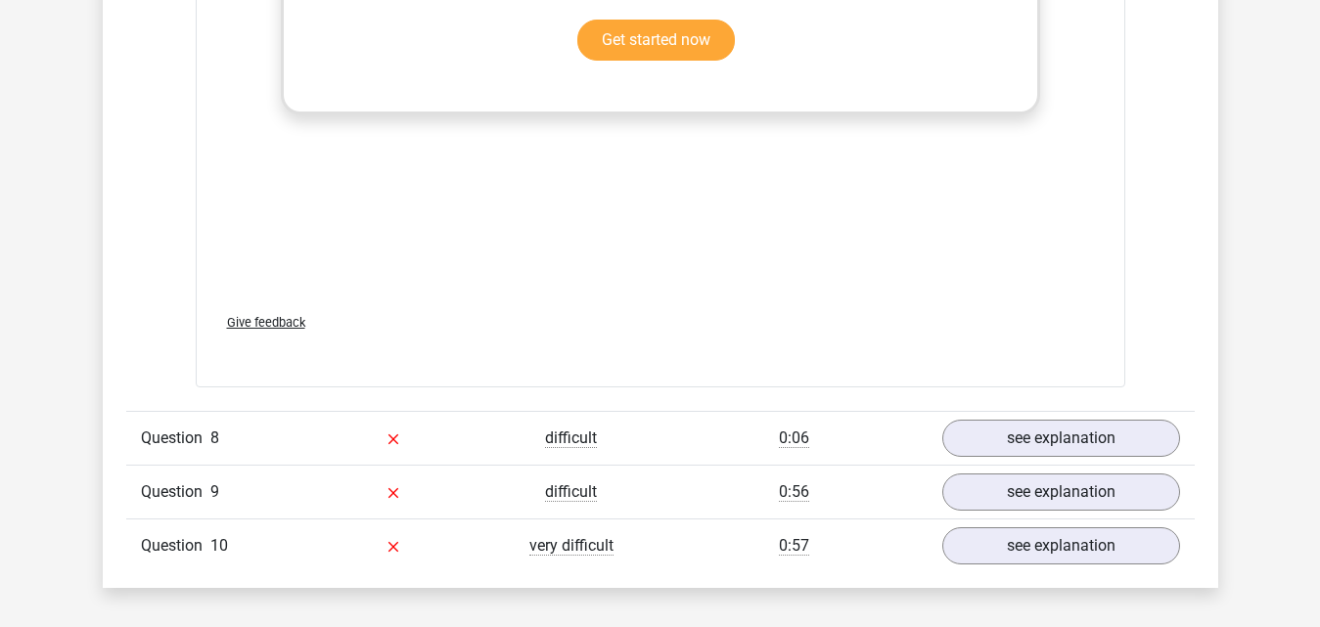
scroll to position [7046, 0]
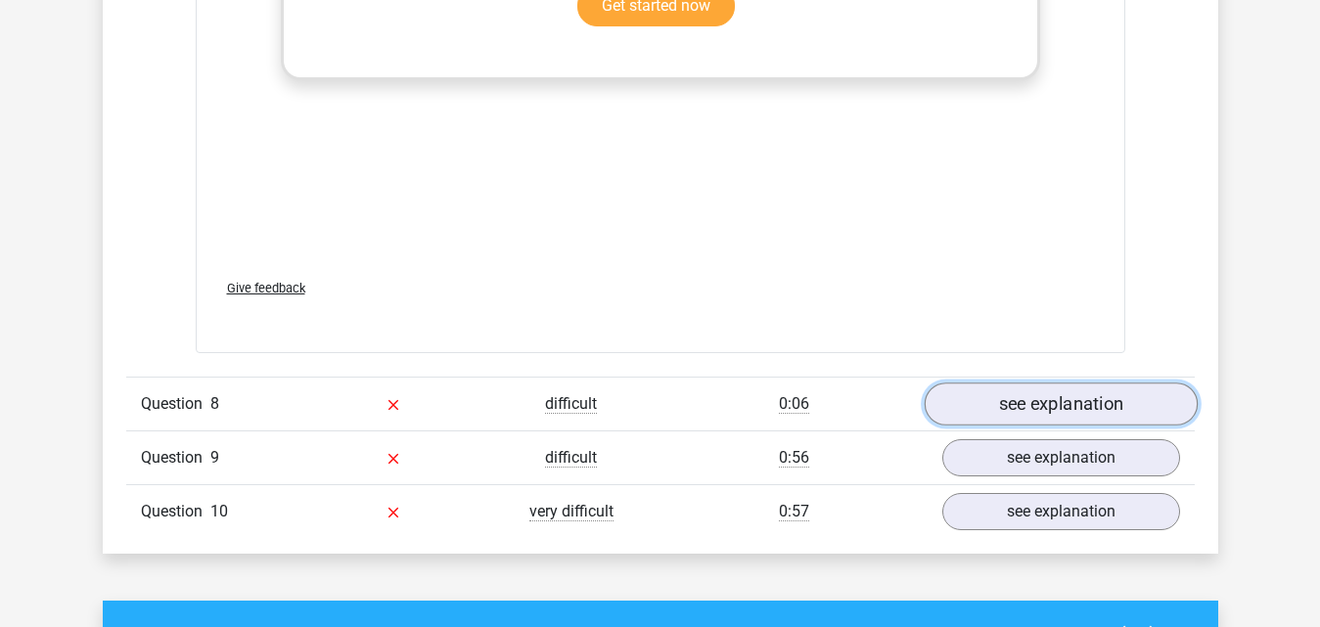
click at [1023, 383] on link "see explanation" at bounding box center [1060, 404] width 273 height 43
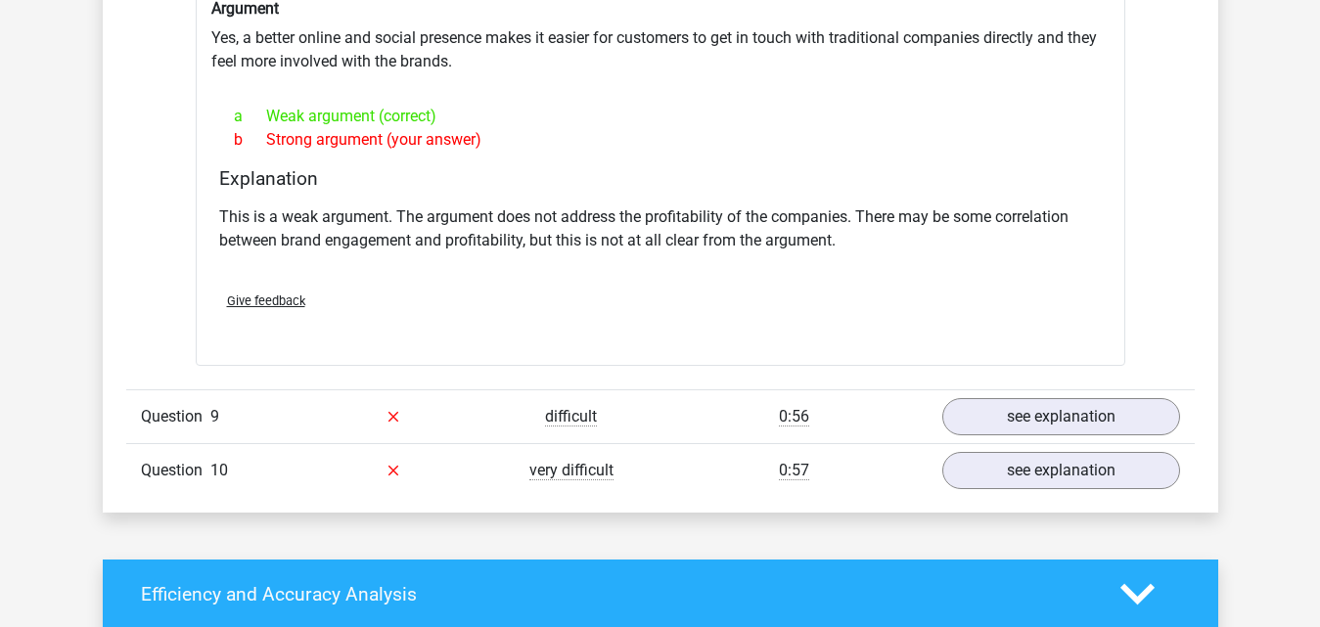
scroll to position [7633, 0]
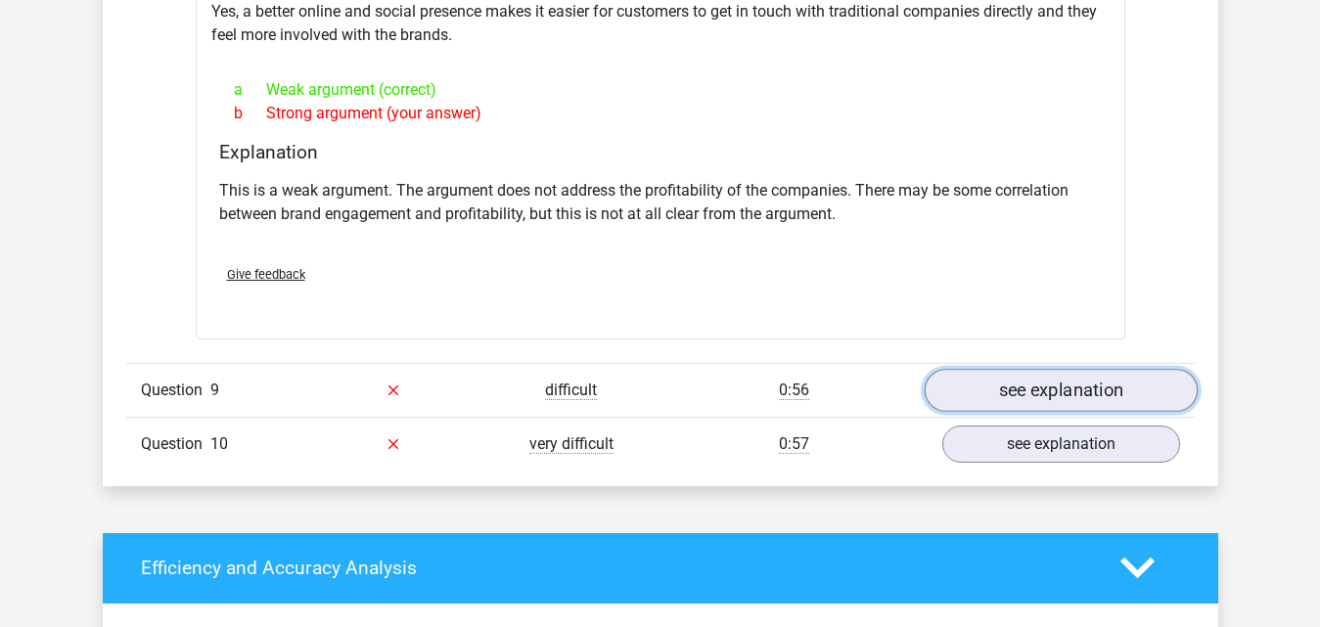
click at [997, 369] on link "see explanation" at bounding box center [1060, 390] width 273 height 43
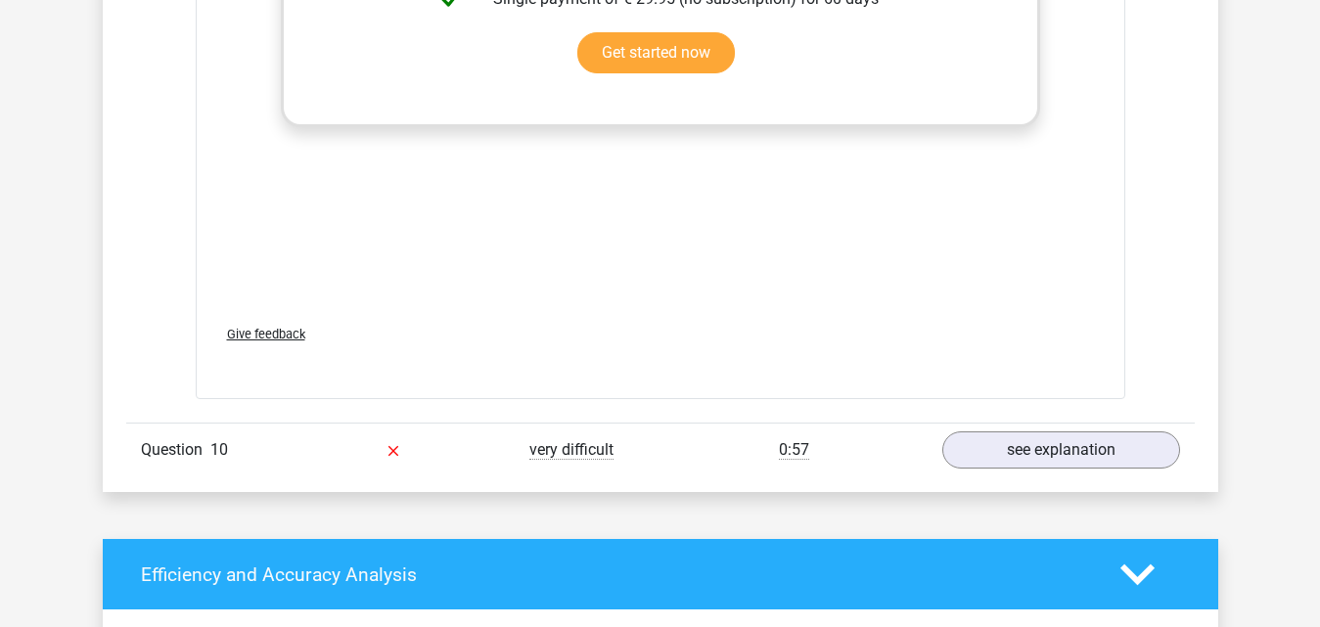
scroll to position [8807, 0]
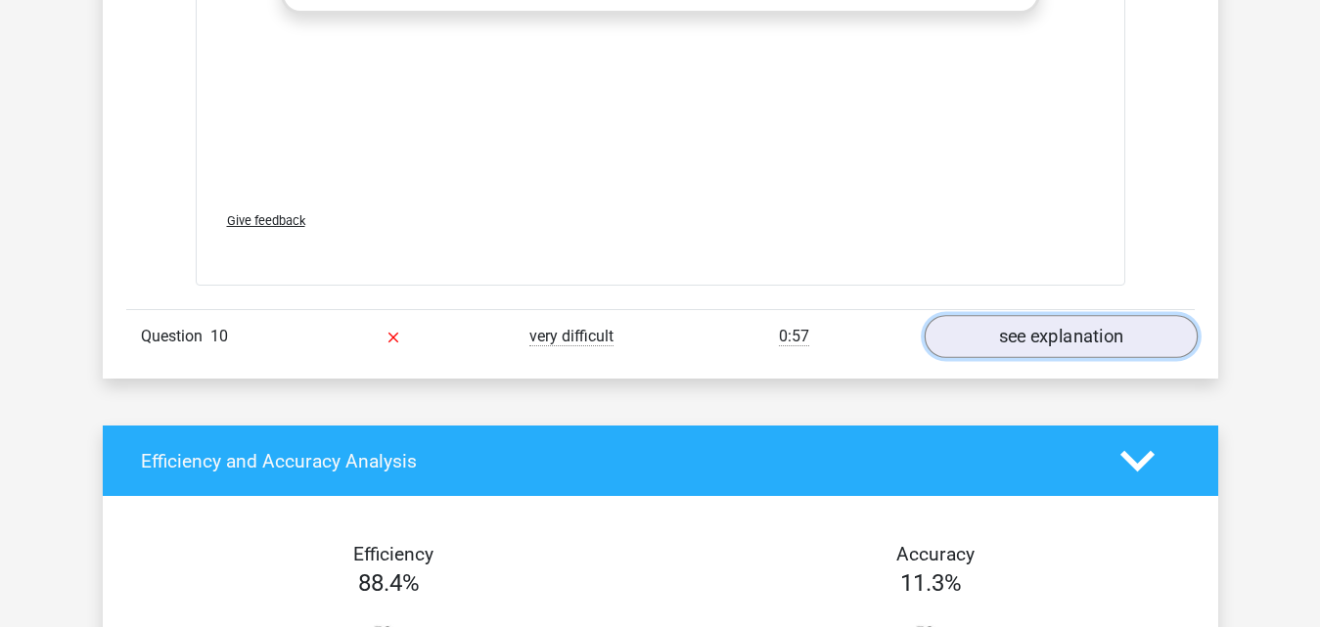
click at [1021, 315] on link "see explanation" at bounding box center [1060, 336] width 273 height 43
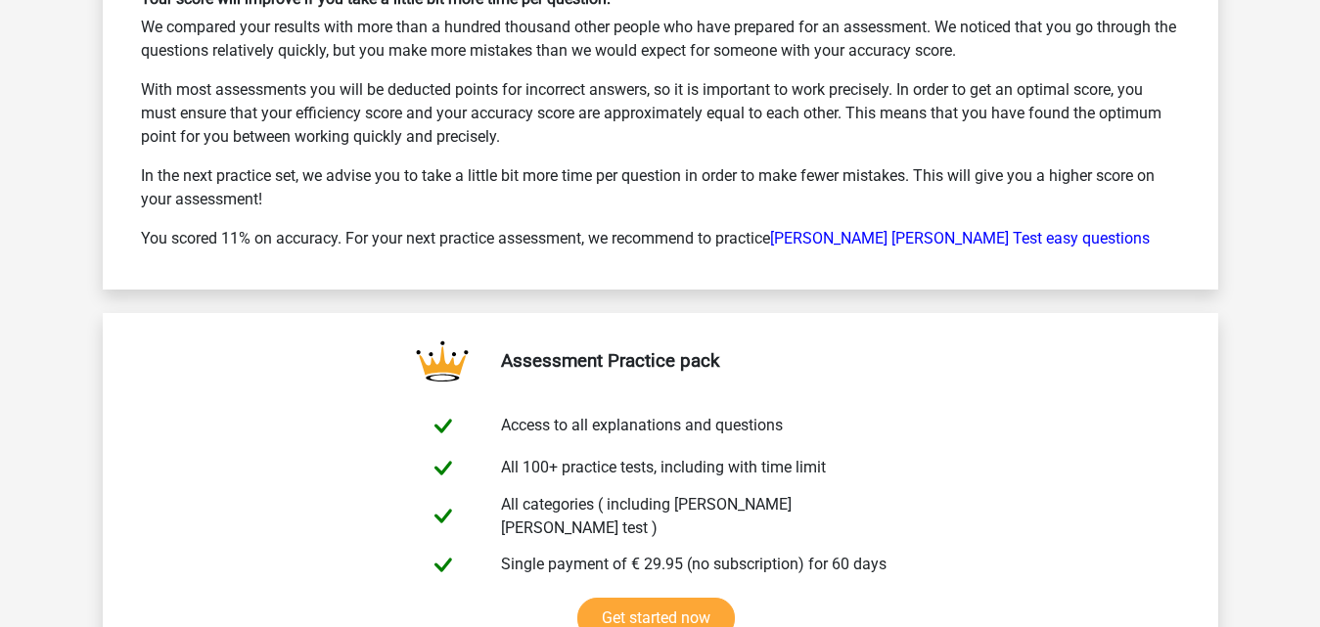
scroll to position [11155, 0]
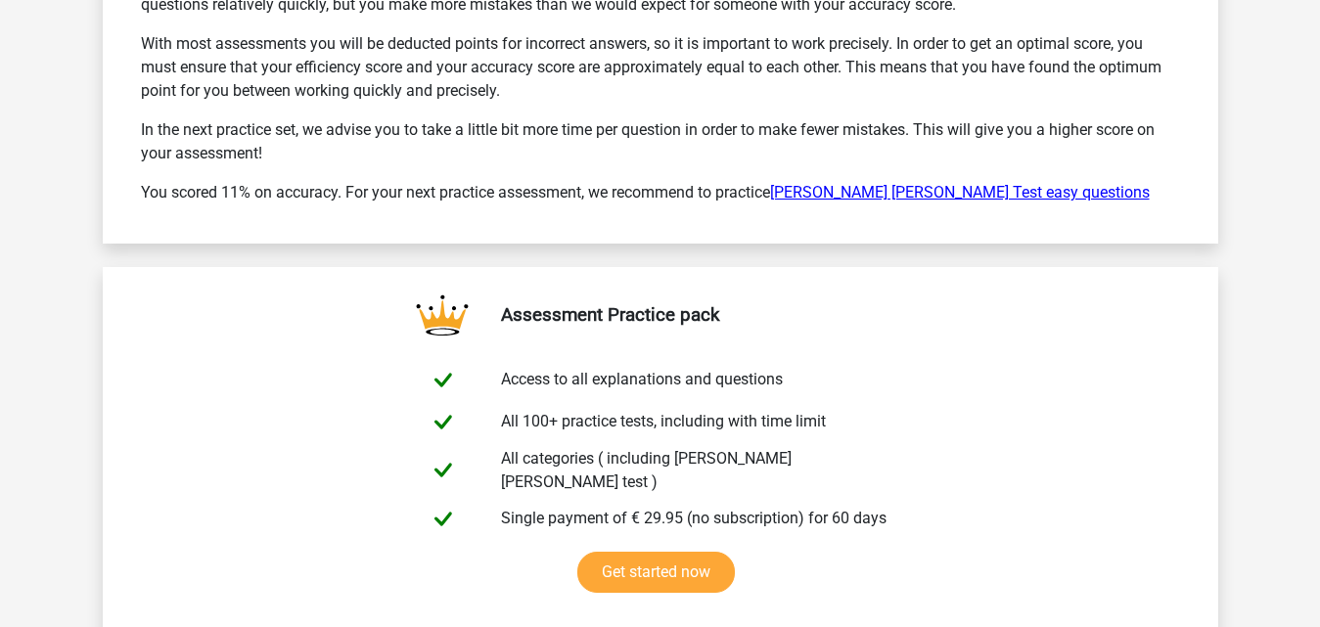
click at [889, 183] on link "[PERSON_NAME] [PERSON_NAME] Test easy questions" at bounding box center [960, 192] width 380 height 19
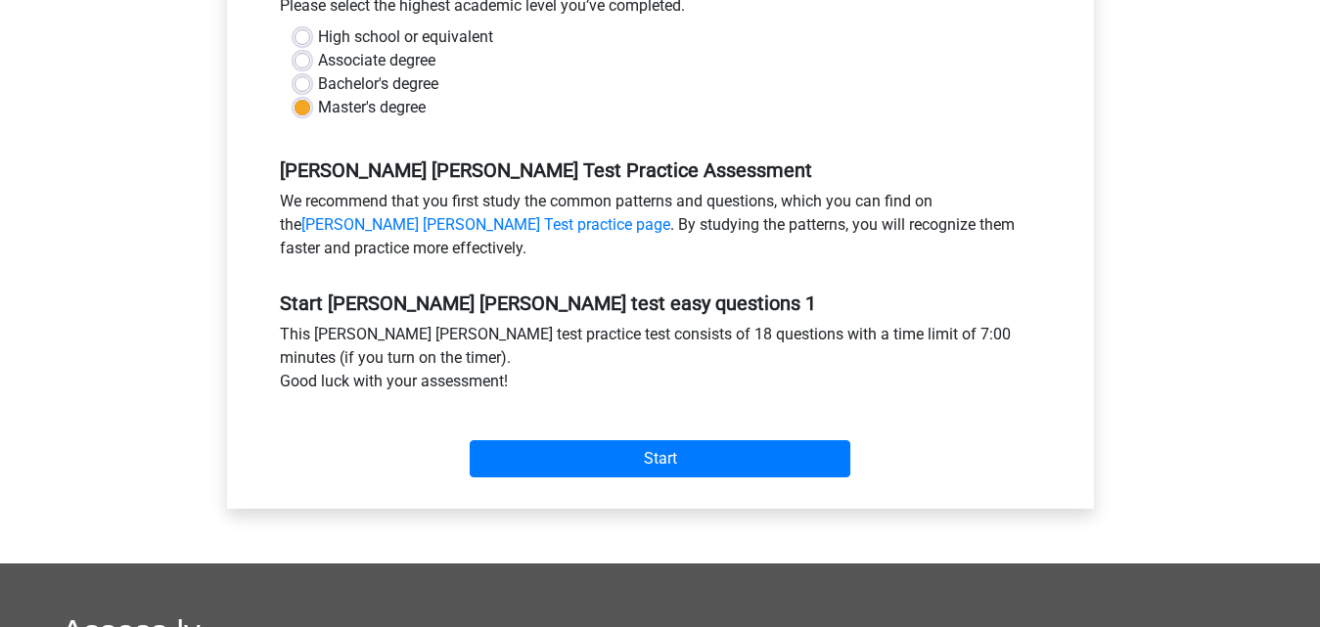
scroll to position [489, 0]
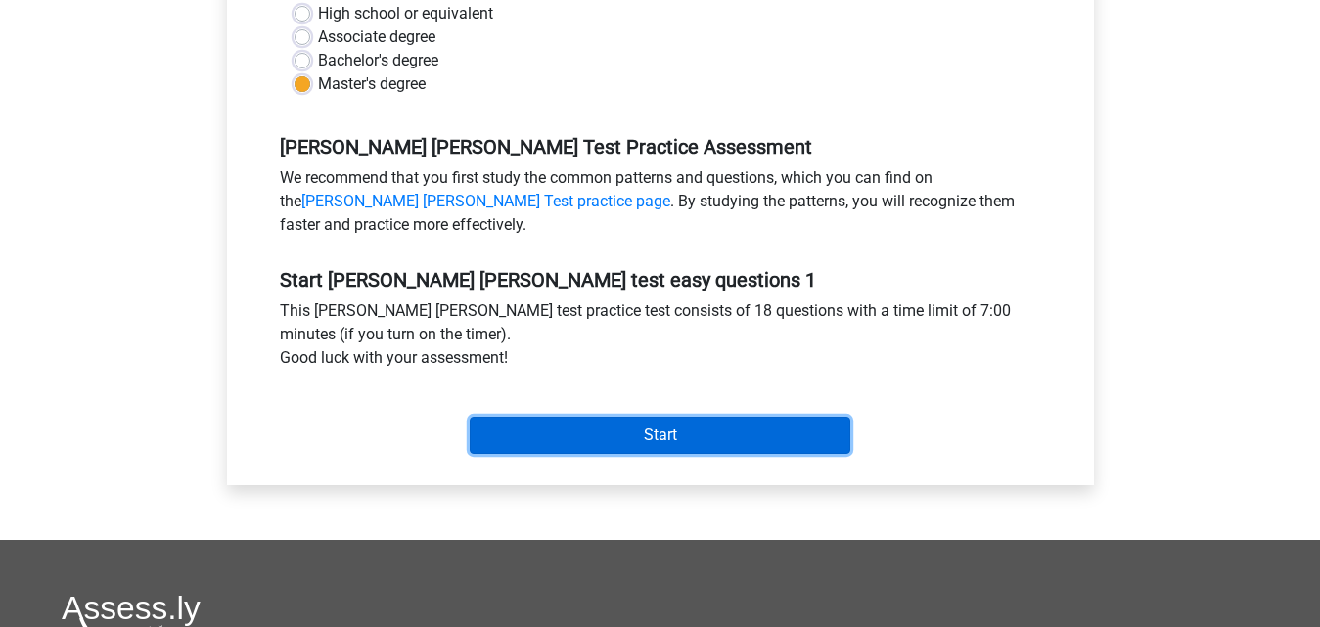
click at [704, 438] on input "Start" at bounding box center [660, 435] width 381 height 37
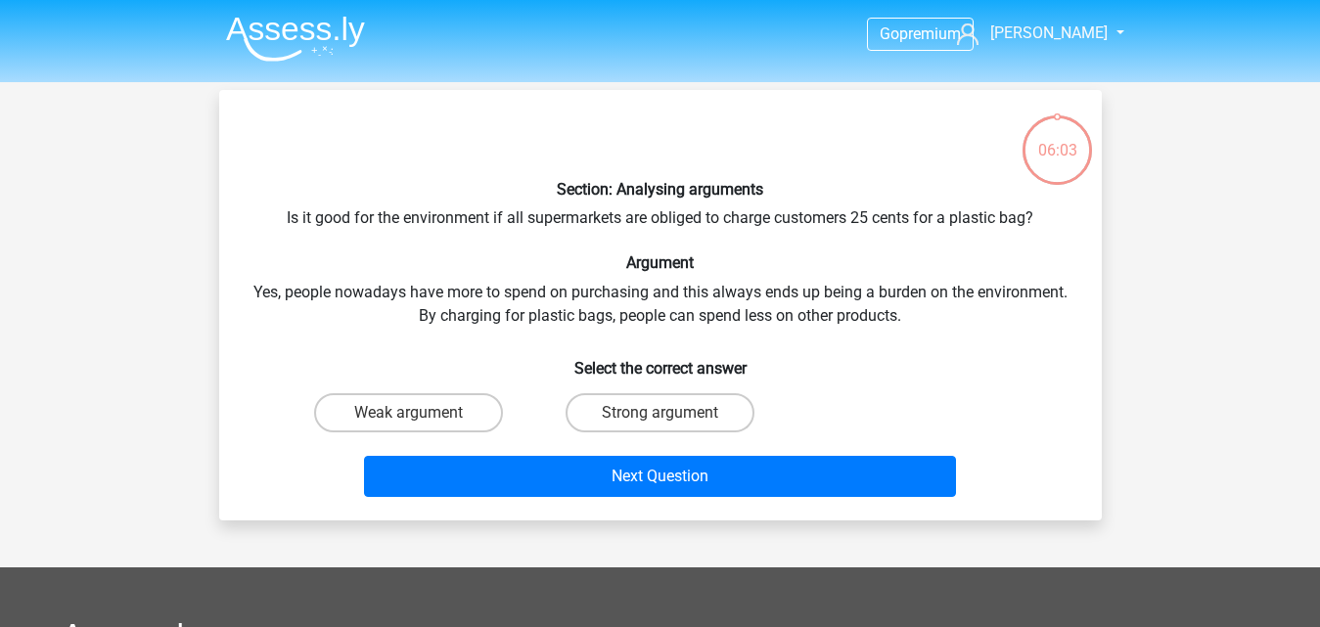
click at [421, 420] on input "Weak argument" at bounding box center [414, 419] width 13 height 13
radio input "true"
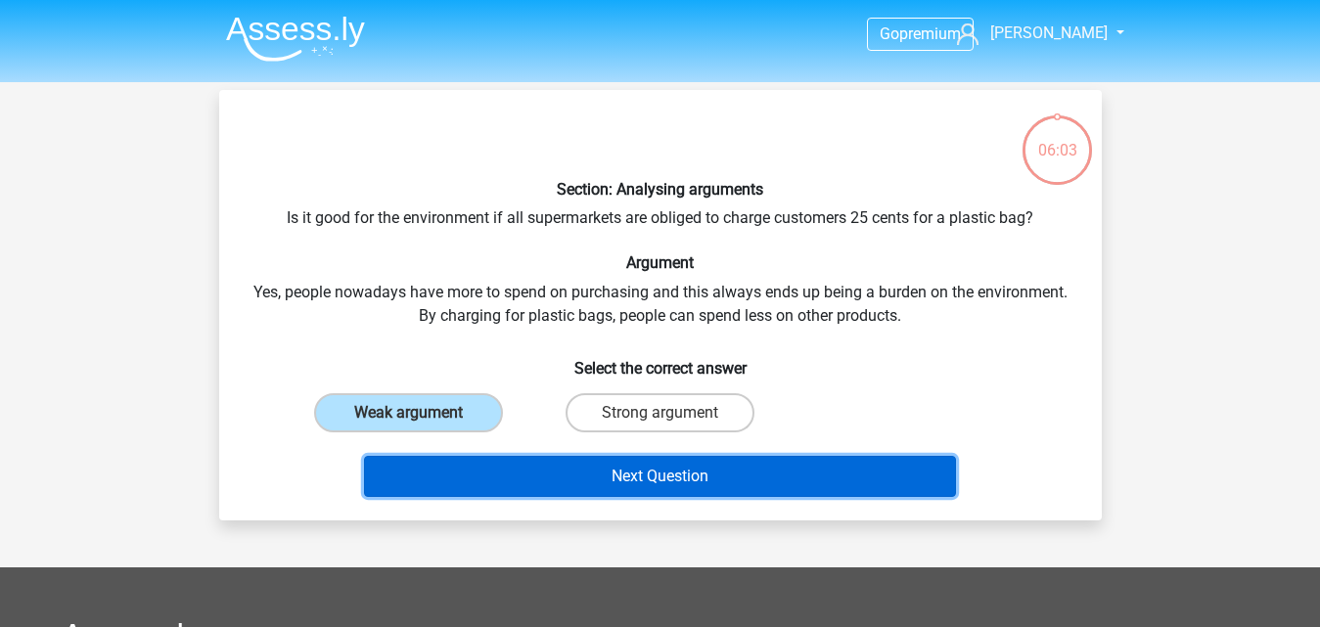
click at [618, 465] on button "Next Question" at bounding box center [660, 476] width 592 height 41
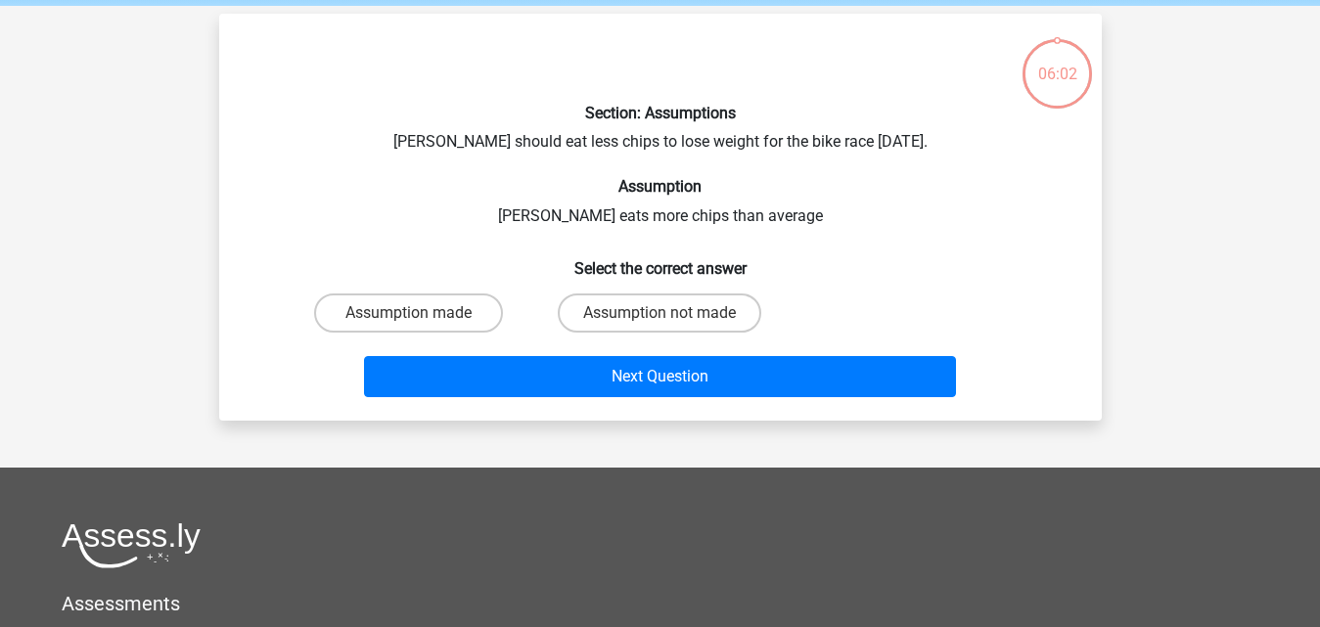
scroll to position [90, 0]
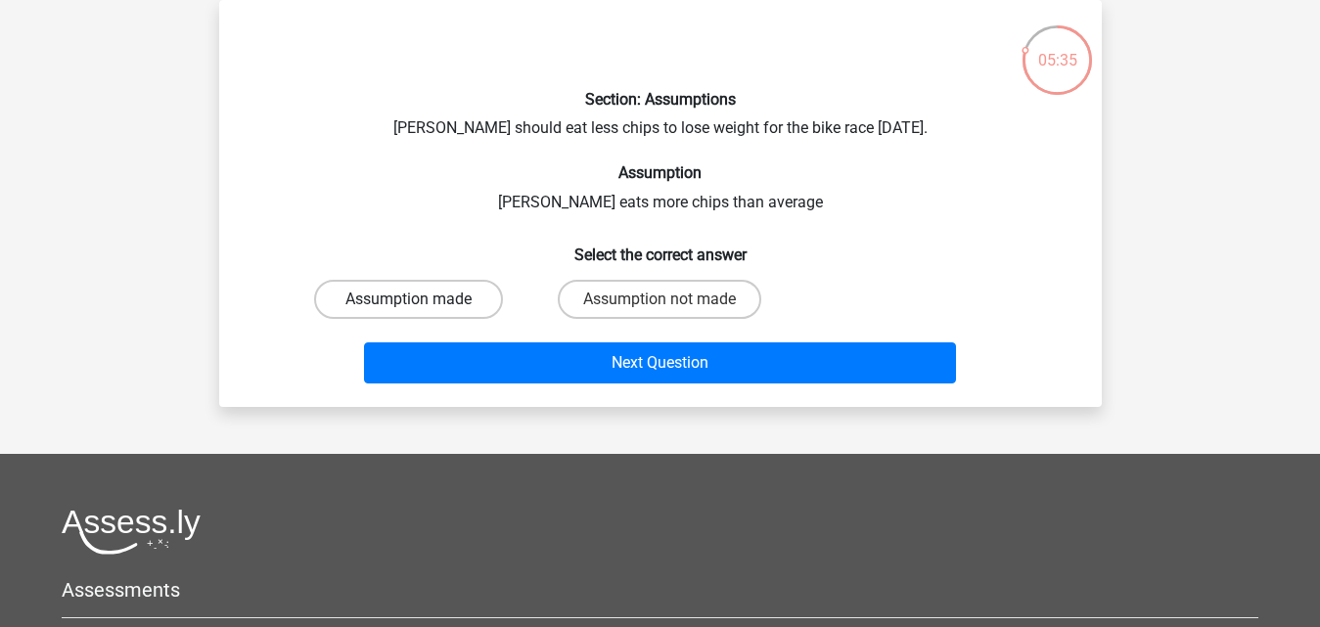
click at [462, 297] on label "Assumption made" at bounding box center [408, 299] width 189 height 39
click at [421, 299] on input "Assumption made" at bounding box center [414, 305] width 13 height 13
radio input "true"
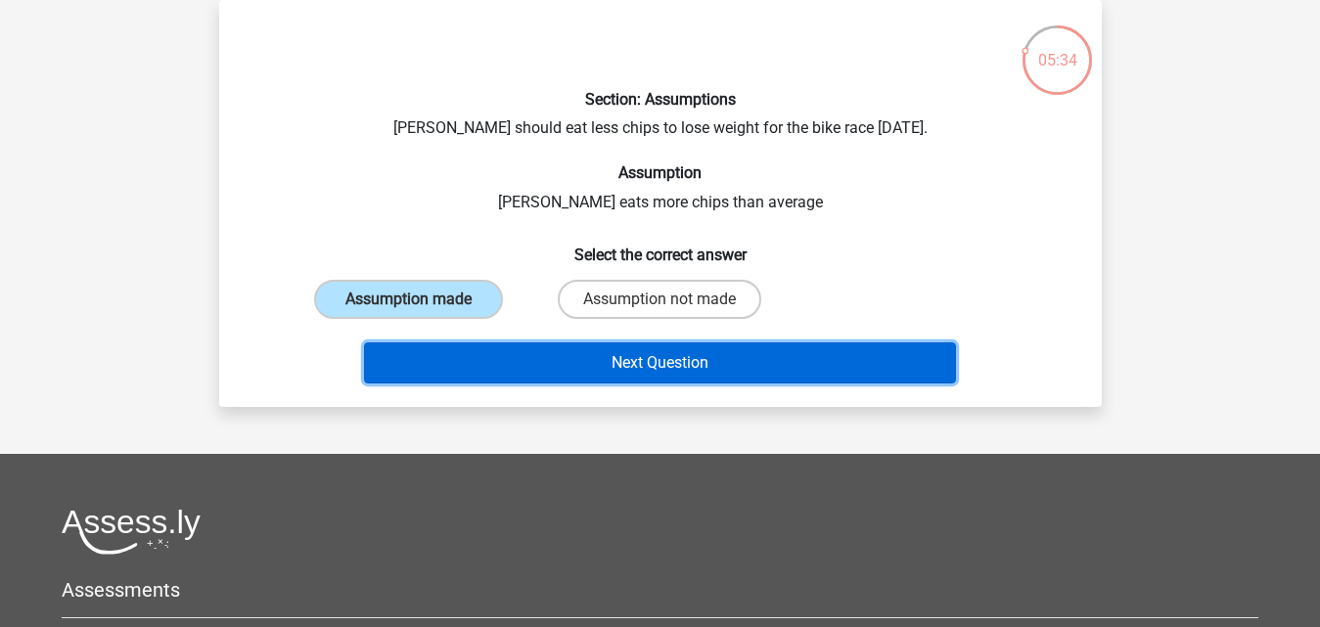
click at [570, 360] on button "Next Question" at bounding box center [660, 362] width 592 height 41
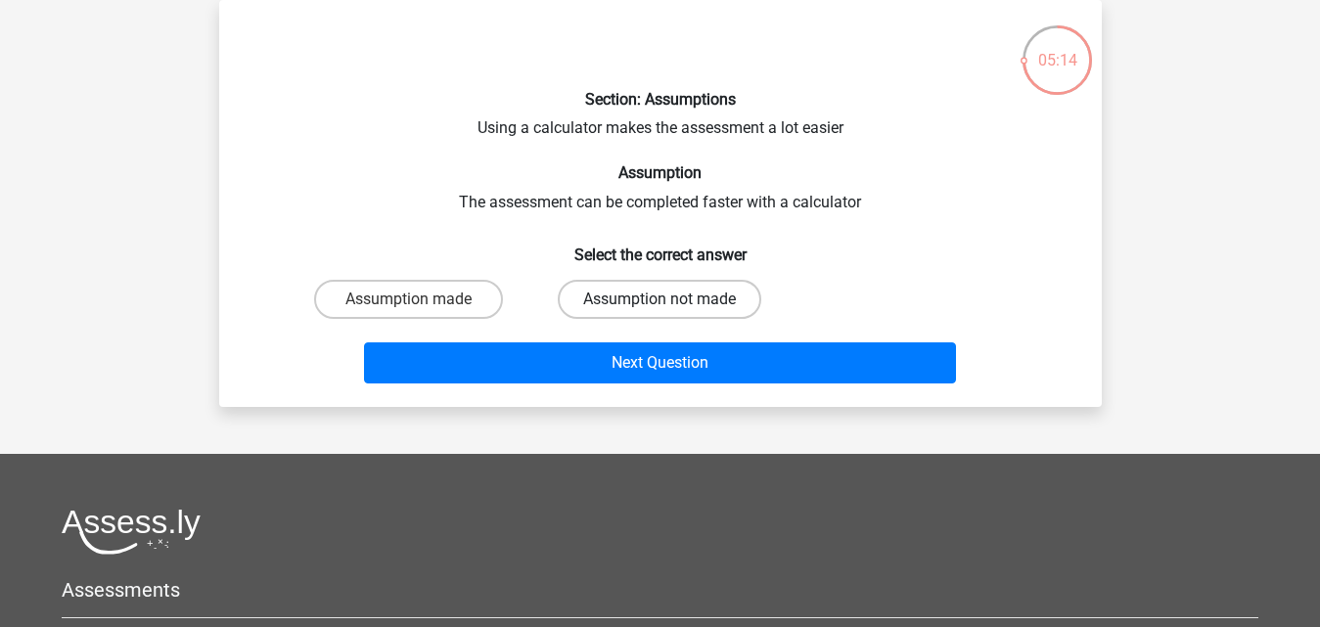
click at [619, 308] on label "Assumption not made" at bounding box center [660, 299] width 204 height 39
click at [660, 308] on input "Assumption not made" at bounding box center [666, 305] width 13 height 13
radio input "true"
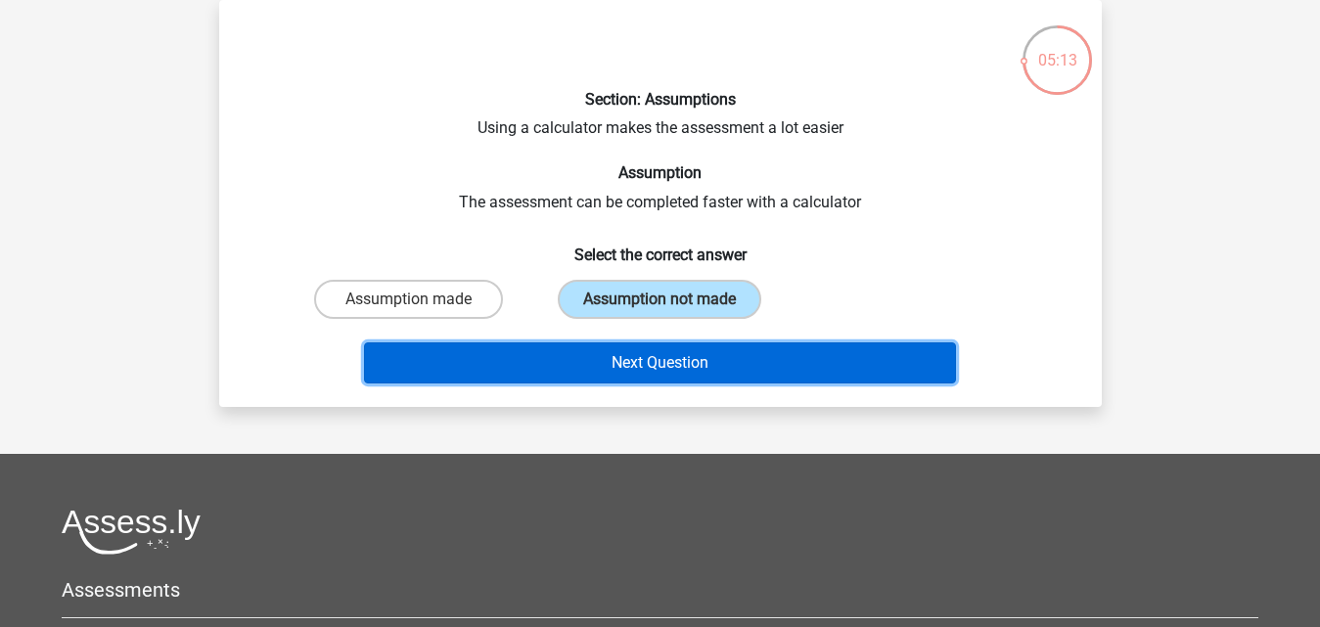
click at [621, 359] on button "Next Question" at bounding box center [660, 362] width 592 height 41
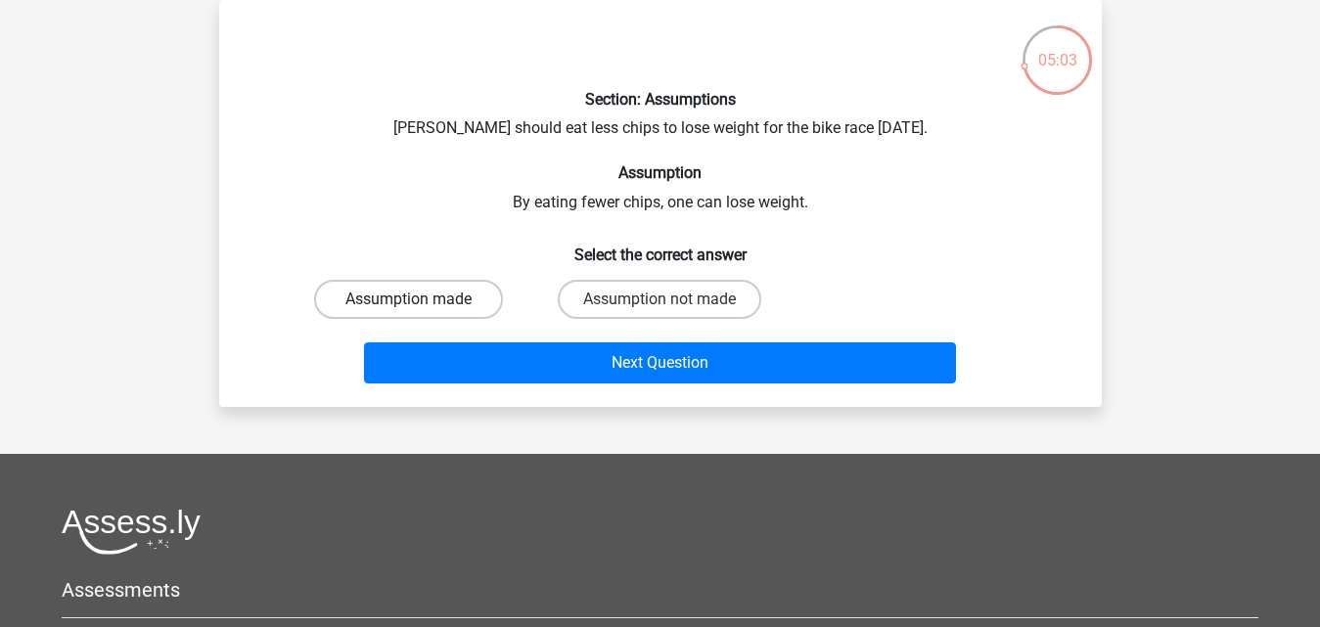
click at [444, 310] on label "Assumption made" at bounding box center [408, 299] width 189 height 39
click at [421, 310] on input "Assumption made" at bounding box center [414, 305] width 13 height 13
radio input "true"
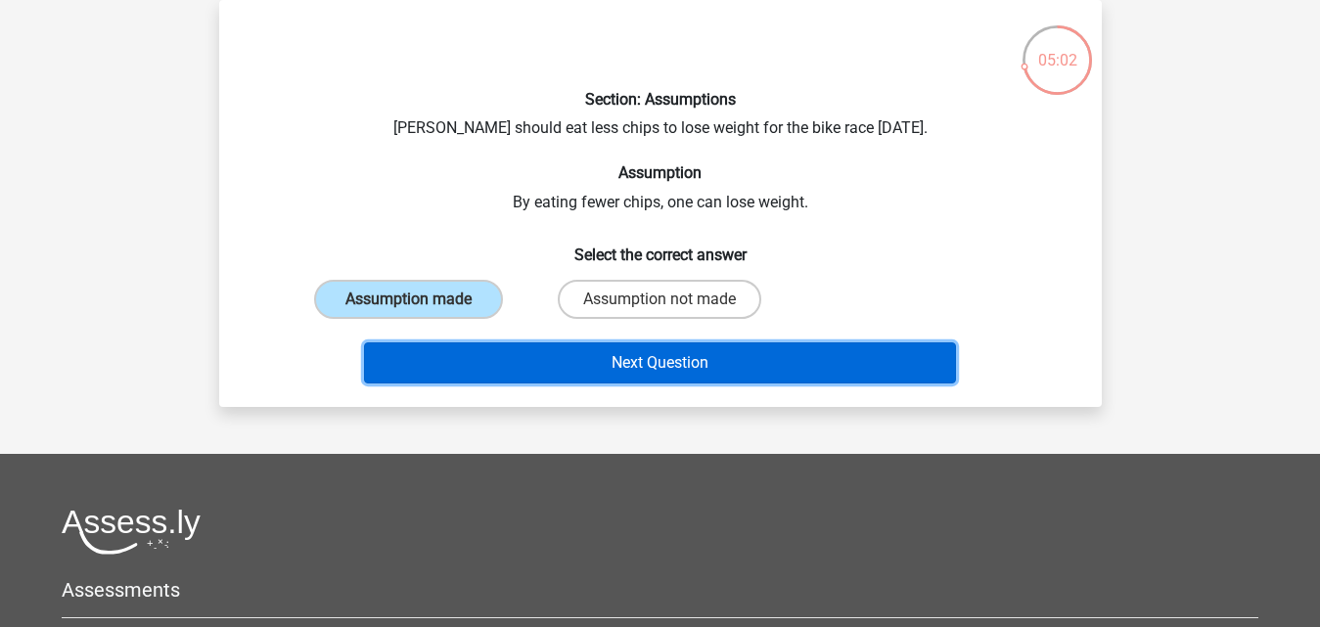
click at [459, 361] on button "Next Question" at bounding box center [660, 362] width 592 height 41
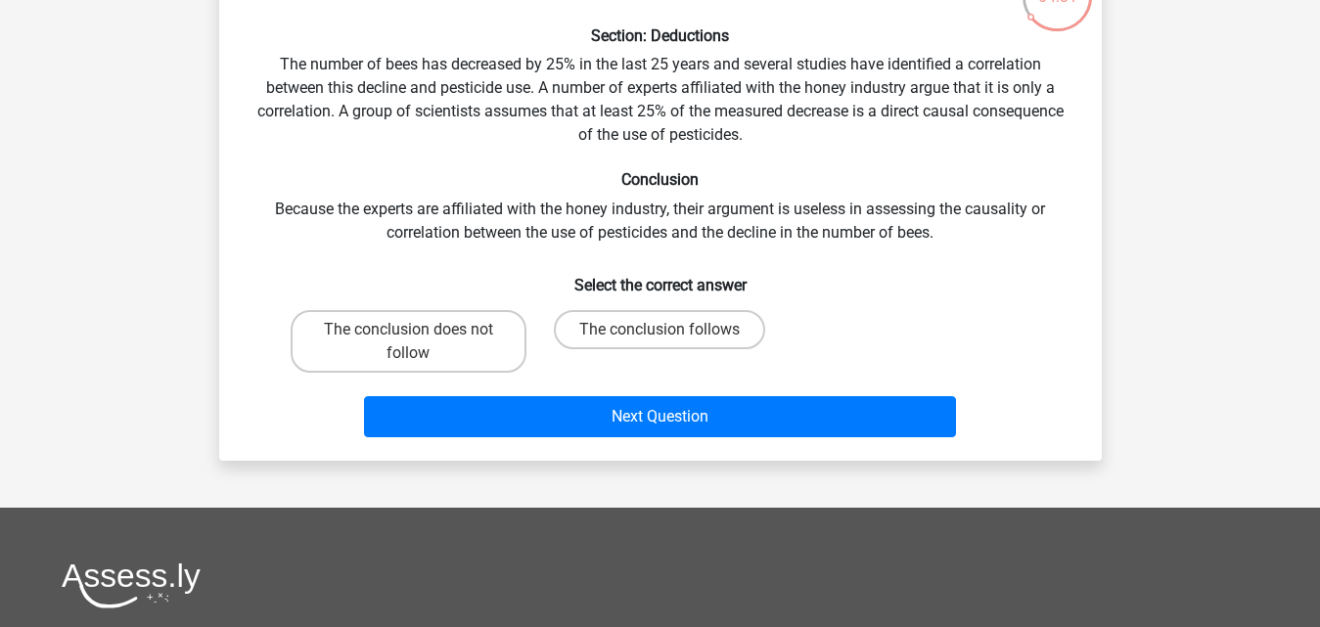
scroll to position [188, 0]
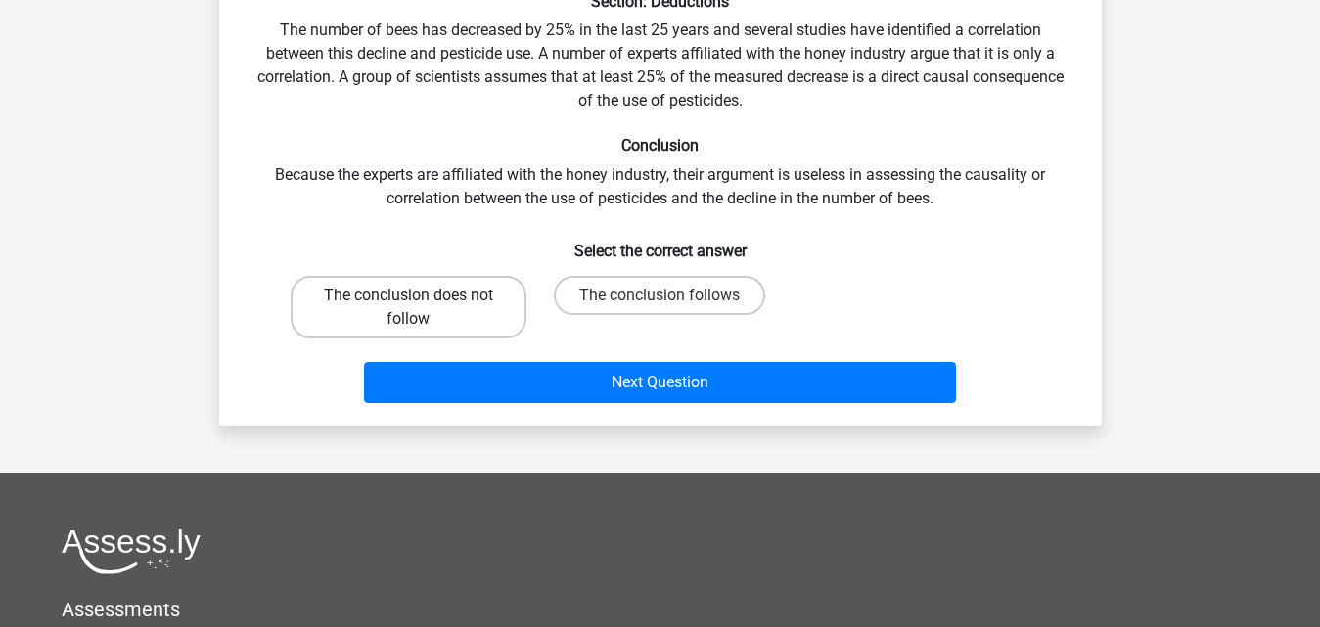
click at [427, 314] on label "The conclusion does not follow" at bounding box center [409, 307] width 236 height 63
click at [421, 308] on input "The conclusion does not follow" at bounding box center [414, 302] width 13 height 13
radio input "true"
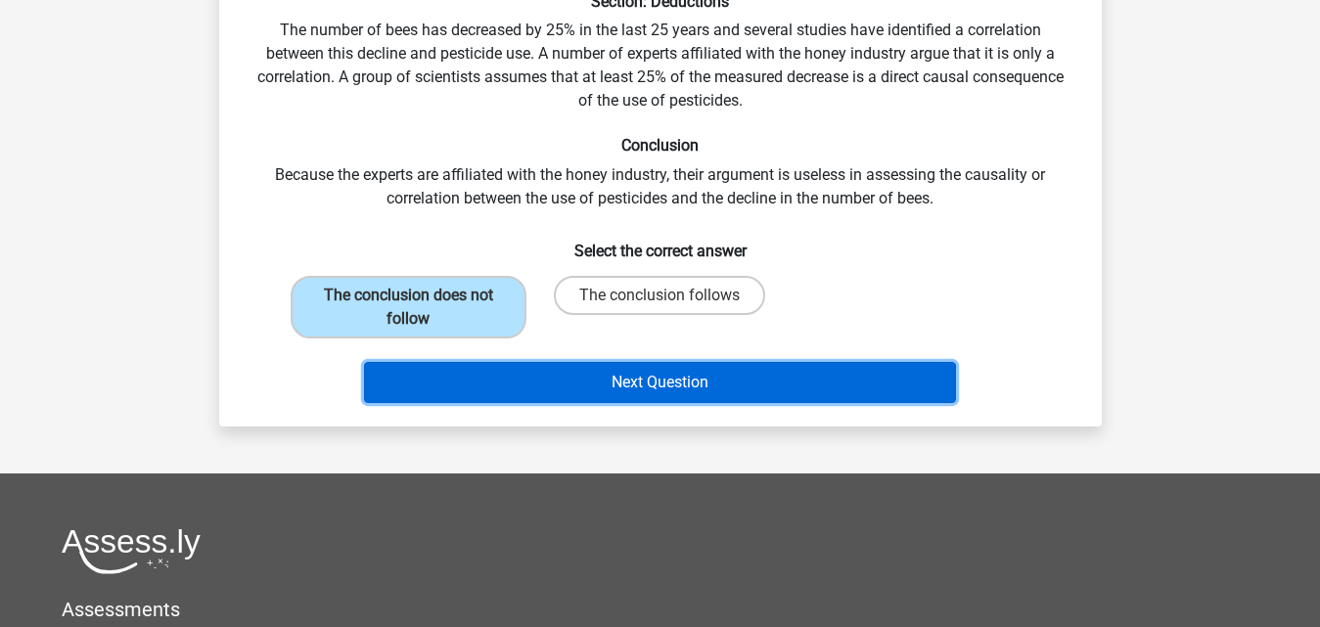
click at [449, 367] on button "Next Question" at bounding box center [660, 382] width 592 height 41
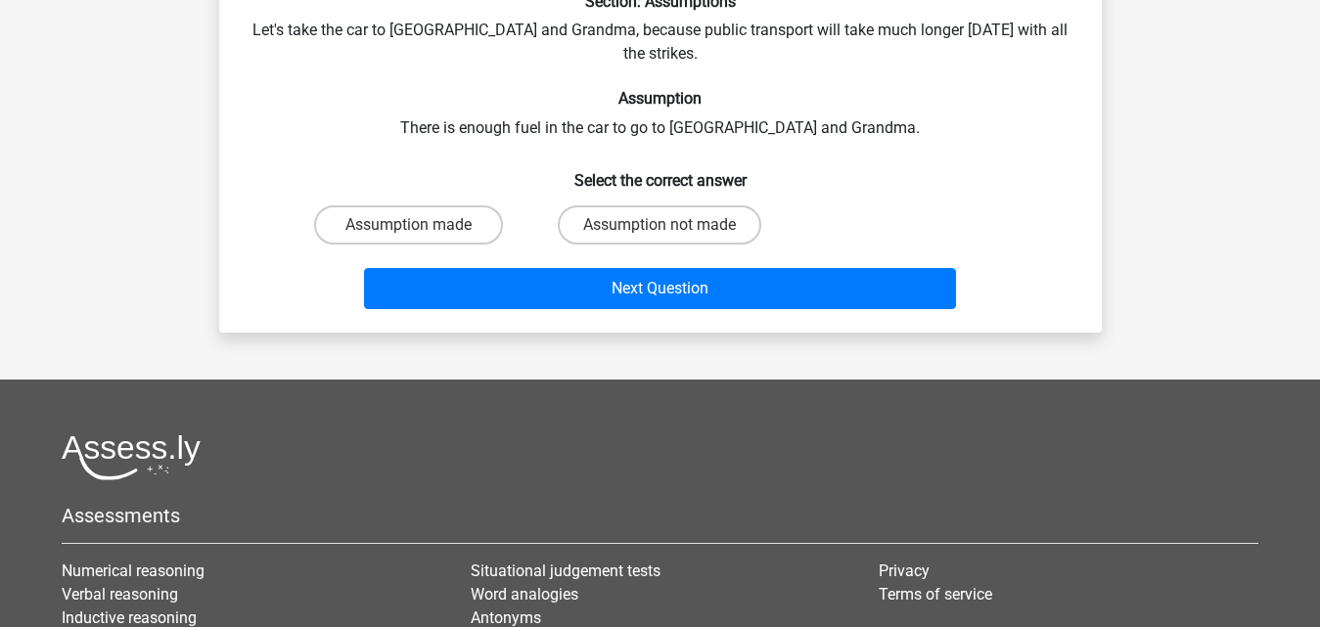
scroll to position [90, 0]
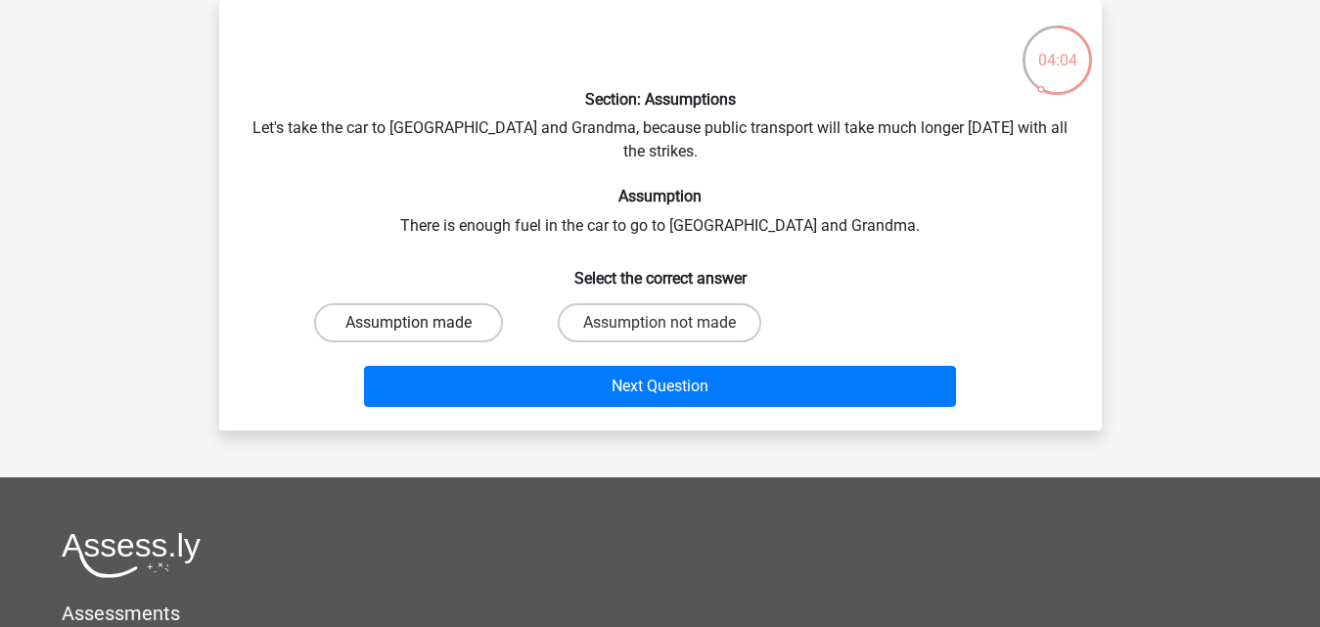
click at [446, 303] on label "Assumption made" at bounding box center [408, 322] width 189 height 39
click at [421, 323] on input "Assumption made" at bounding box center [414, 329] width 13 height 13
radio input "true"
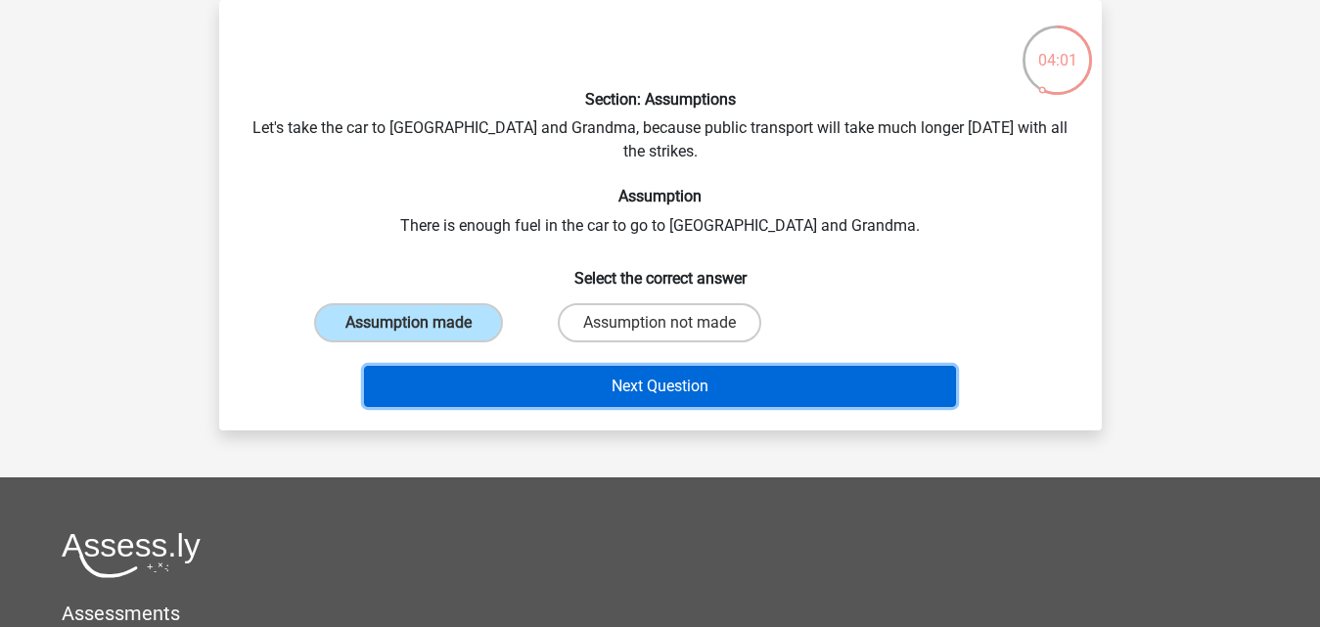
click at [458, 366] on button "Next Question" at bounding box center [660, 386] width 592 height 41
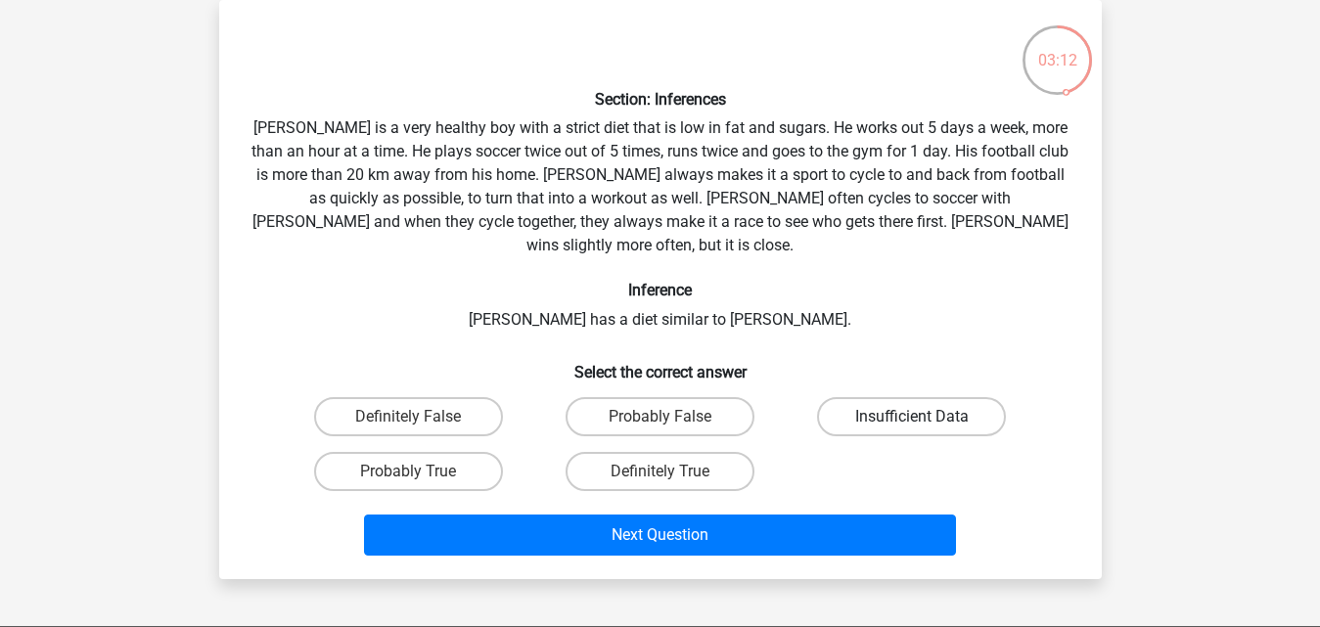
click at [872, 398] on label "Insufficient Data" at bounding box center [911, 416] width 189 height 39
click at [912, 417] on input "Insufficient Data" at bounding box center [918, 423] width 13 height 13
radio input "true"
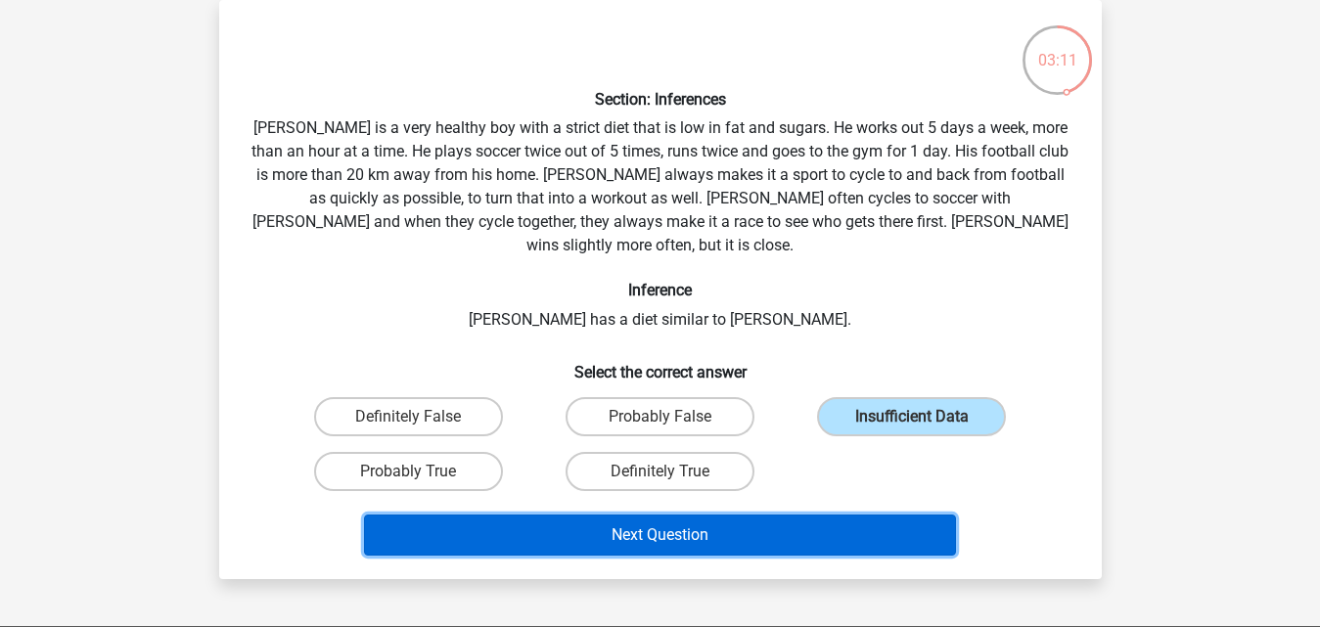
click at [730, 518] on button "Next Question" at bounding box center [660, 535] width 592 height 41
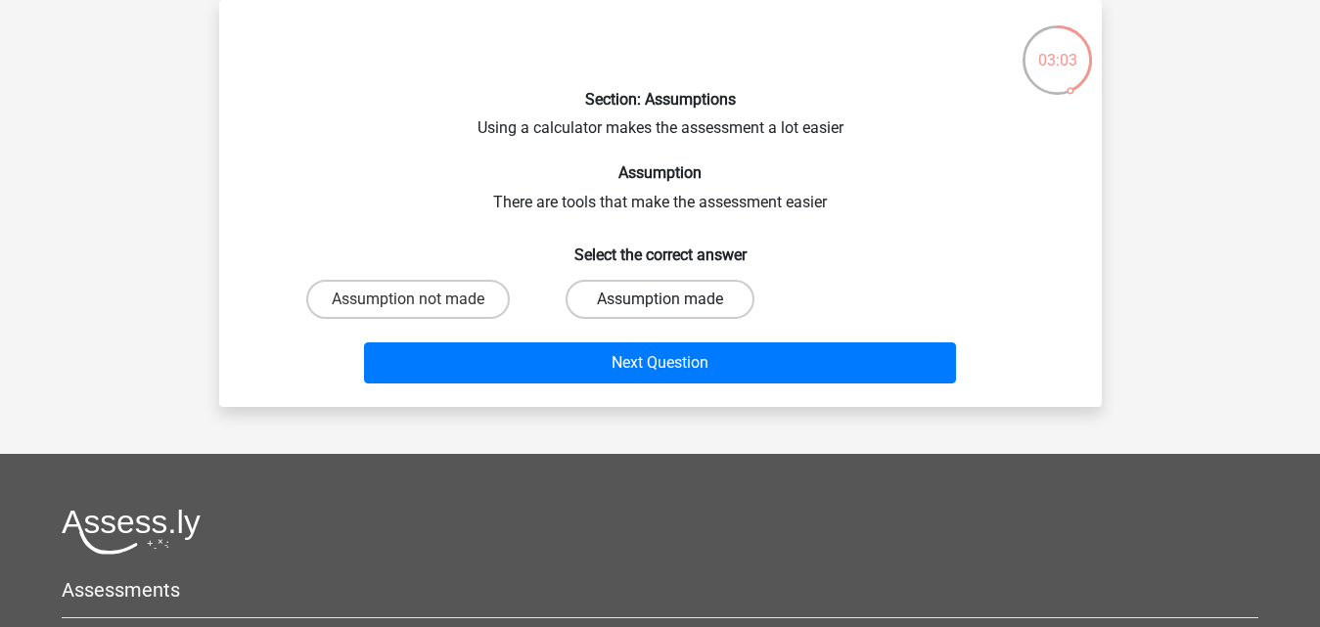
click at [601, 298] on label "Assumption made" at bounding box center [660, 299] width 189 height 39
click at [660, 299] on input "Assumption made" at bounding box center [666, 305] width 13 height 13
radio input "true"
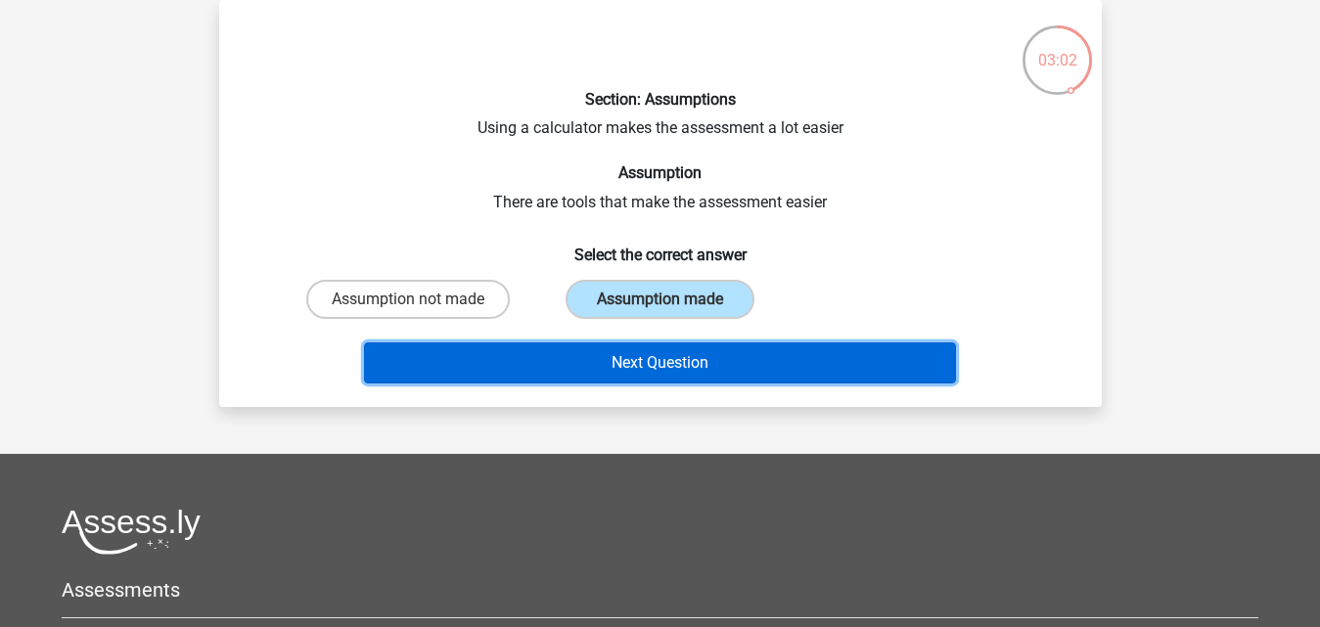
click at [601, 359] on button "Next Question" at bounding box center [660, 362] width 592 height 41
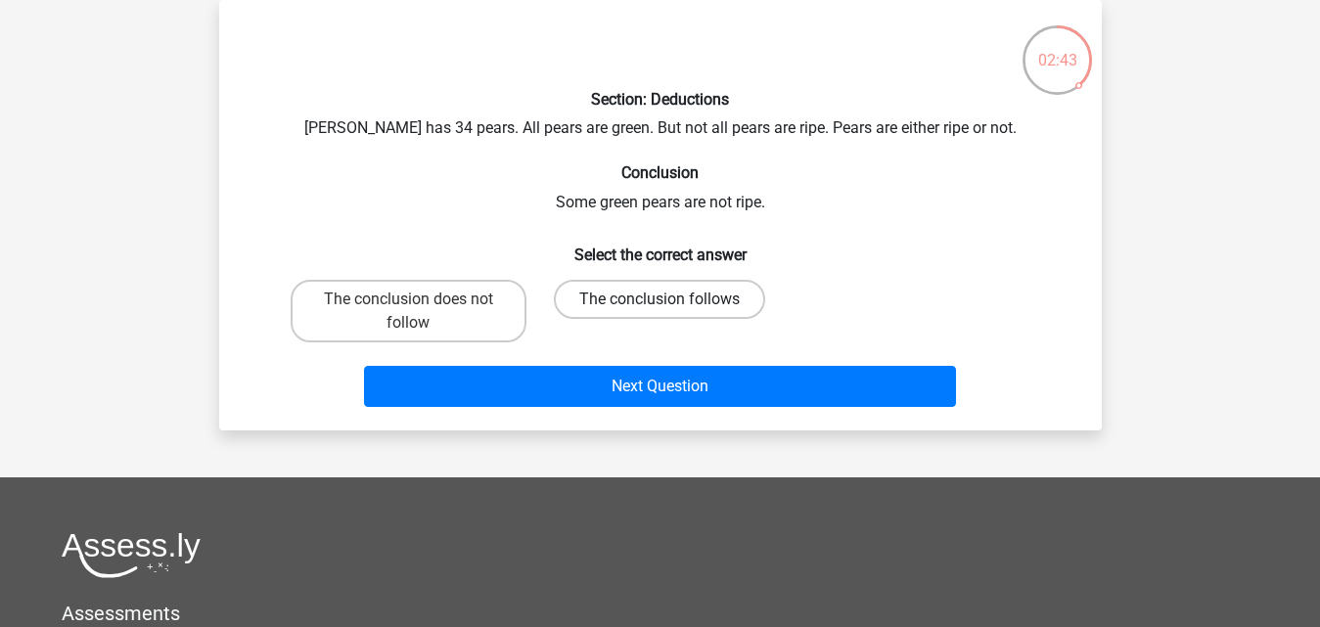
click at [633, 308] on label "The conclusion follows" at bounding box center [659, 299] width 211 height 39
click at [660, 308] on input "The conclusion follows" at bounding box center [666, 305] width 13 height 13
radio input "true"
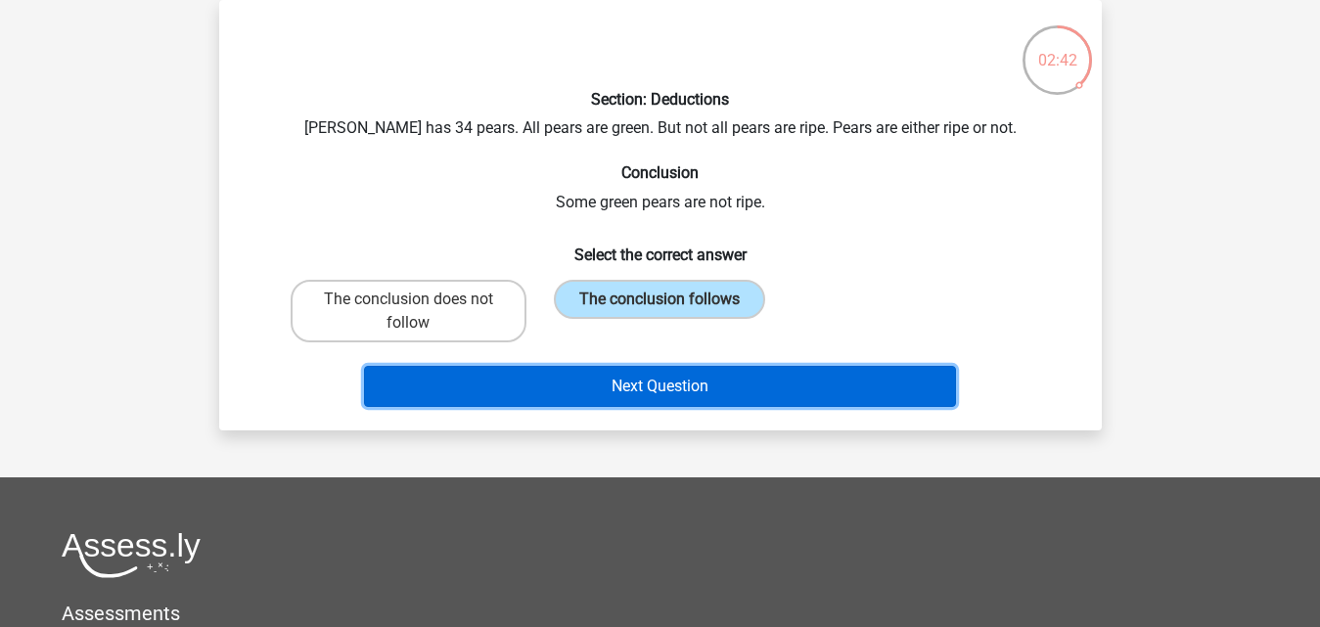
click at [635, 398] on button "Next Question" at bounding box center [660, 386] width 592 height 41
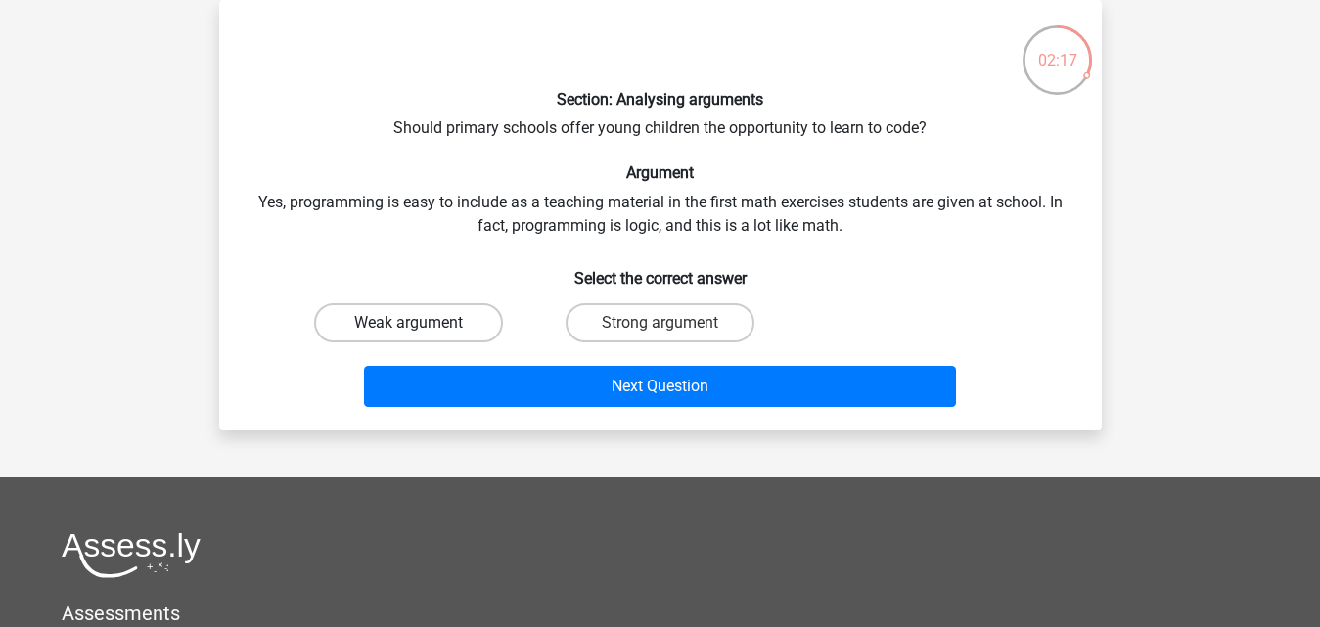
click at [395, 332] on label "Weak argument" at bounding box center [408, 322] width 189 height 39
click at [408, 332] on input "Weak argument" at bounding box center [414, 329] width 13 height 13
radio input "true"
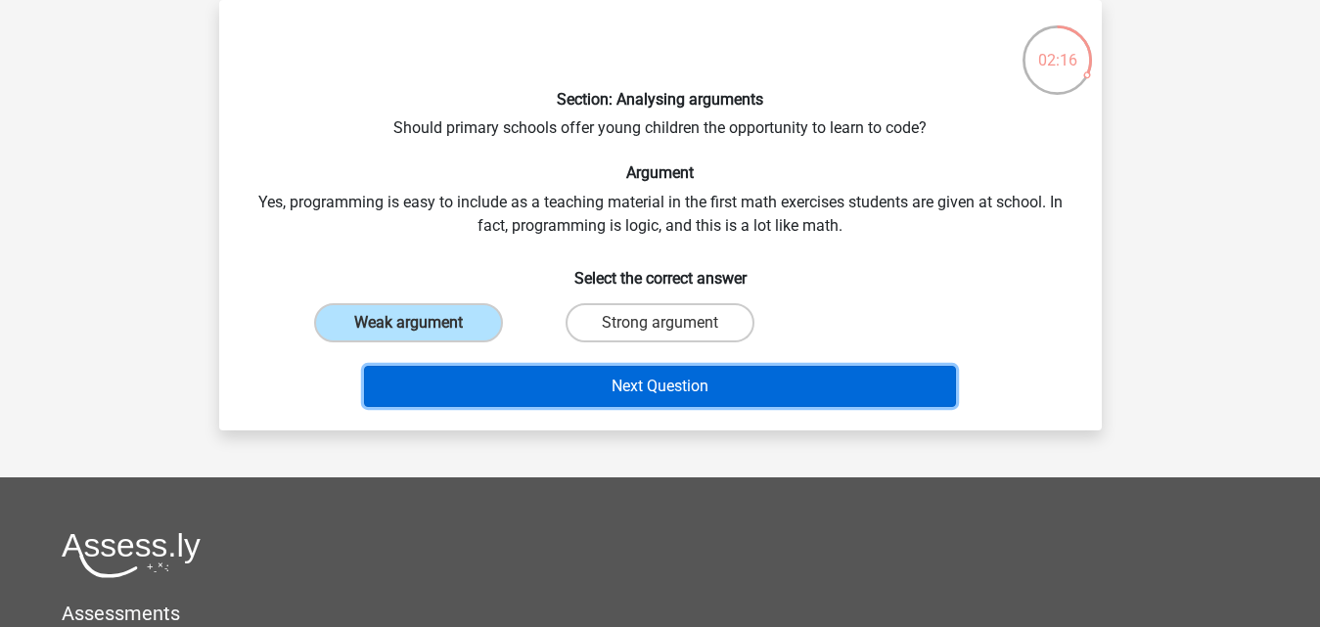
click at [558, 393] on button "Next Question" at bounding box center [660, 386] width 592 height 41
